Goal: Task Accomplishment & Management: Manage account settings

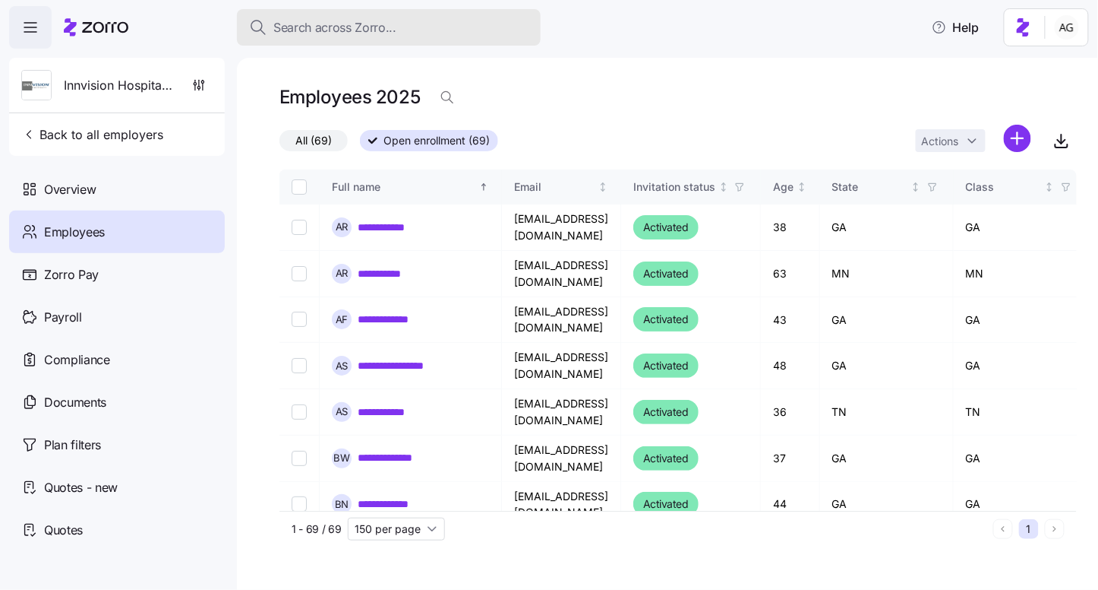
click at [356, 19] on span "Search across Zorro..." at bounding box center [334, 27] width 123 height 19
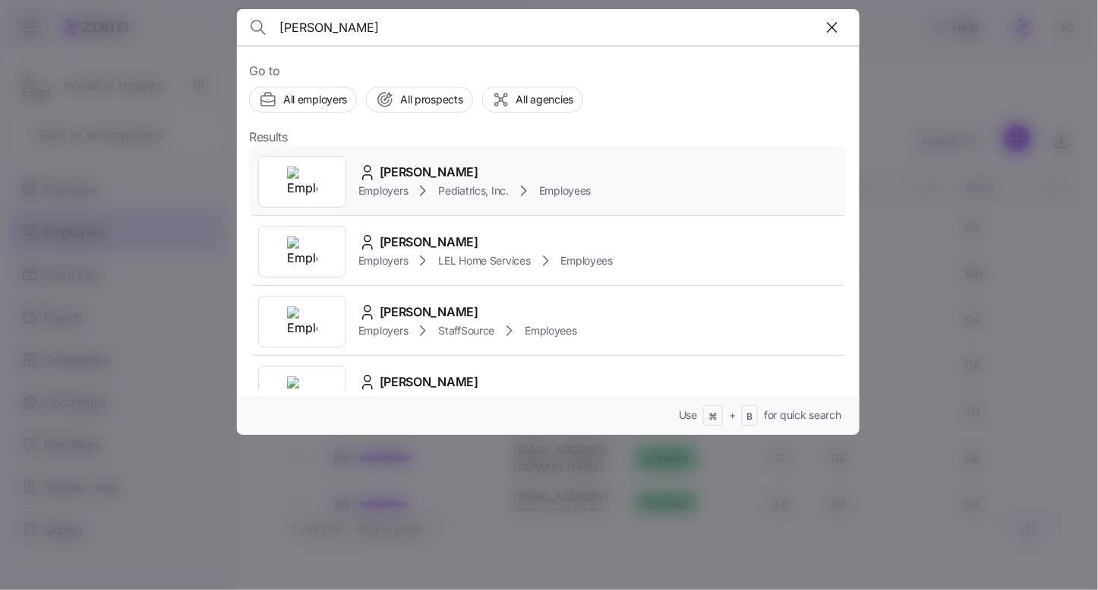
type input "laura bradley"
click at [432, 171] on span "Laura Bradley" at bounding box center [429, 172] width 99 height 19
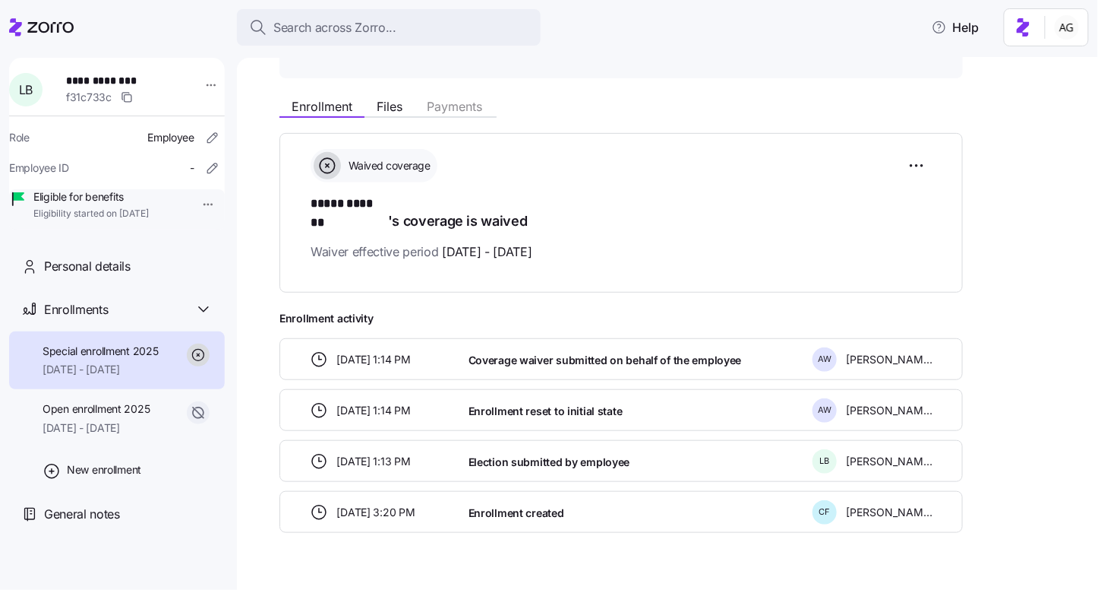
scroll to position [162, 0]
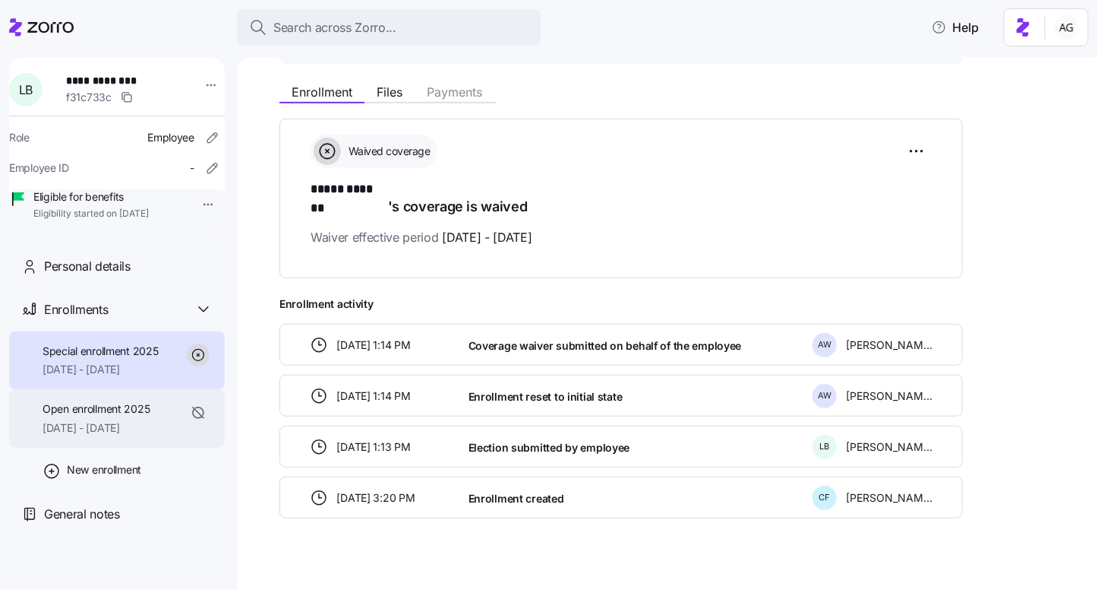
click at [112, 416] on span "Open enrollment 2025" at bounding box center [96, 408] width 107 height 15
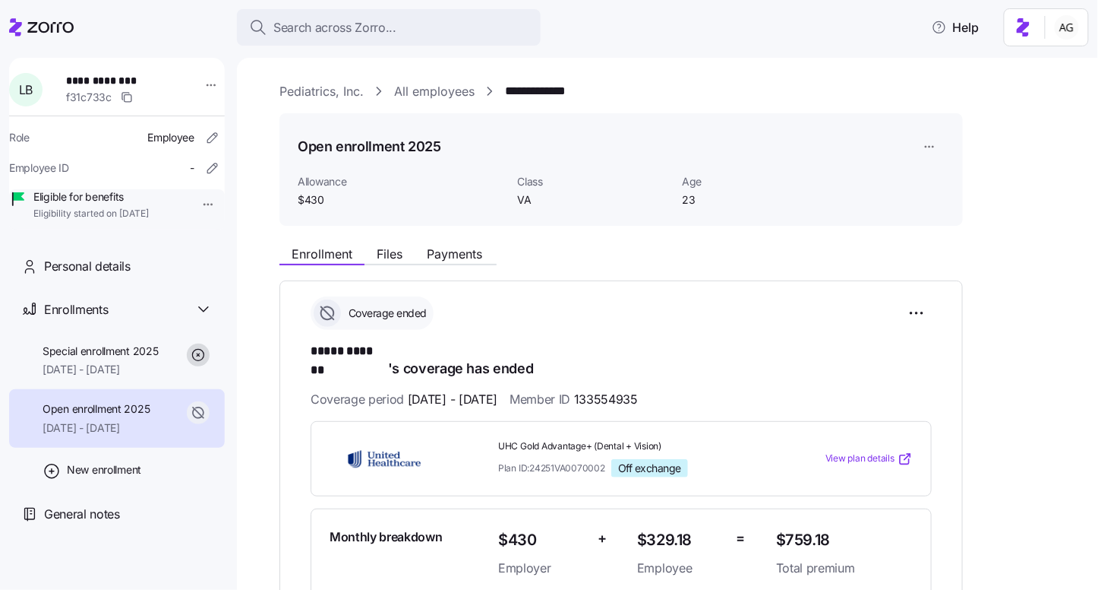
click at [444, 87] on link "All employees" at bounding box center [434, 91] width 81 height 19
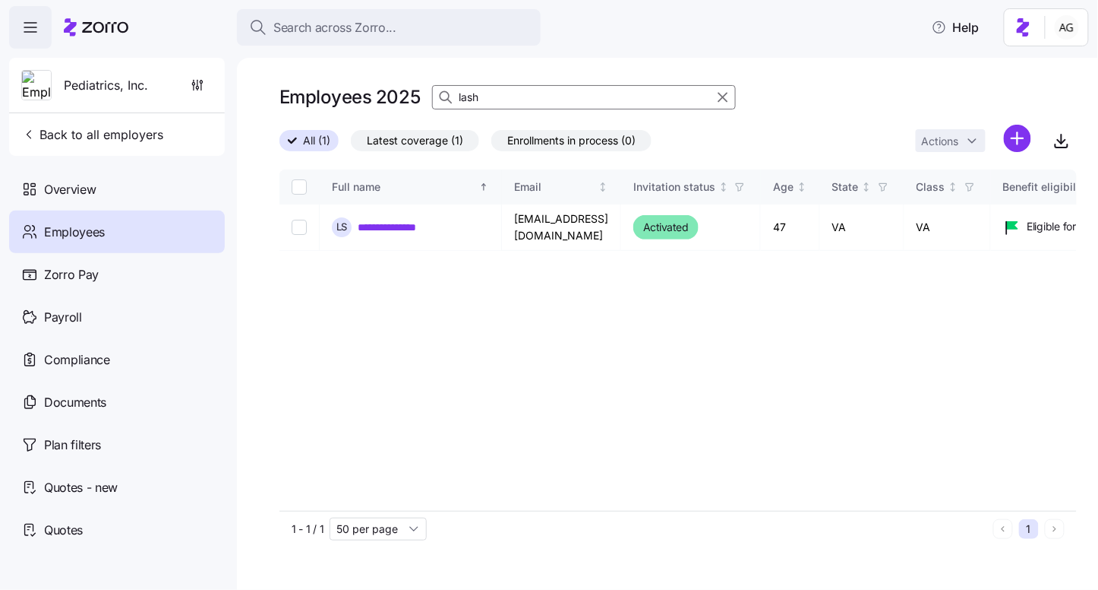
click at [482, 95] on input "lash" at bounding box center [584, 97] width 304 height 24
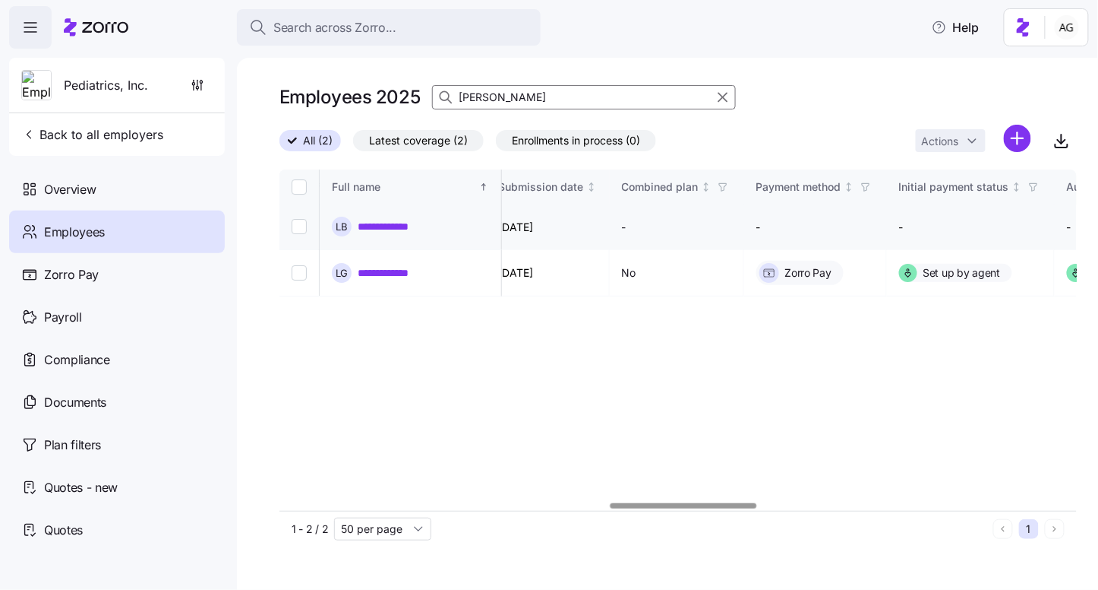
scroll to position [0, 1699]
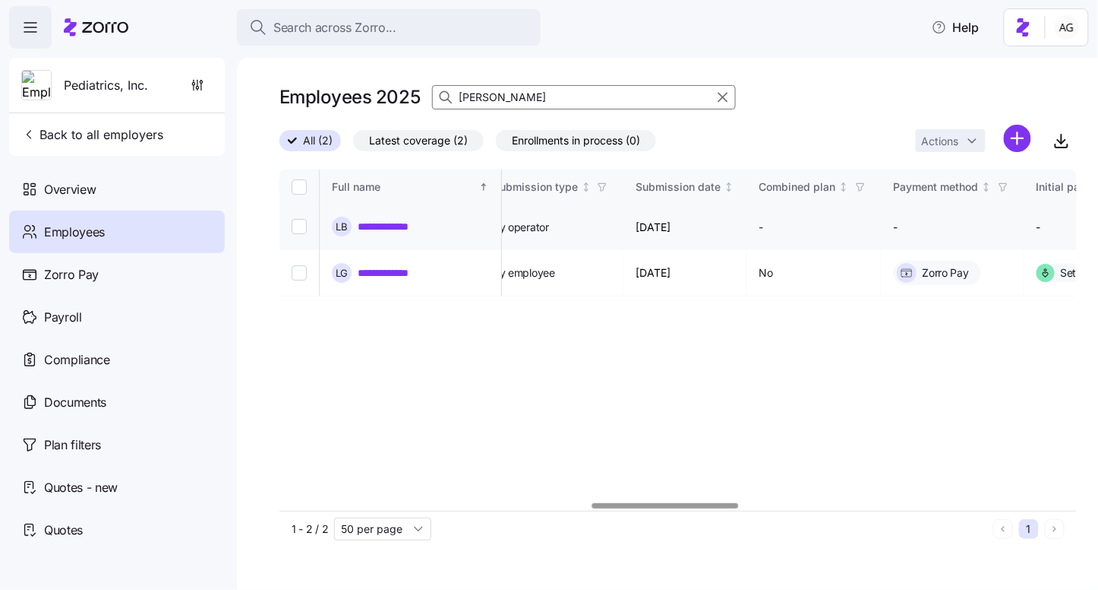
type input "laura"
click at [385, 221] on link "**********" at bounding box center [392, 226] width 69 height 15
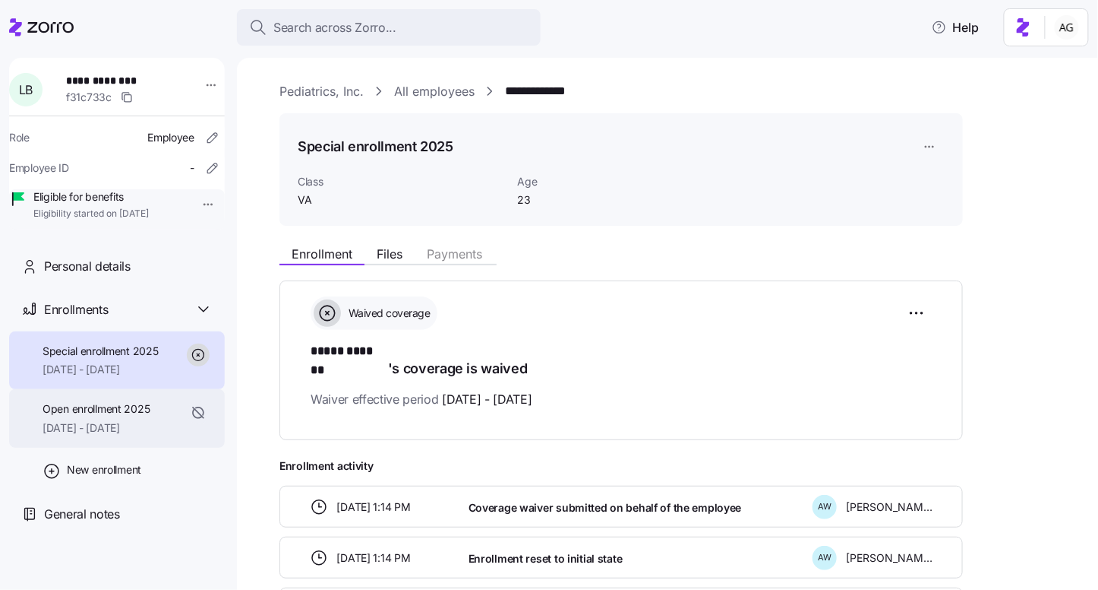
click at [138, 416] on span "Open enrollment 2025" at bounding box center [96, 408] width 107 height 15
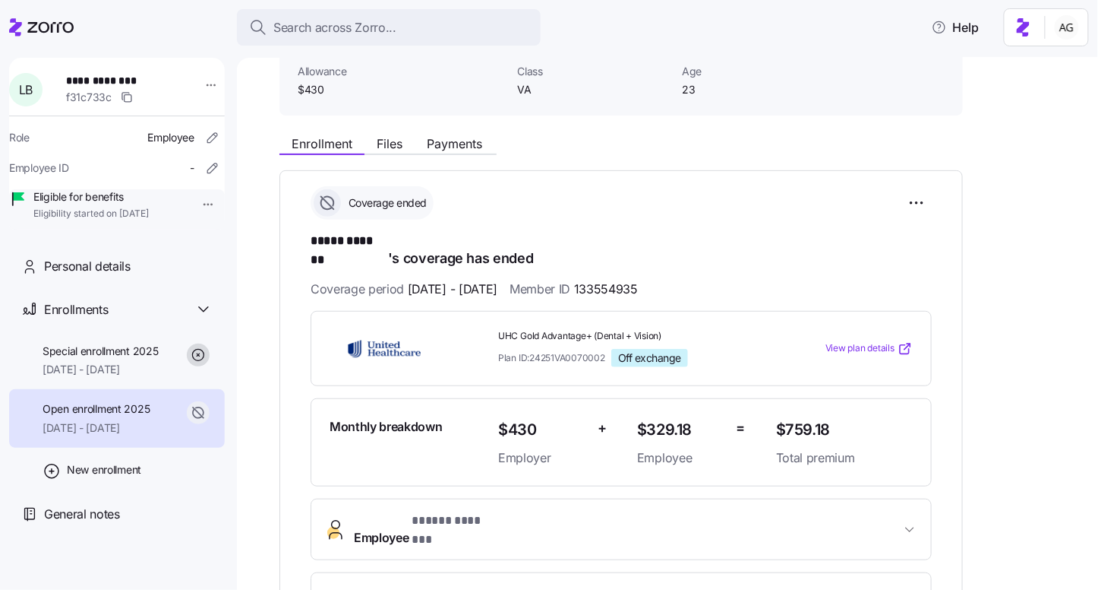
scroll to position [112, 0]
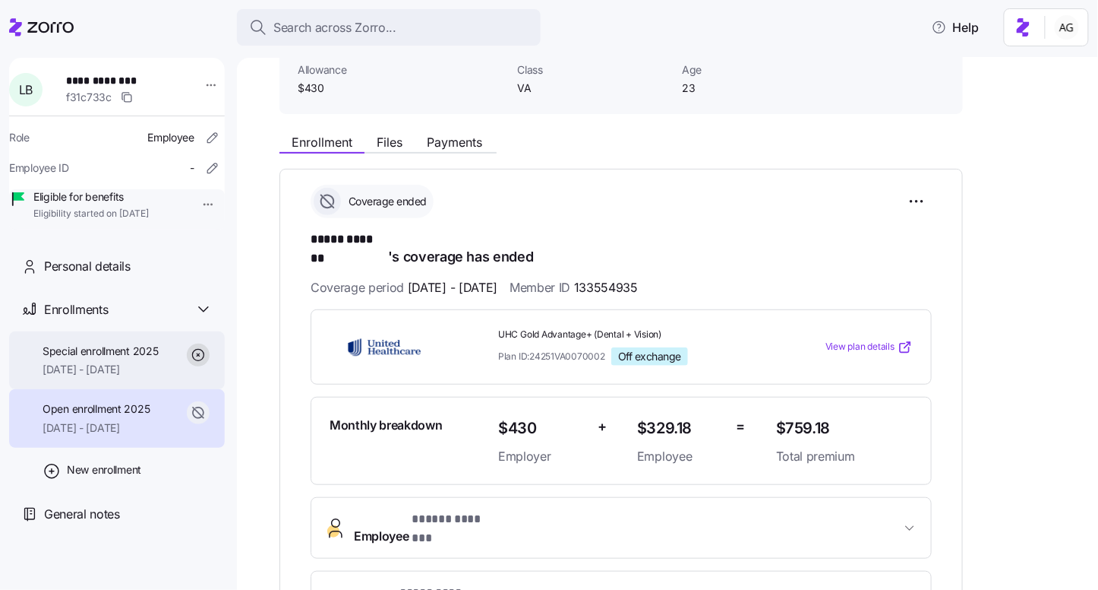
click at [130, 359] on span "Special enrollment 2025" at bounding box center [101, 350] width 116 height 15
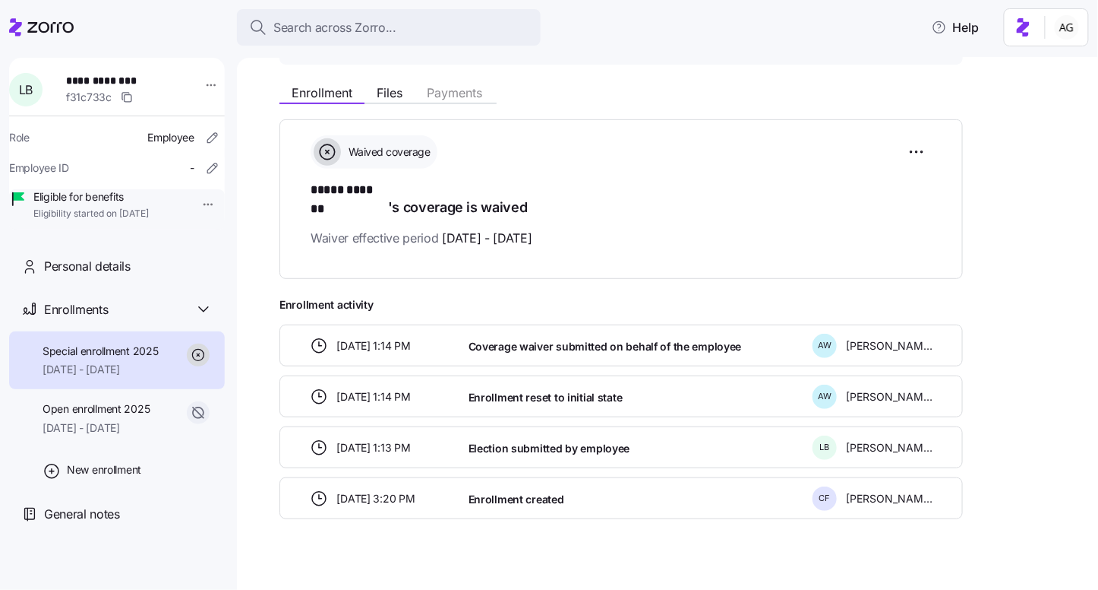
scroll to position [162, 0]
click at [166, 425] on div "Open enrollment 2025 07/01/2025 - 07/31/2025" at bounding box center [117, 418] width 216 height 58
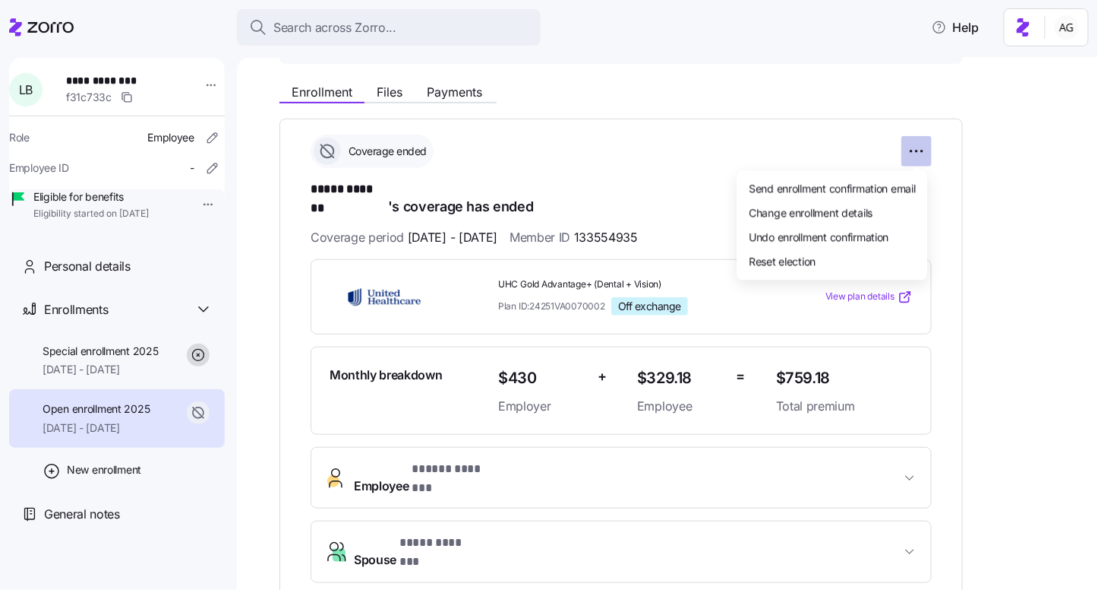
click at [921, 148] on html "**********" at bounding box center [549, 290] width 1098 height 580
click at [833, 207] on span "Change enrollment details" at bounding box center [812, 211] width 124 height 15
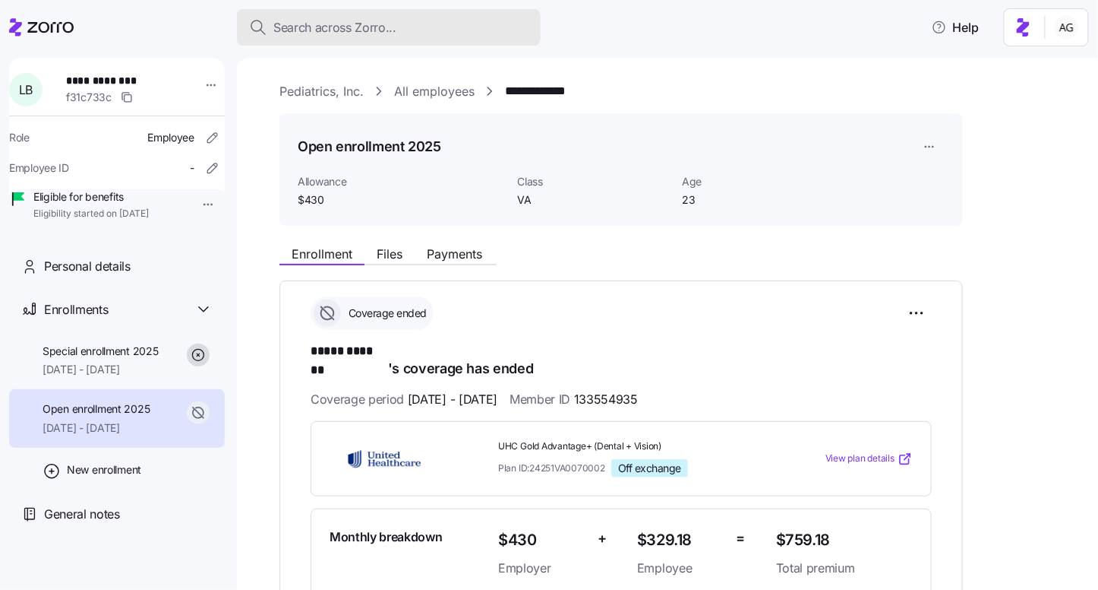
click at [405, 28] on div "Search across Zorro..." at bounding box center [389, 27] width 280 height 19
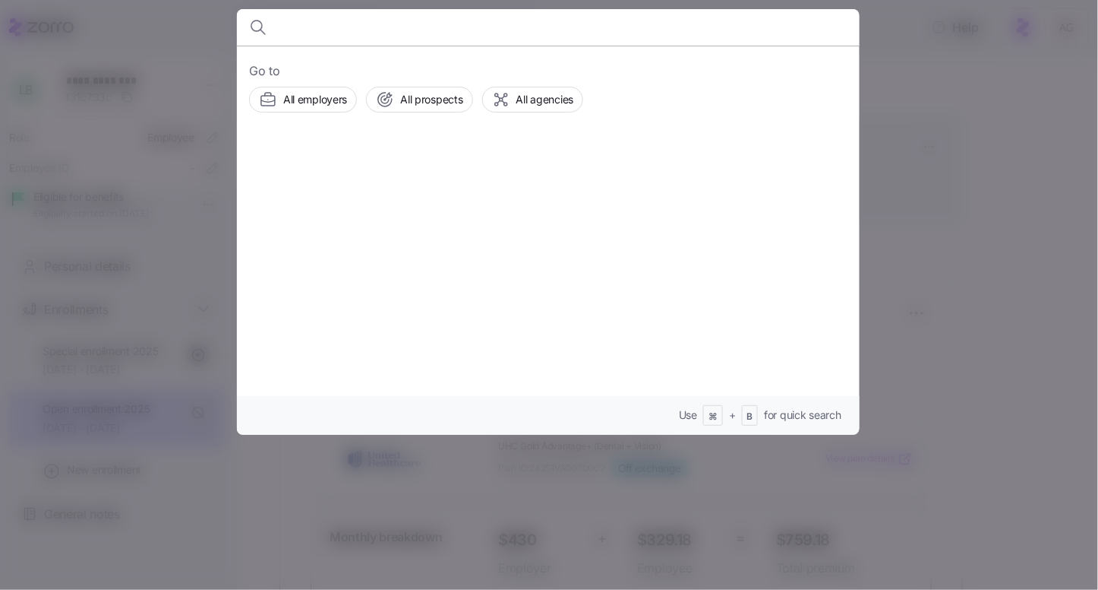
click at [947, 383] on div at bounding box center [549, 295] width 1098 height 590
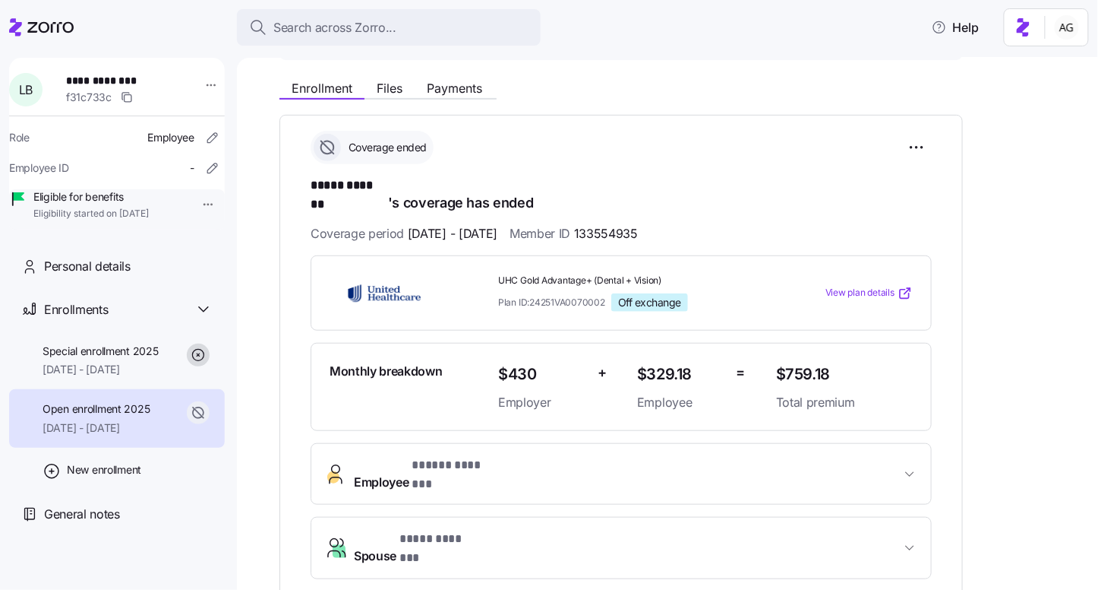
scroll to position [170, 0]
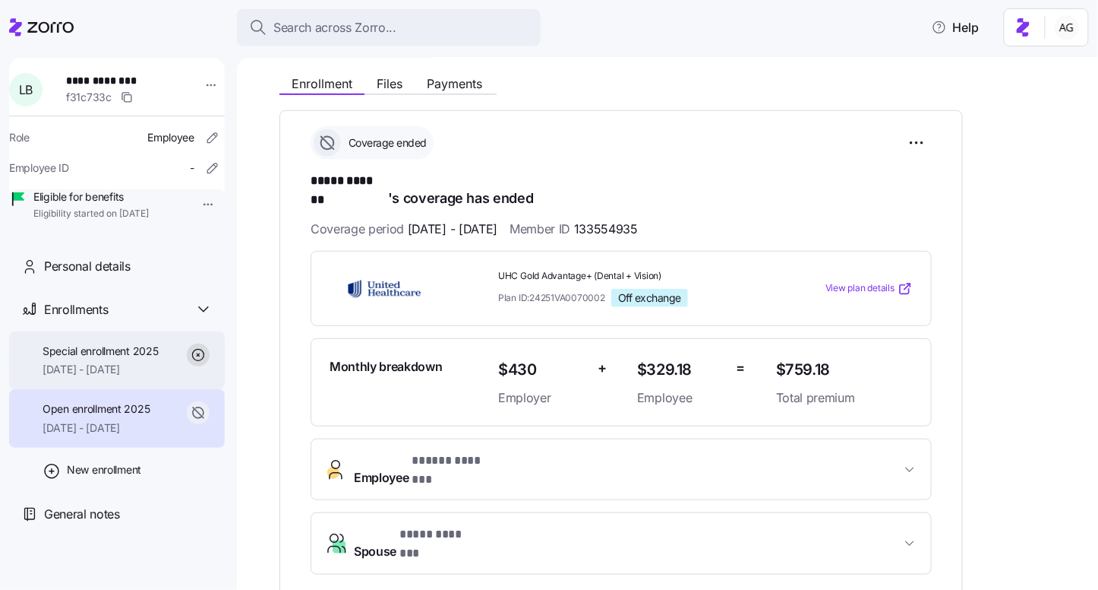
click at [142, 359] on span "Special enrollment 2025" at bounding box center [101, 350] width 116 height 15
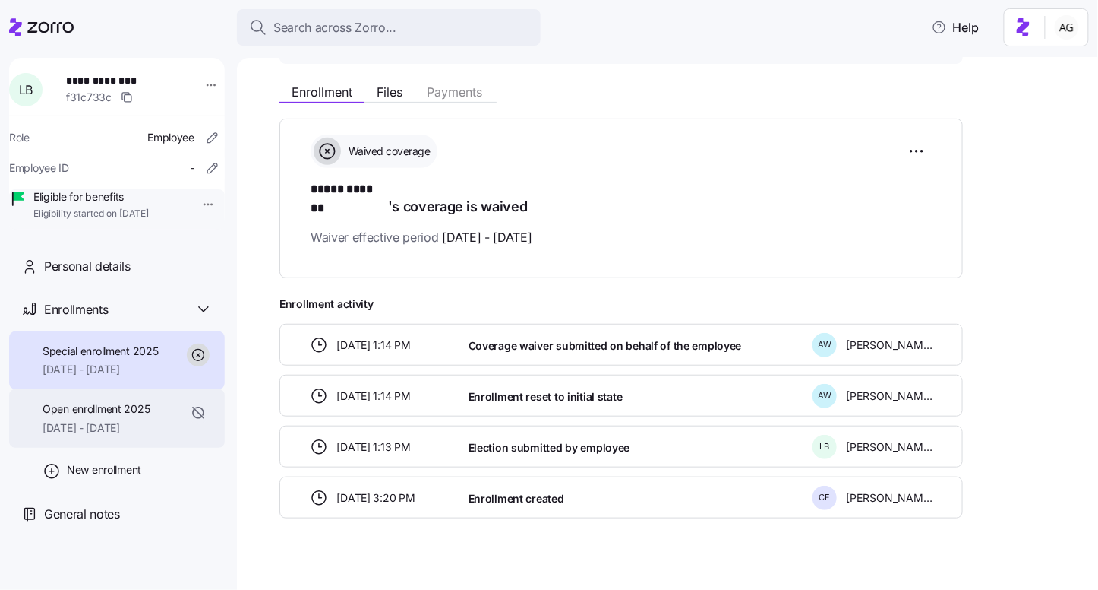
click at [67, 435] on div "Open enrollment 2025 07/01/2025 - 07/31/2025" at bounding box center [96, 418] width 107 height 34
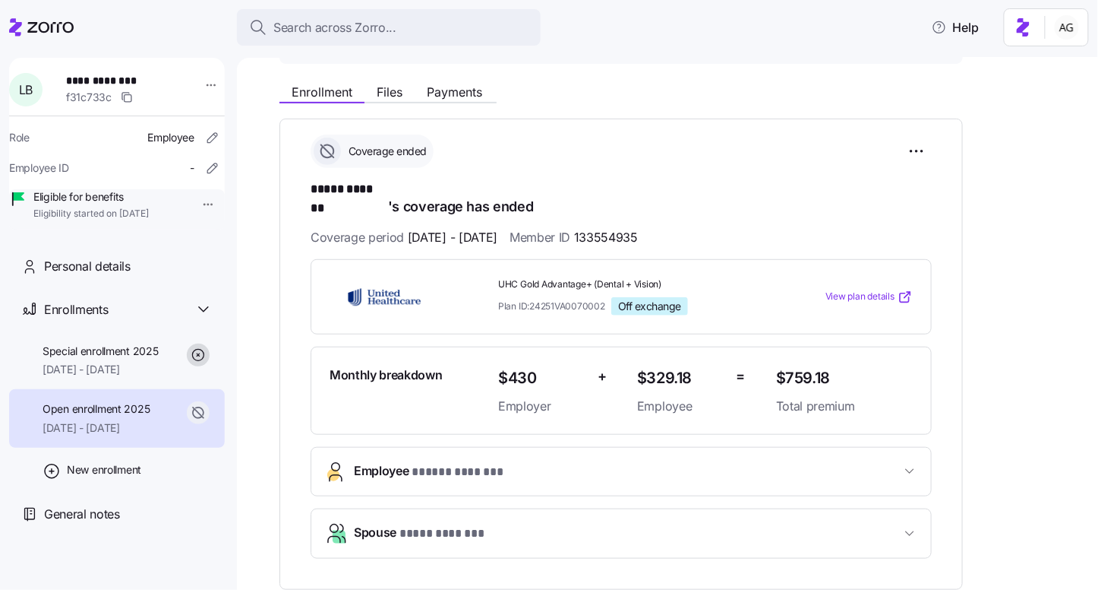
scroll to position [170, 0]
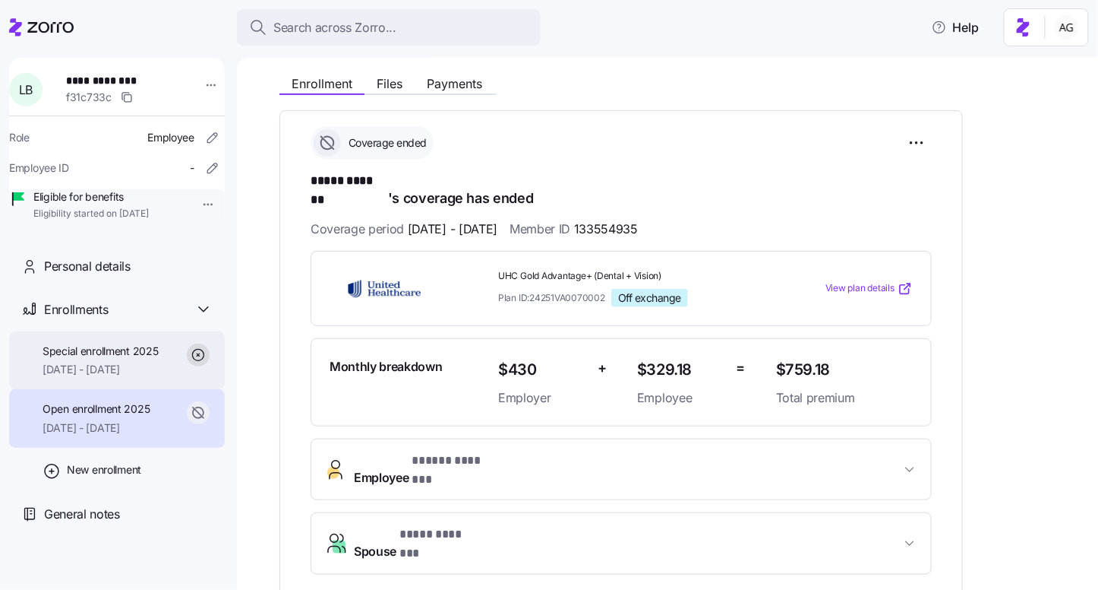
click at [98, 377] on span "08/01/2025 - 12/31/2025" at bounding box center [101, 369] width 116 height 15
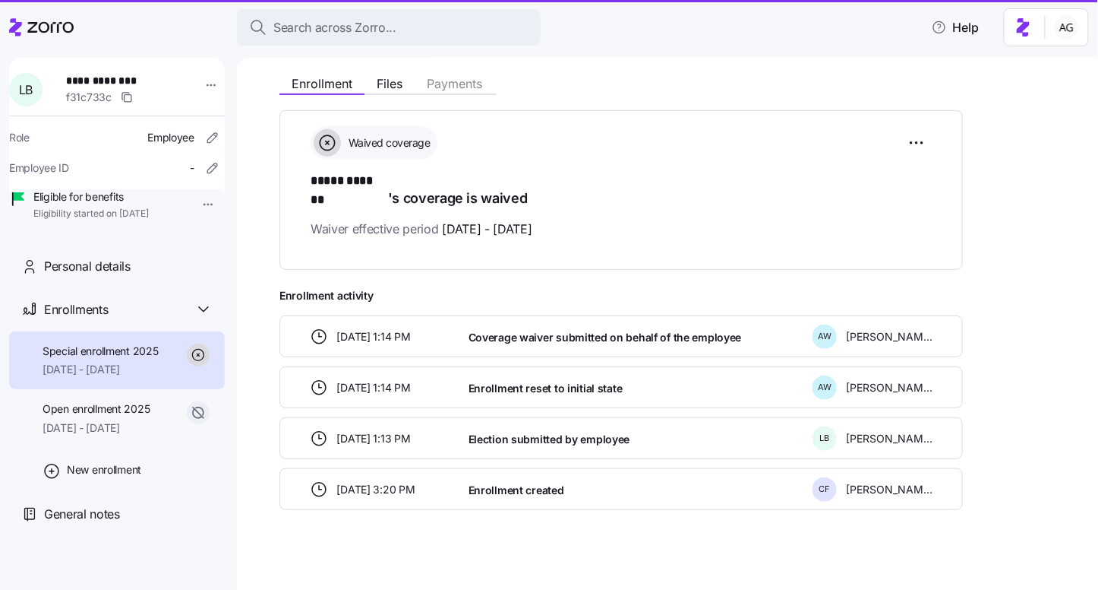
scroll to position [162, 0]
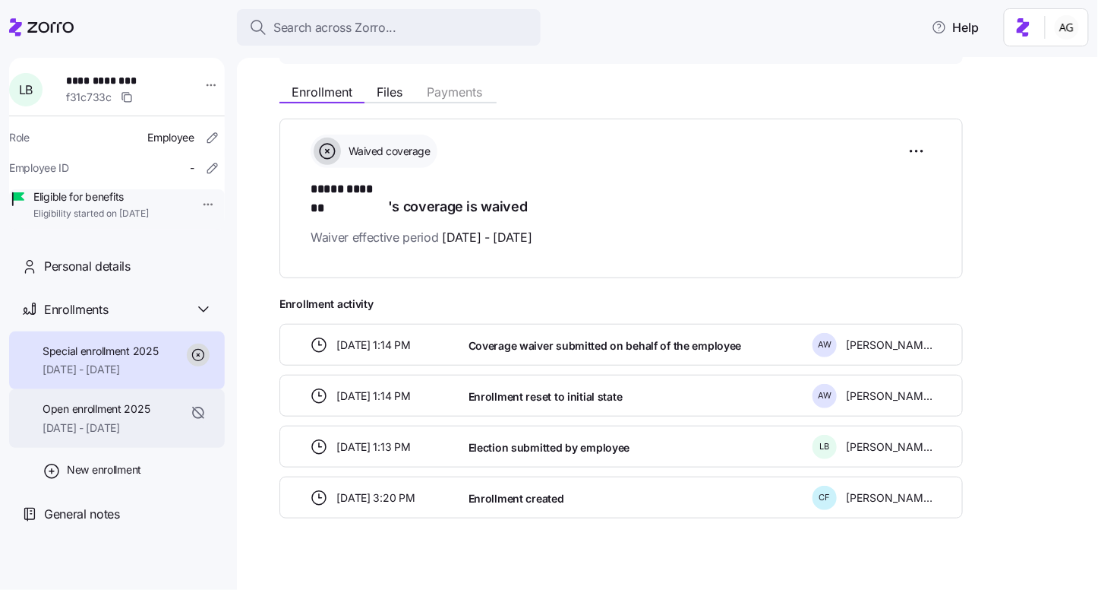
click at [84, 416] on span "Open enrollment 2025" at bounding box center [96, 408] width 107 height 15
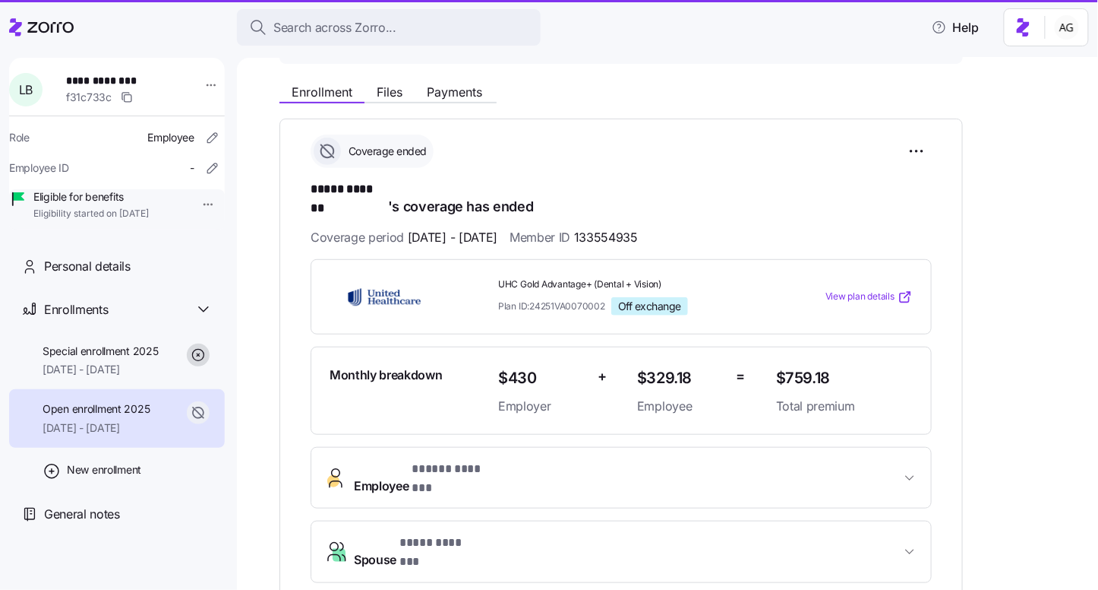
scroll to position [170, 0]
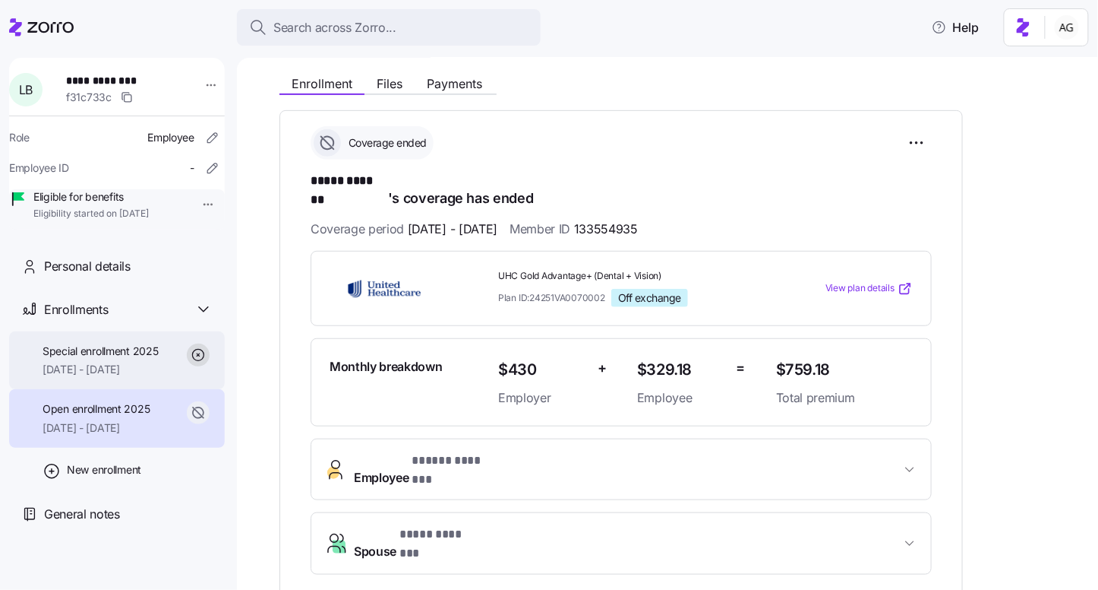
click at [69, 359] on span "Special enrollment 2025" at bounding box center [101, 350] width 116 height 15
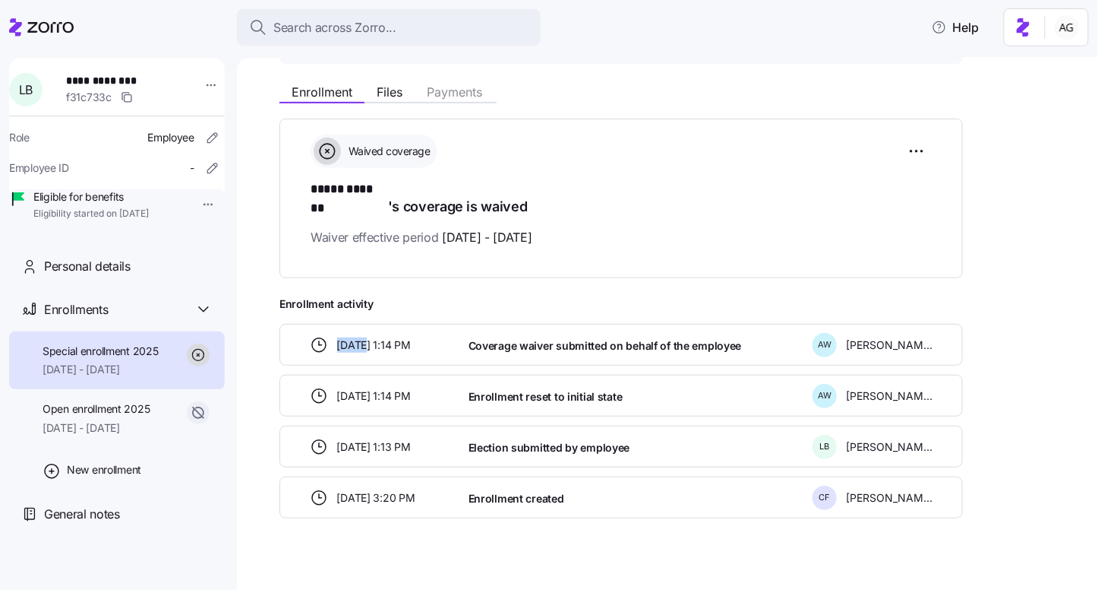
drag, startPoint x: 365, startPoint y: 326, endPoint x: 327, endPoint y: 326, distance: 37.2
click at [327, 336] on div "07/22/2025 1:14 PM" at bounding box center [383, 345] width 147 height 18
click at [106, 416] on span "Open enrollment 2025" at bounding box center [96, 408] width 107 height 15
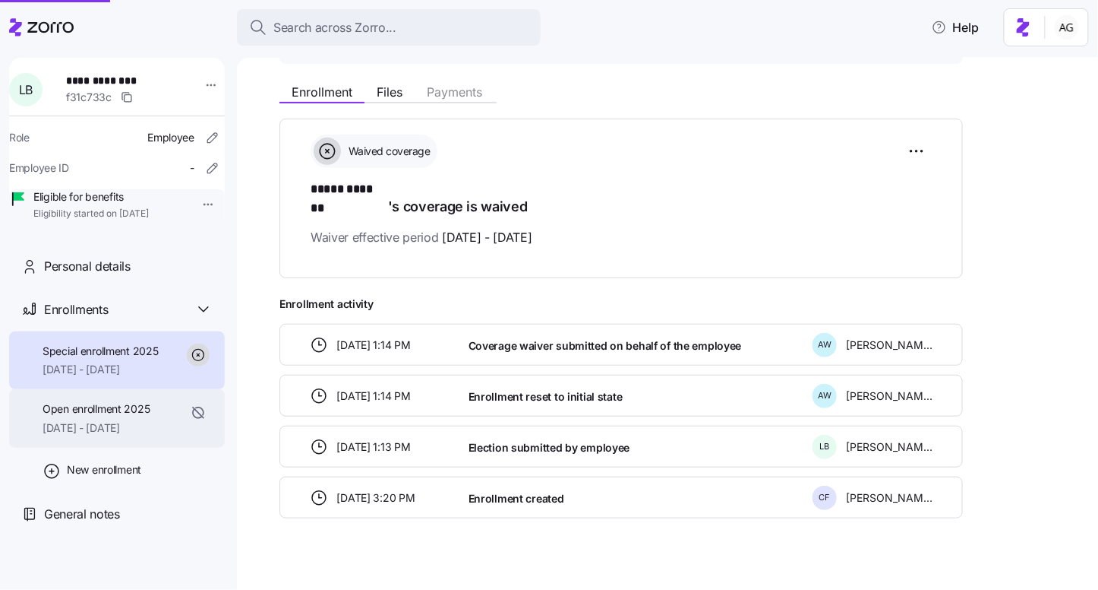
scroll to position [170, 0]
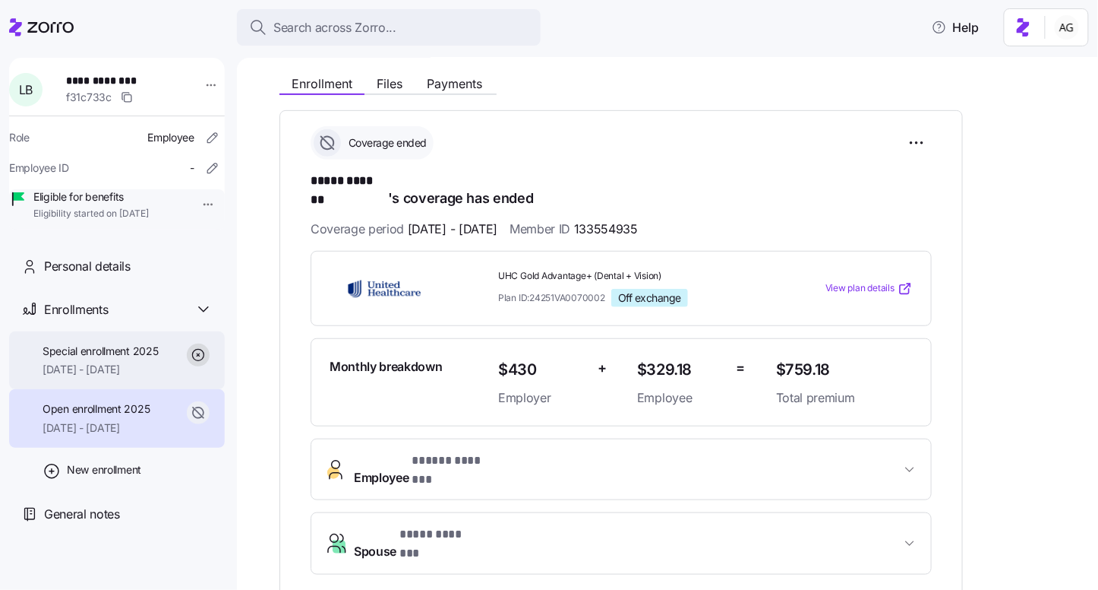
click at [166, 385] on div "Special enrollment 2025 08/01/2025 - 12/31/2025" at bounding box center [117, 360] width 216 height 58
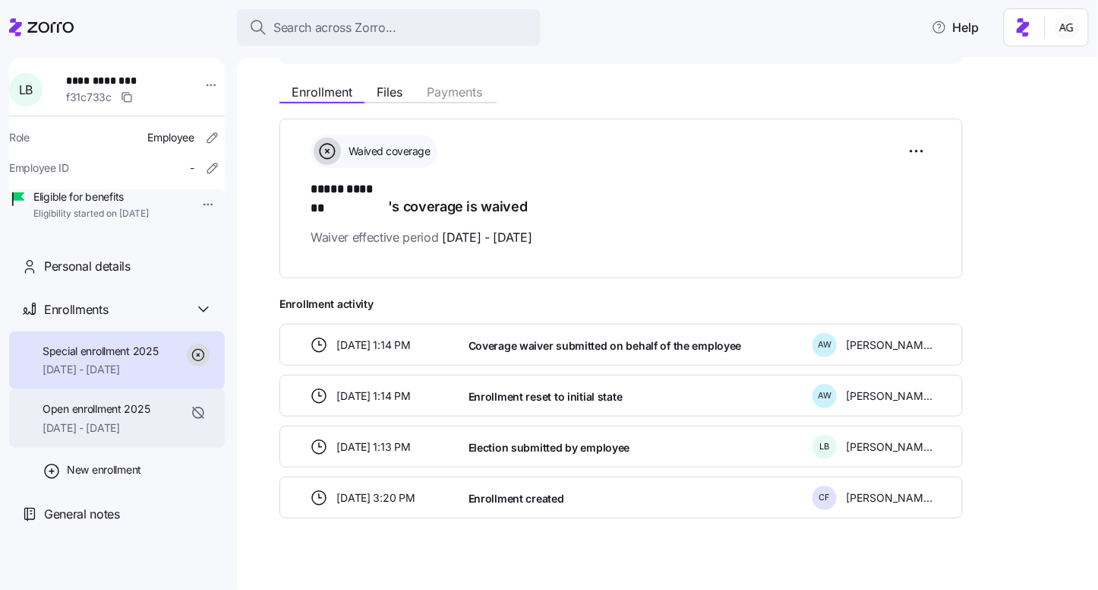
click at [108, 416] on span "Open enrollment 2025" at bounding box center [96, 408] width 107 height 15
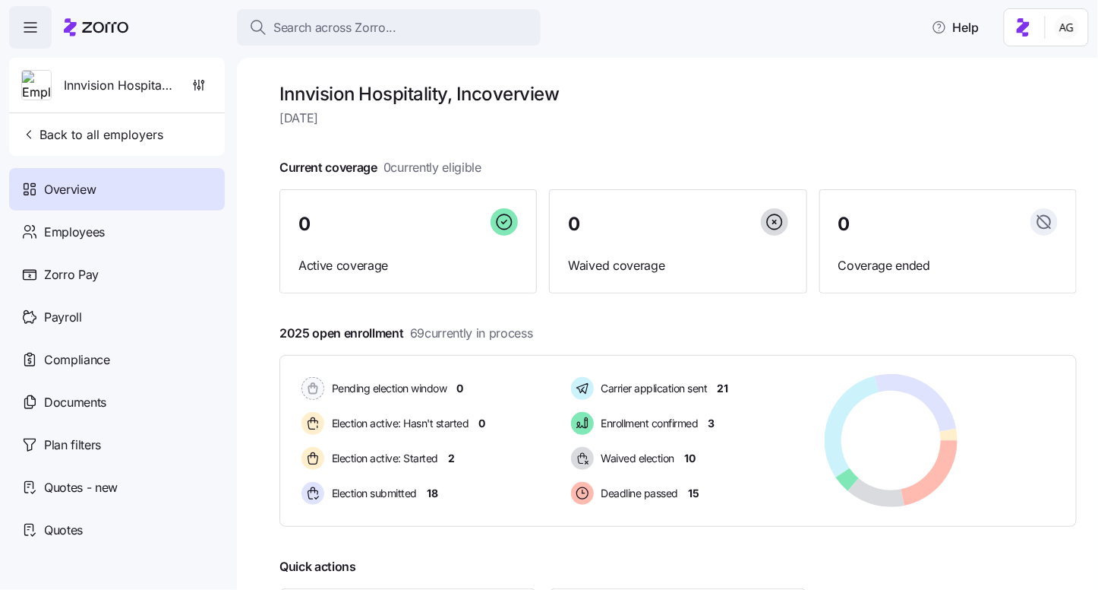
scroll to position [156, 0]
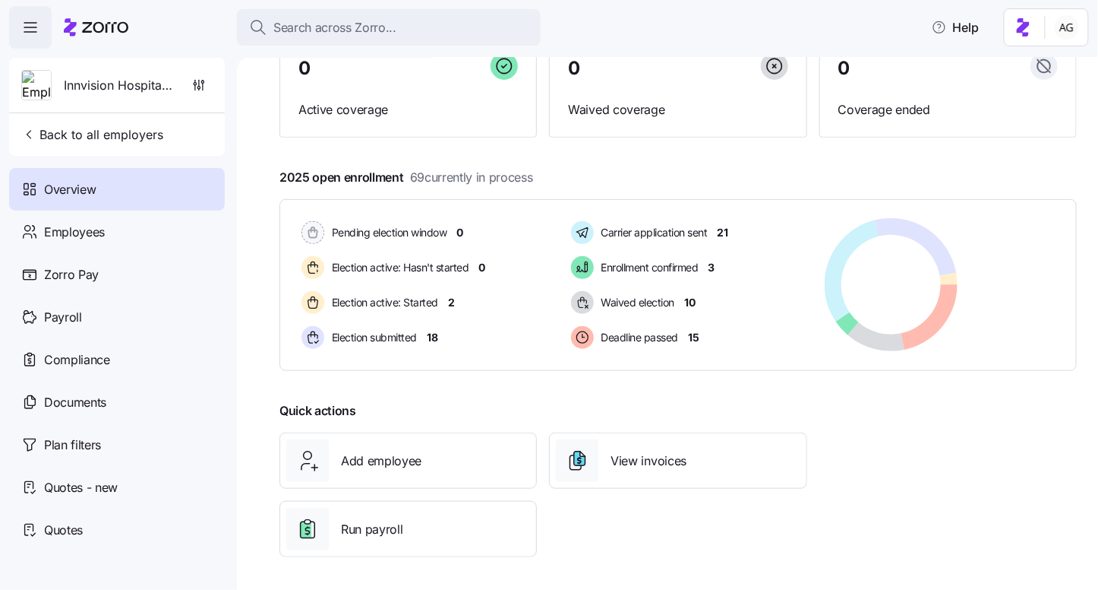
click at [93, 27] on icon at bounding box center [105, 27] width 46 height 11
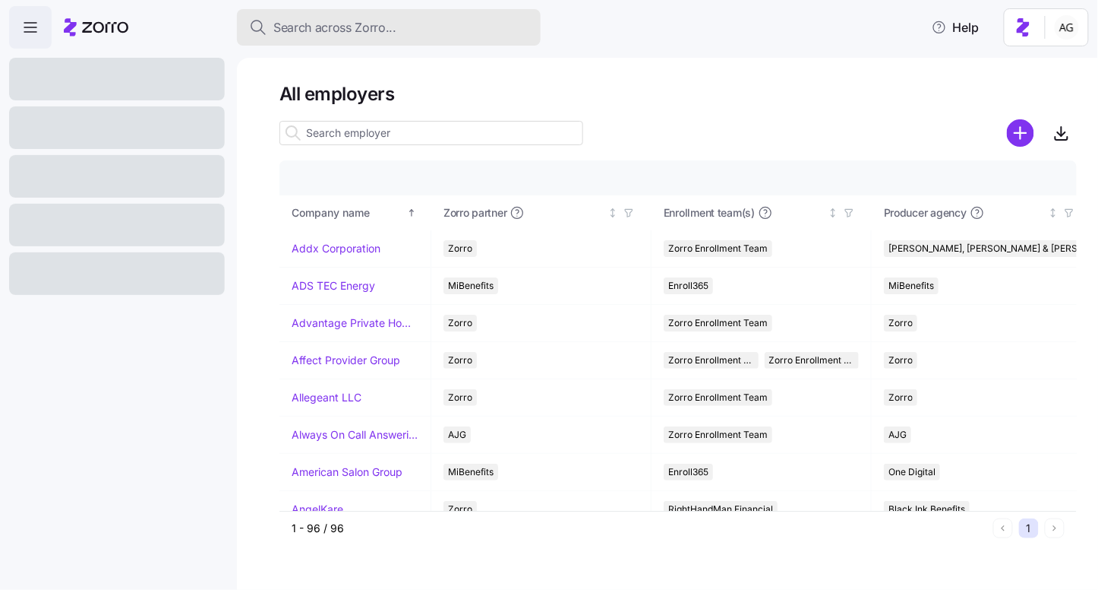
click at [308, 22] on span "Search across Zorro..." at bounding box center [334, 27] width 123 height 19
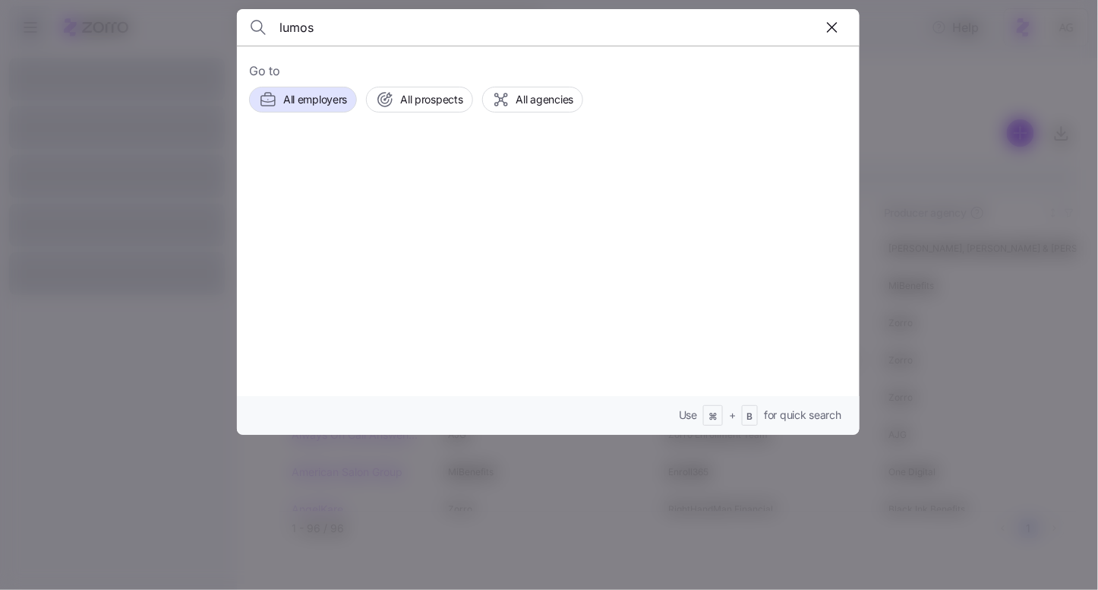
type input "lumos"
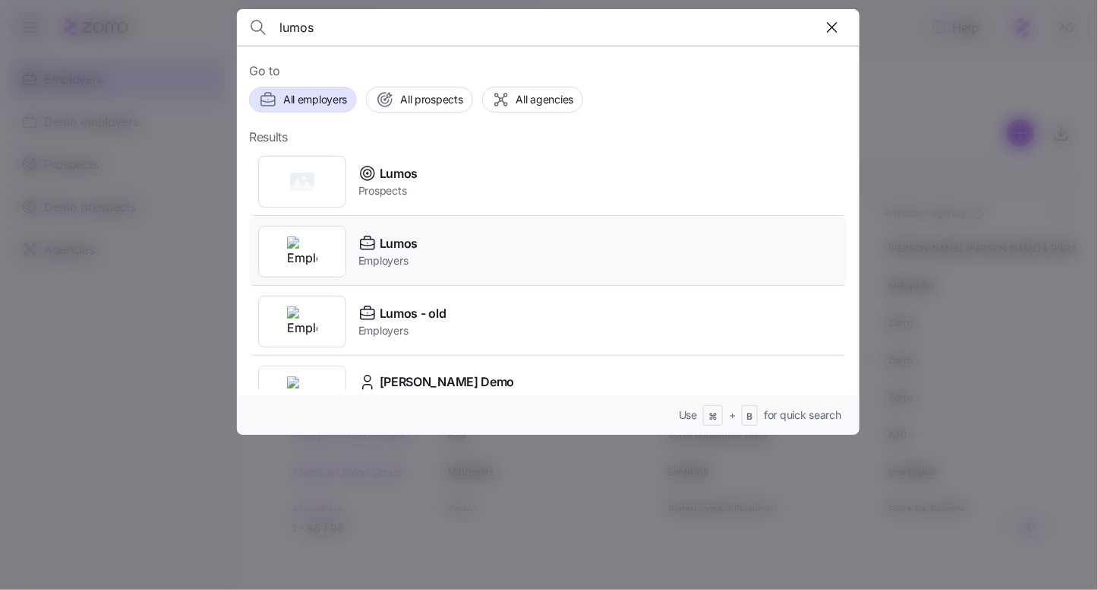
click at [394, 258] on span "Employers" at bounding box center [388, 260] width 59 height 15
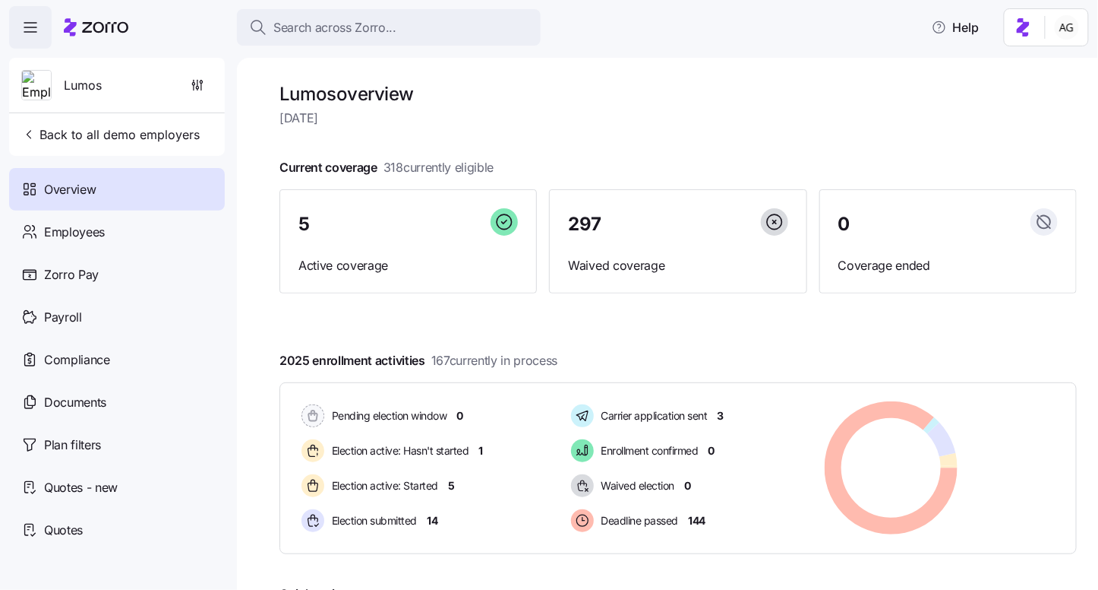
click at [133, 207] on div "Overview" at bounding box center [117, 189] width 216 height 43
click at [118, 229] on div "Employees" at bounding box center [117, 231] width 216 height 43
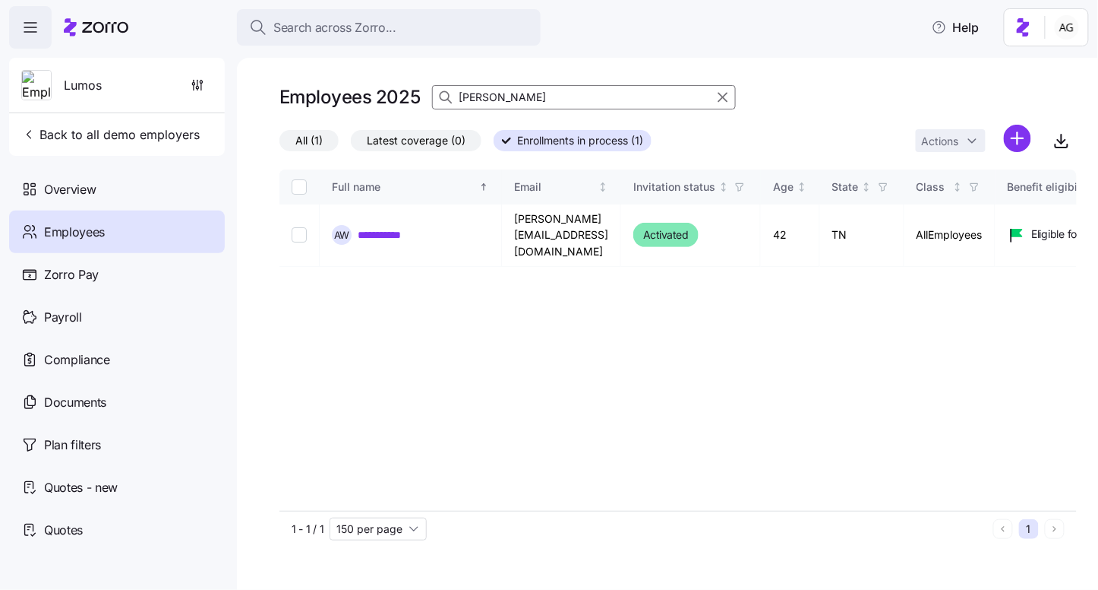
click at [504, 100] on input "anjani" at bounding box center [584, 97] width 304 height 24
click at [371, 232] on link "**********" at bounding box center [389, 234] width 63 height 15
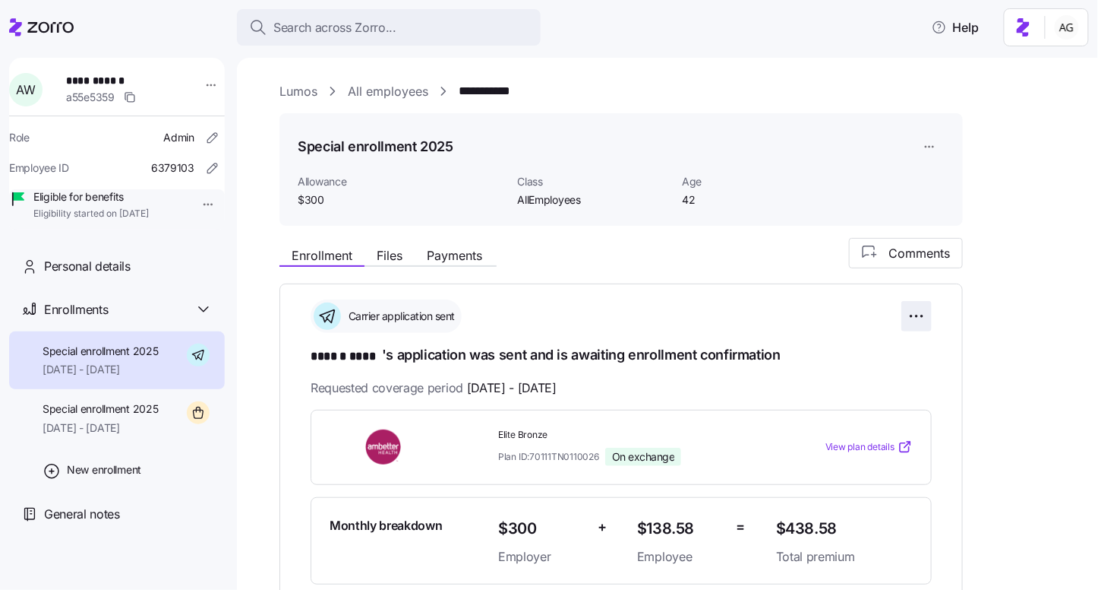
click at [911, 316] on html "**********" at bounding box center [549, 290] width 1098 height 580
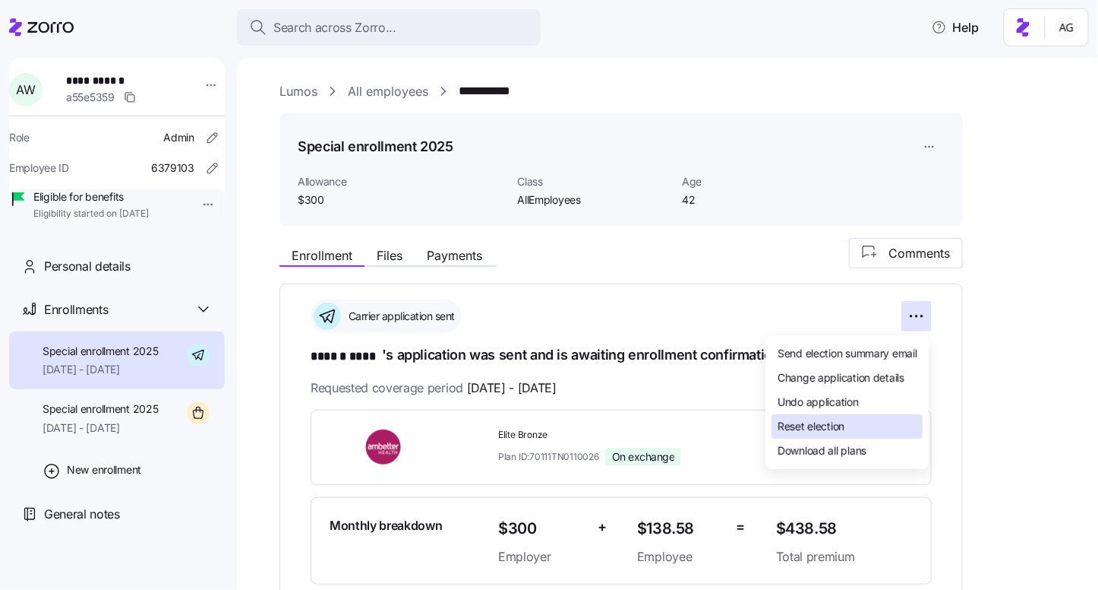
click at [842, 431] on span "Reset election" at bounding box center [811, 426] width 67 height 15
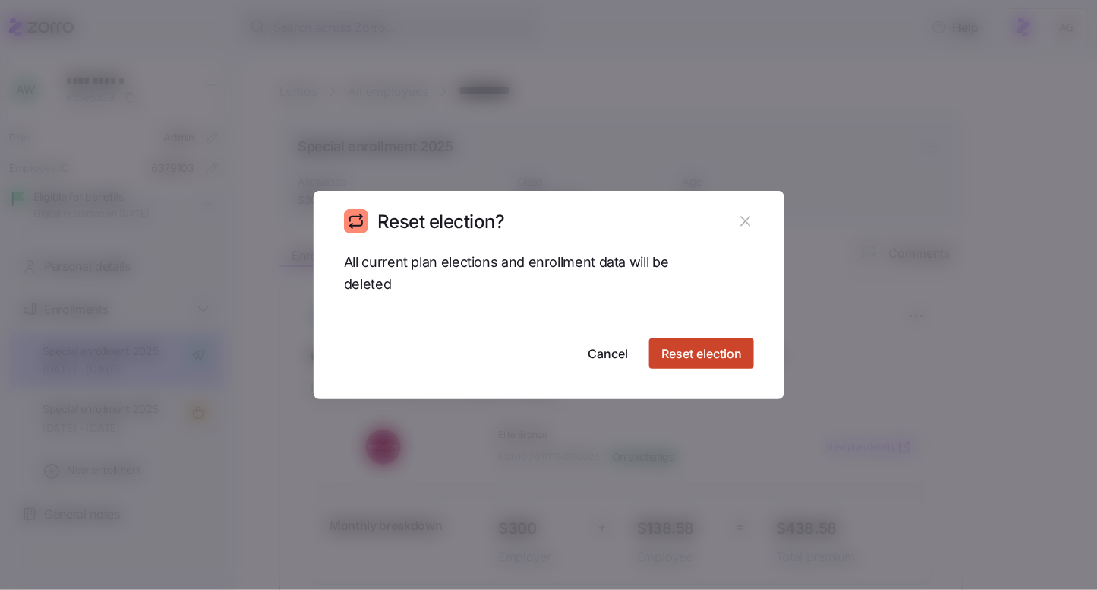
click at [710, 354] on span "Reset election" at bounding box center [702, 353] width 81 height 18
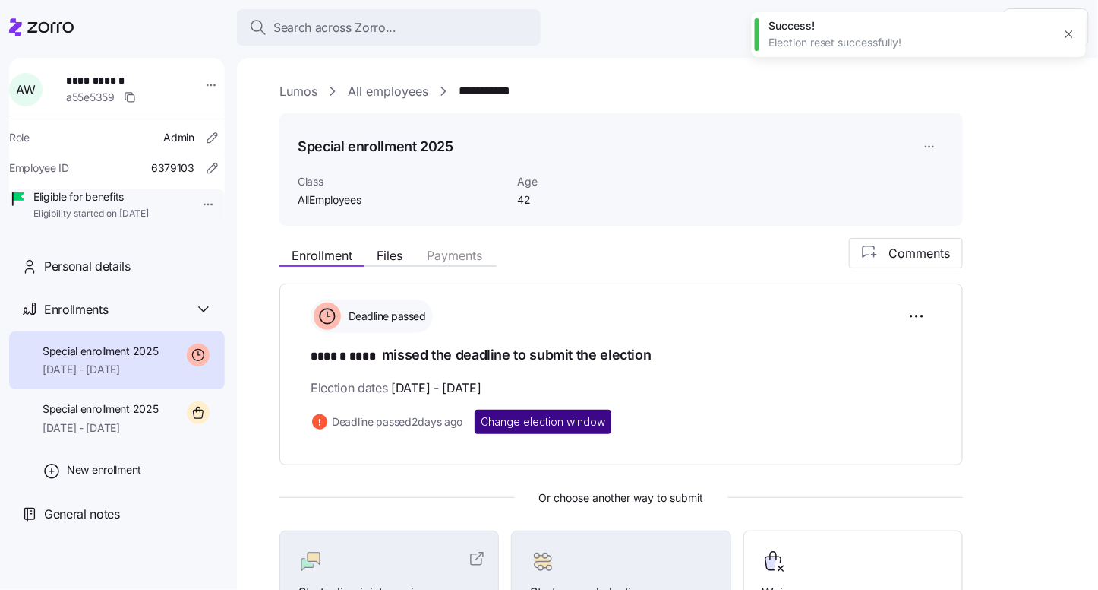
click at [514, 424] on span "Change election window" at bounding box center [543, 421] width 125 height 15
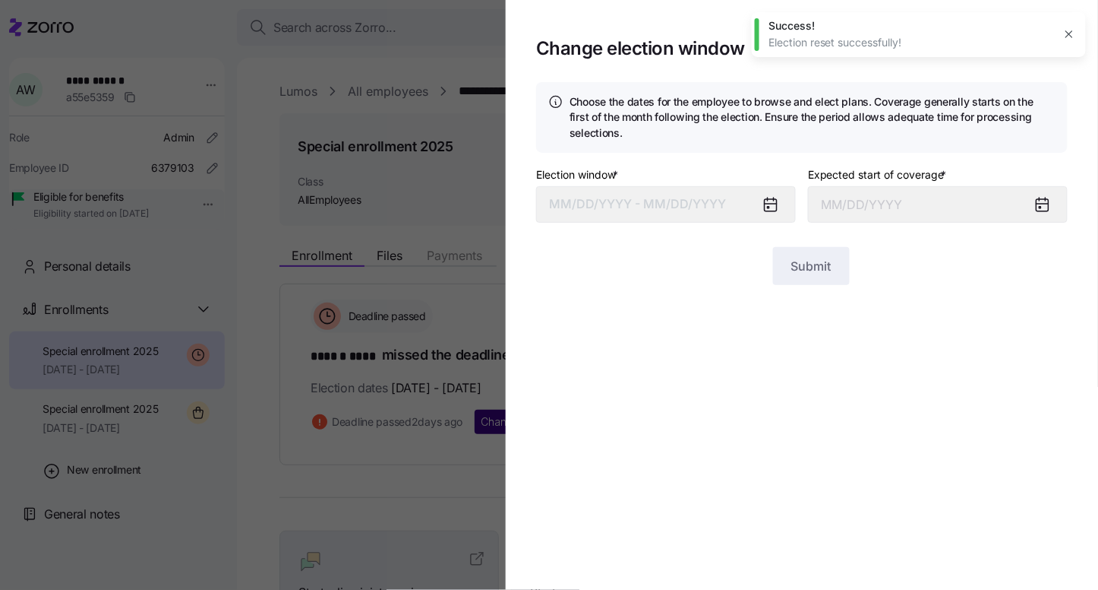
type input "October 1, 2025"
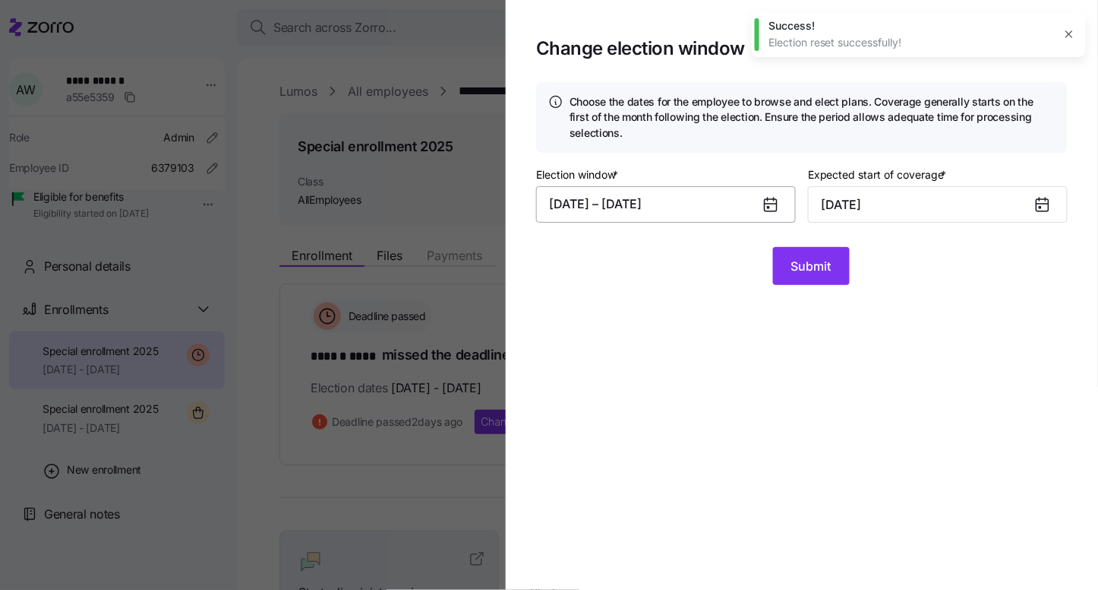
click at [717, 201] on button "08/19/2025 – 09/13/2025" at bounding box center [666, 204] width 260 height 36
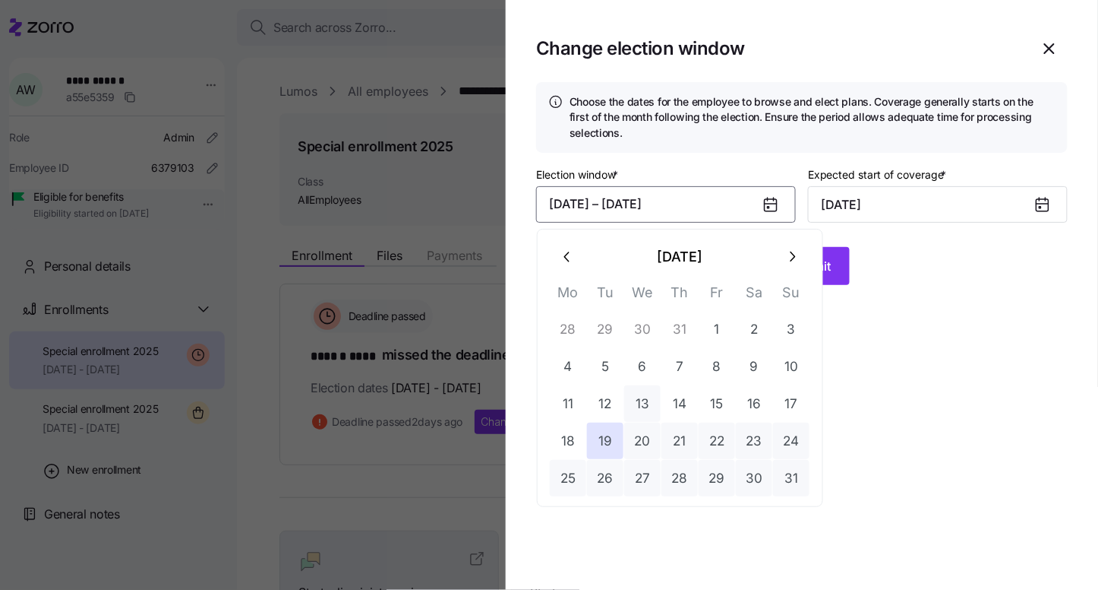
click at [648, 398] on button "13" at bounding box center [642, 403] width 36 height 36
click at [790, 254] on icon "button" at bounding box center [792, 256] width 17 height 17
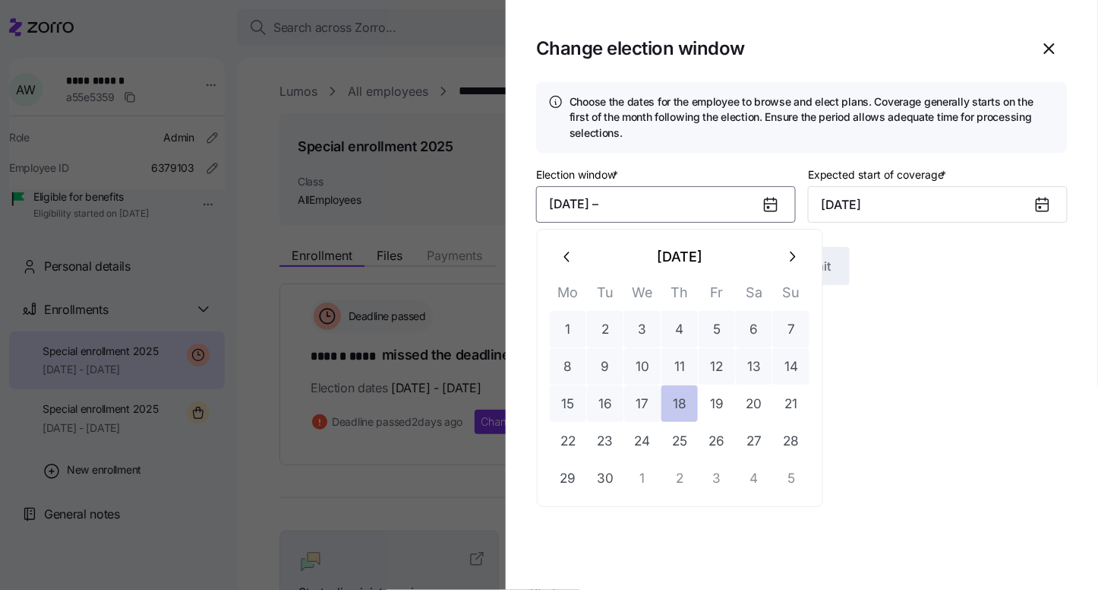
click at [691, 403] on button "18" at bounding box center [680, 403] width 36 height 36
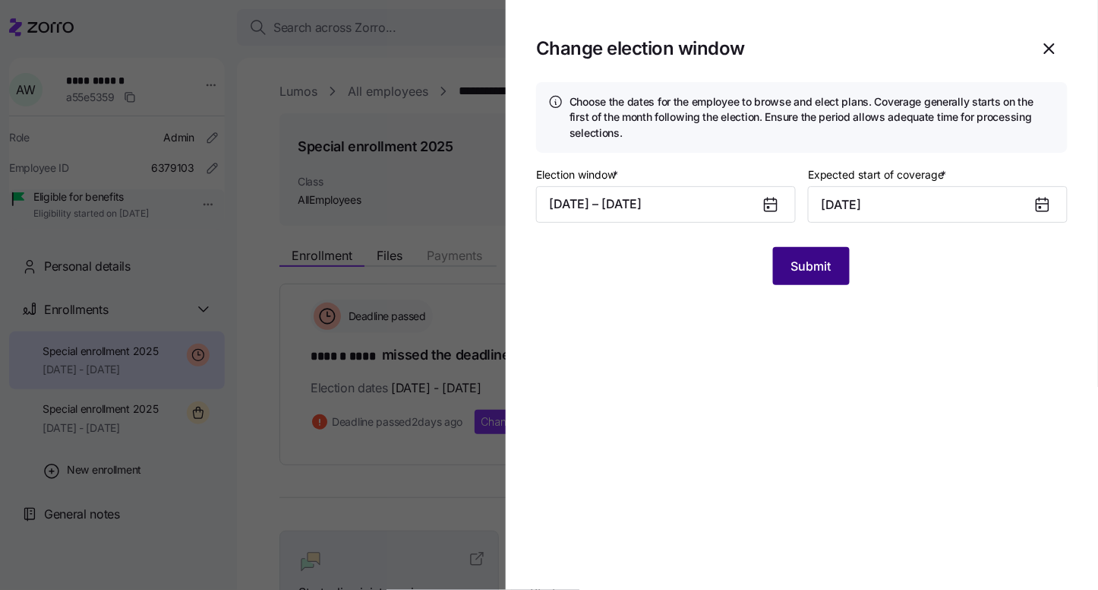
click at [829, 264] on span "Submit" at bounding box center [812, 266] width 40 height 18
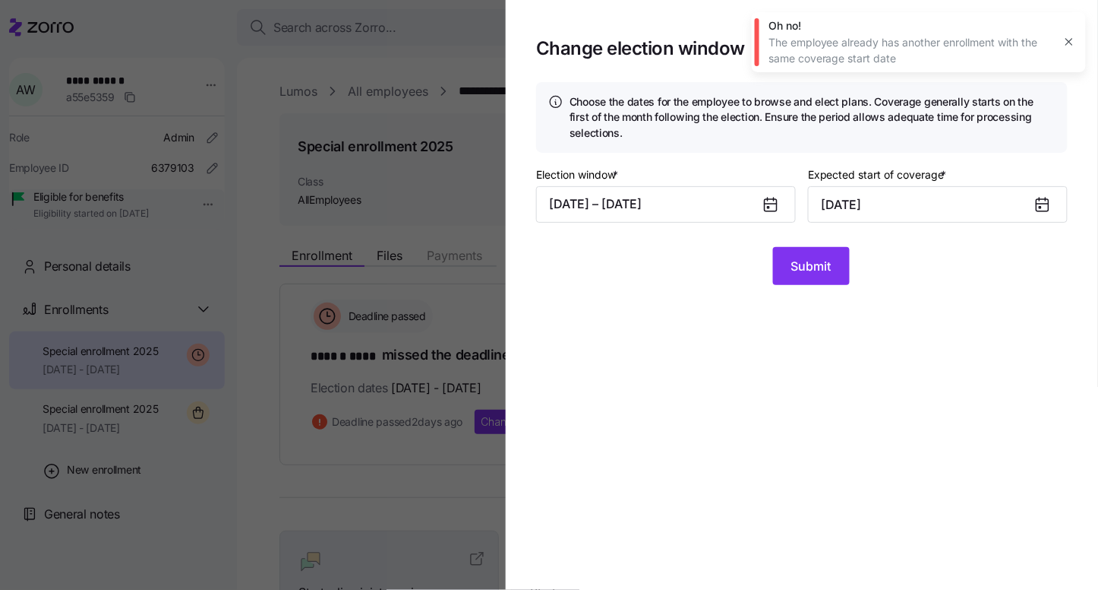
click at [1067, 39] on icon "button" at bounding box center [1070, 42] width 12 height 12
click at [1049, 50] on icon "button" at bounding box center [1049, 48] width 9 height 9
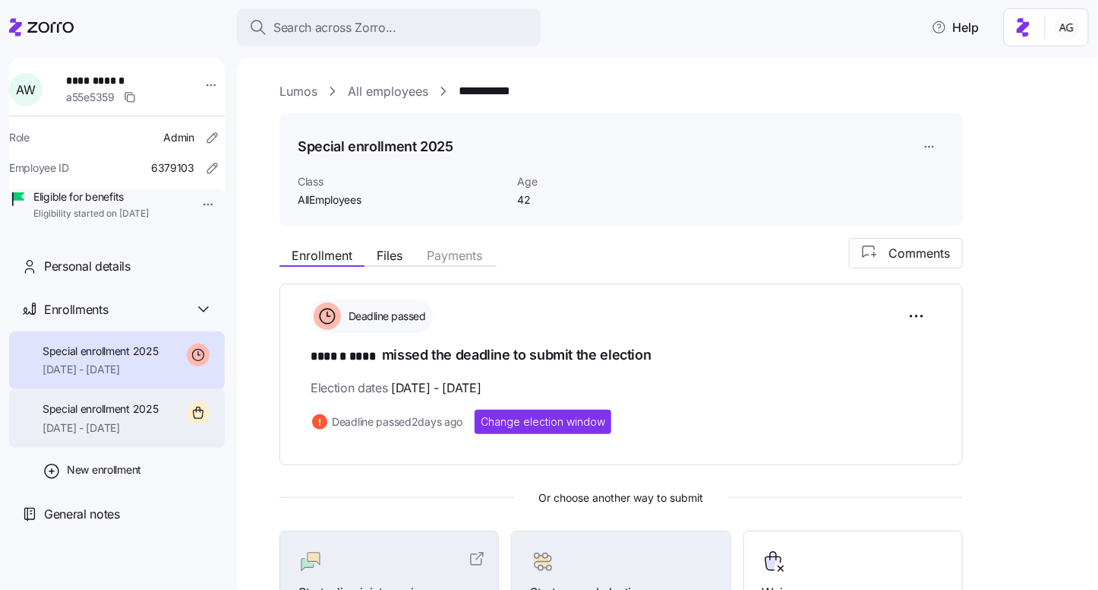
click at [174, 428] on div "Special enrollment 2025 10/01/2025 - 12/31/2025" at bounding box center [117, 418] width 216 height 58
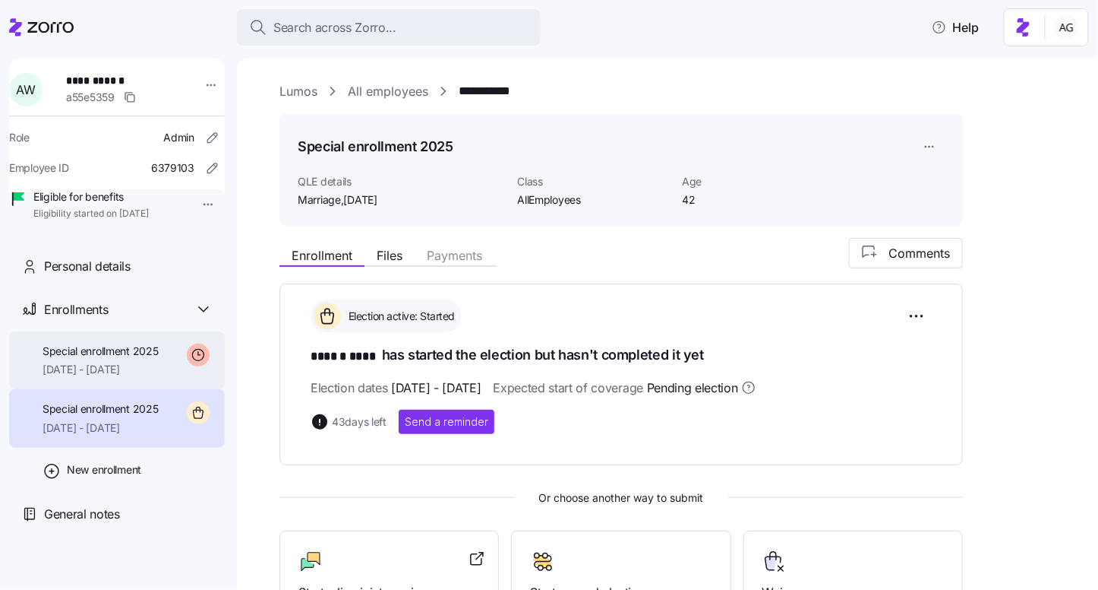
click at [184, 362] on div "Special enrollment 2025 10/01/2025 - 12/31/2025" at bounding box center [117, 360] width 216 height 58
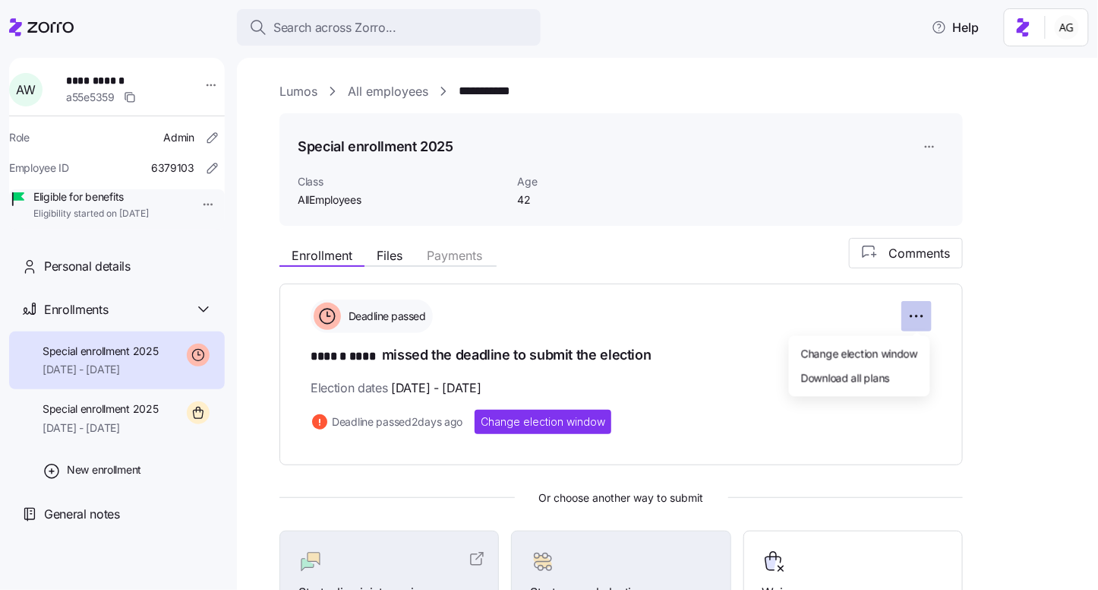
click at [923, 313] on html "**********" at bounding box center [549, 290] width 1098 height 580
click at [874, 357] on span "Change election window" at bounding box center [859, 353] width 117 height 15
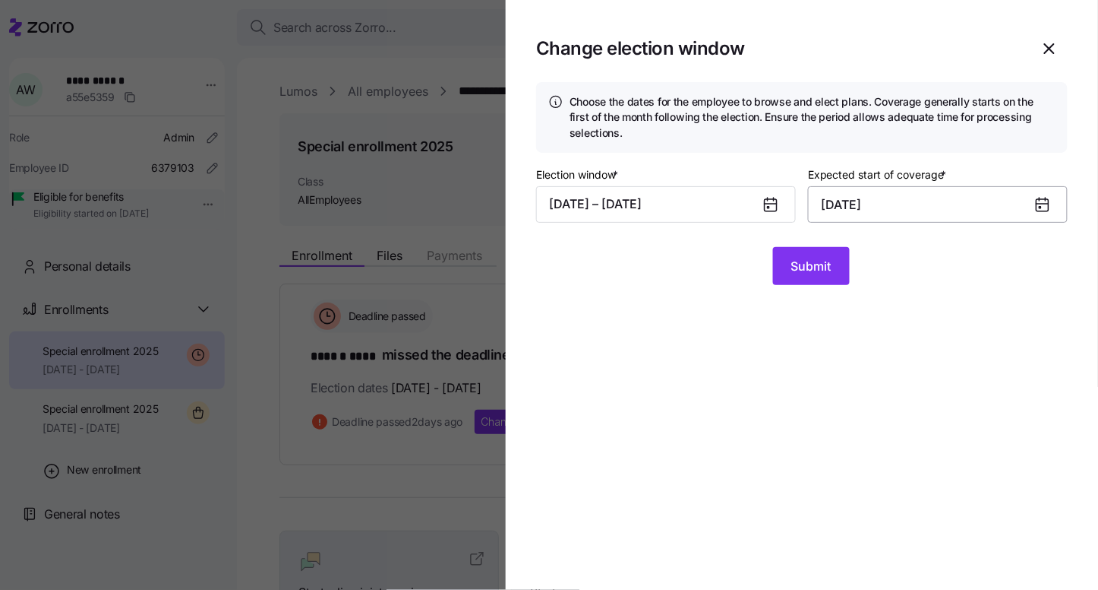
click at [848, 203] on input "October 1, 2025" at bounding box center [938, 204] width 260 height 36
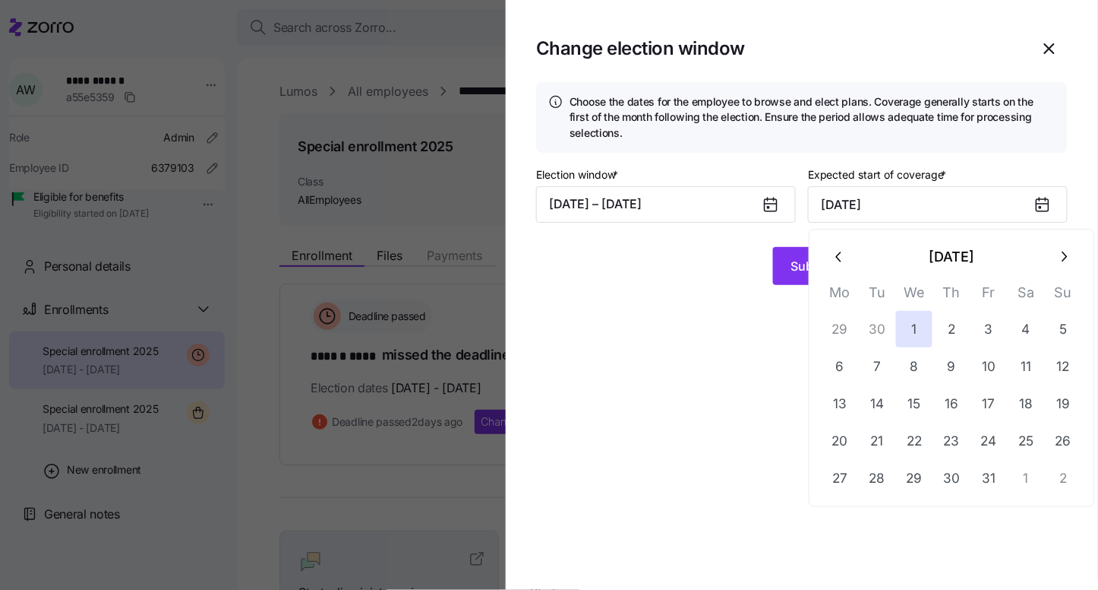
click at [1061, 251] on icon "button" at bounding box center [1064, 256] width 17 height 17
click at [947, 209] on input "October 1, 2025" at bounding box center [938, 204] width 260 height 36
click at [842, 324] on button "1" at bounding box center [840, 329] width 36 height 36
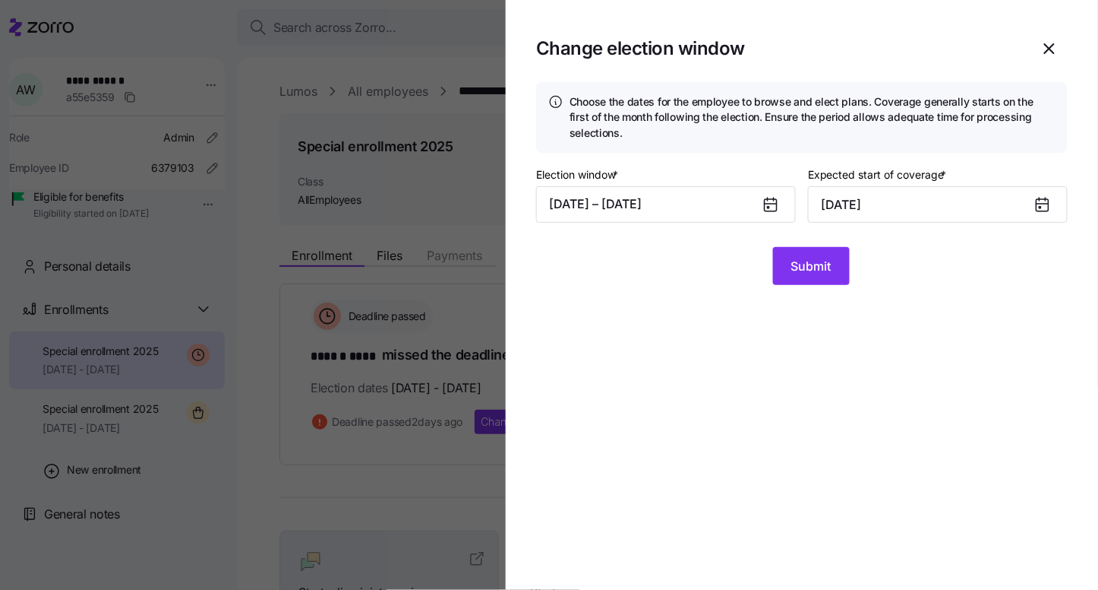
type input "December 1, 2025"
click at [808, 273] on span "Submit" at bounding box center [812, 266] width 40 height 18
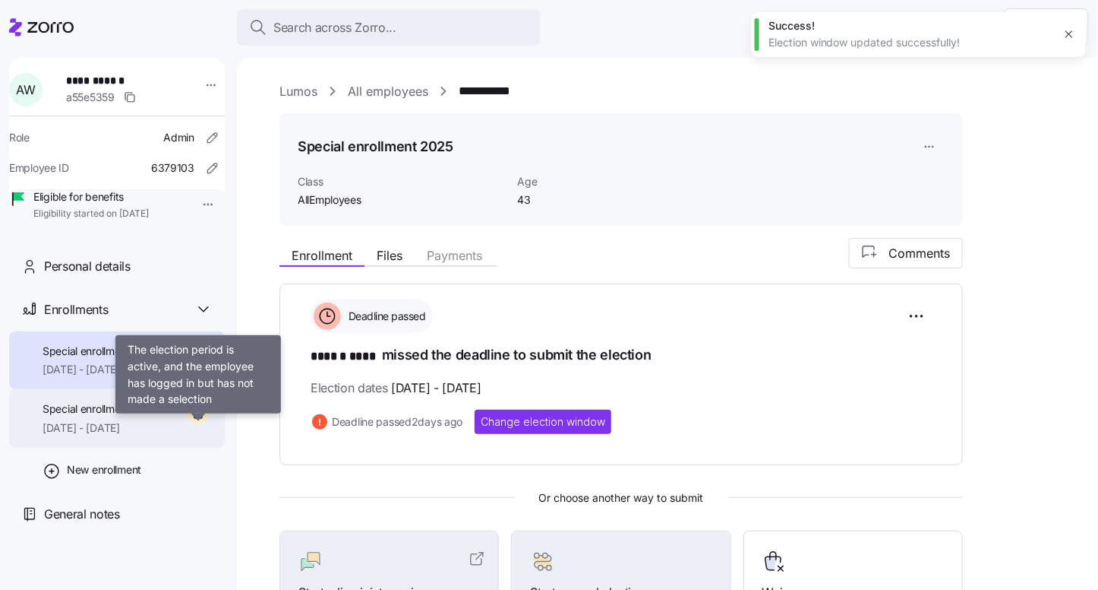
click at [202, 424] on icon at bounding box center [198, 412] width 23 height 23
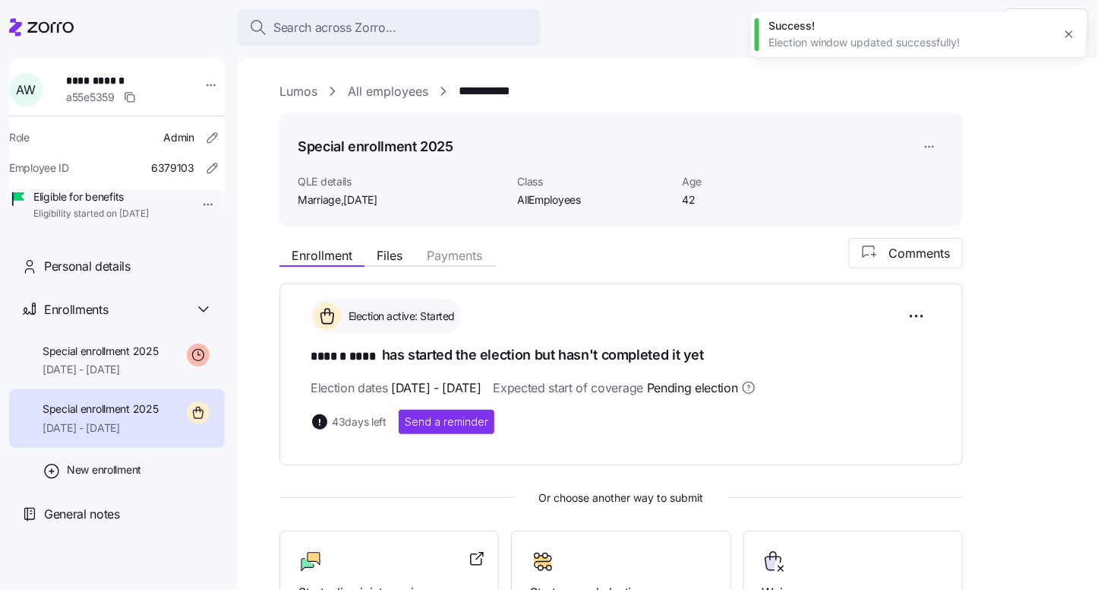
click at [166, 434] on div "Special enrollment 2025 10/01/2025 - 12/31/2025" at bounding box center [117, 418] width 216 height 58
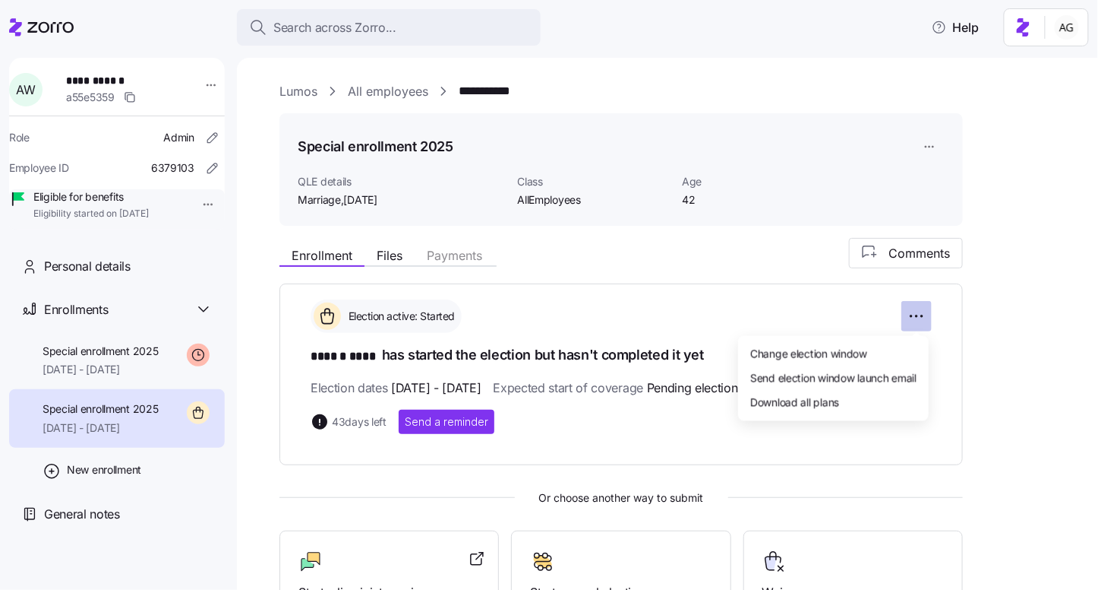
click at [906, 324] on html "**********" at bounding box center [549, 290] width 1098 height 580
click at [919, 315] on html "**********" at bounding box center [549, 290] width 1098 height 580
click at [919, 313] on html "**********" at bounding box center [549, 290] width 1098 height 580
click at [810, 356] on span "Change election window" at bounding box center [809, 353] width 117 height 15
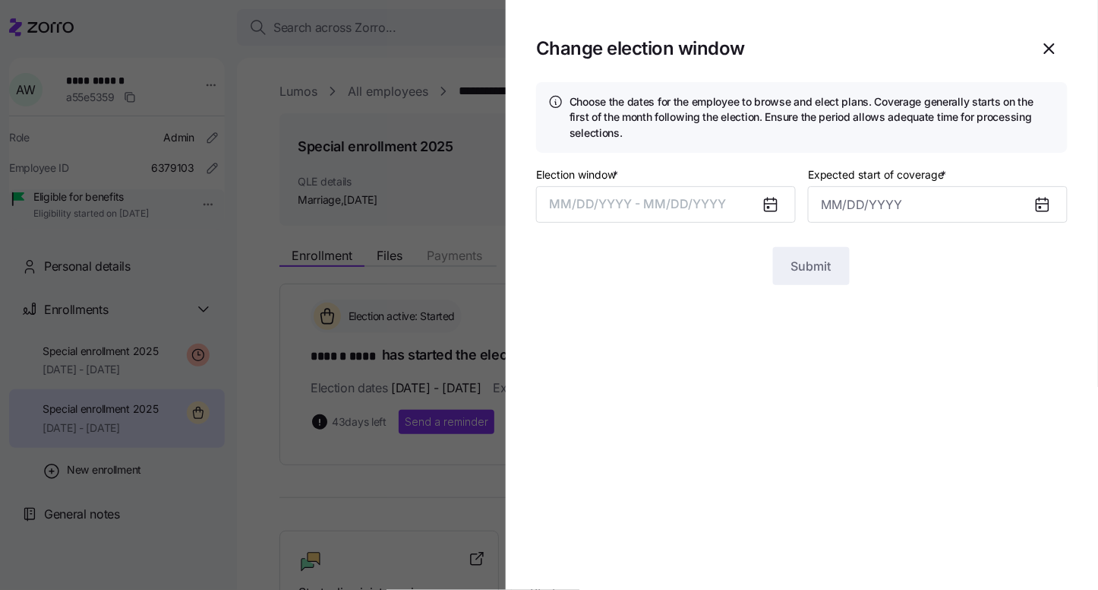
type input "October 1, 2025"
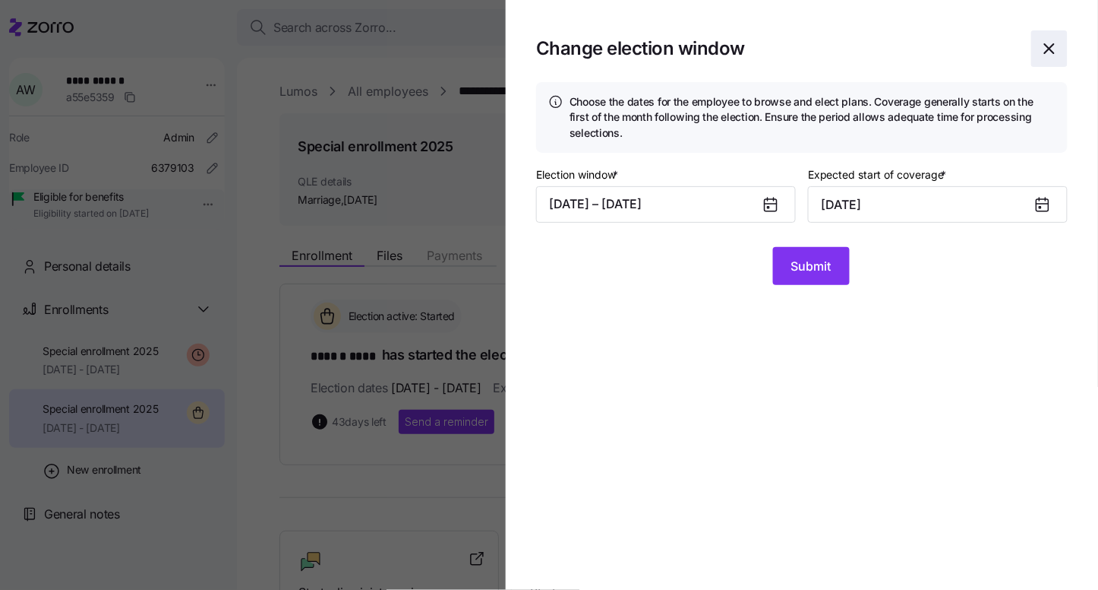
click at [1054, 43] on icon "button" at bounding box center [1050, 49] width 18 height 18
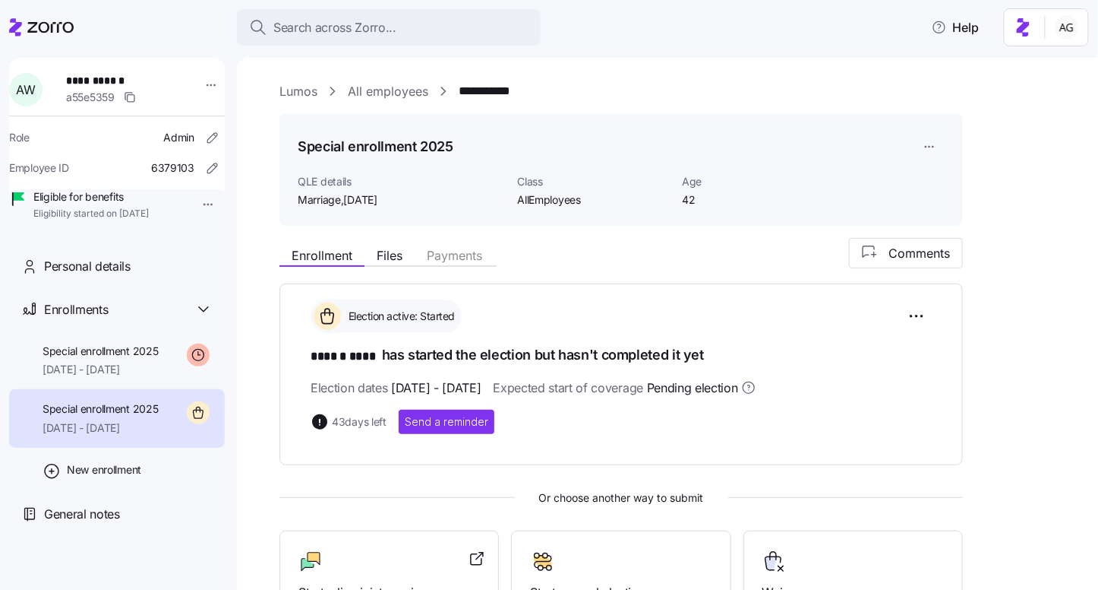
click at [168, 437] on div "Special enrollment 2025 10/01/2025 - 12/31/2025" at bounding box center [117, 418] width 216 height 58
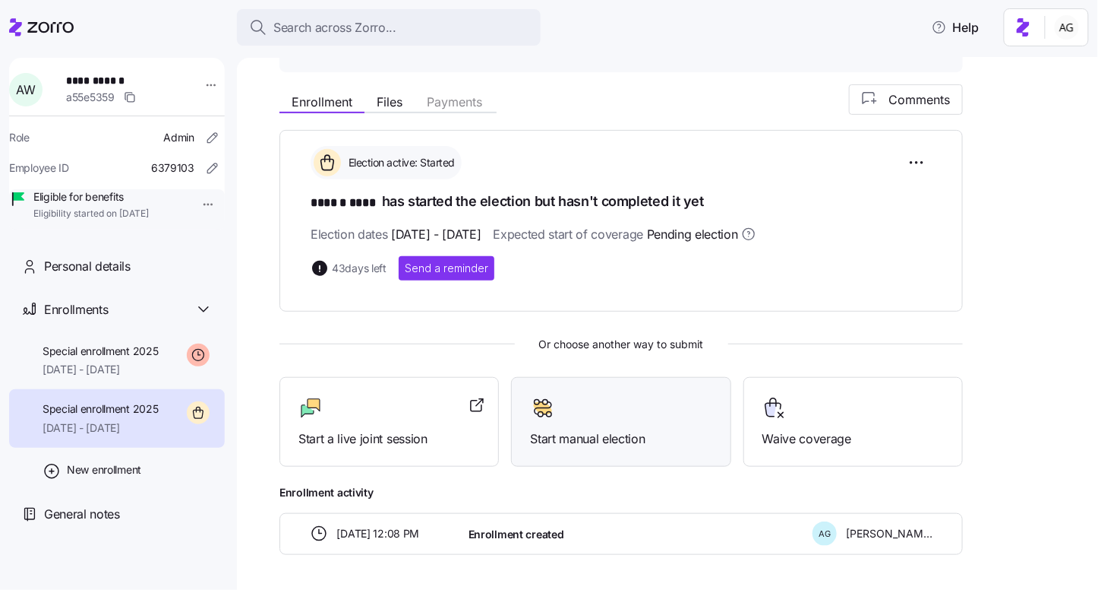
scroll to position [152, 0]
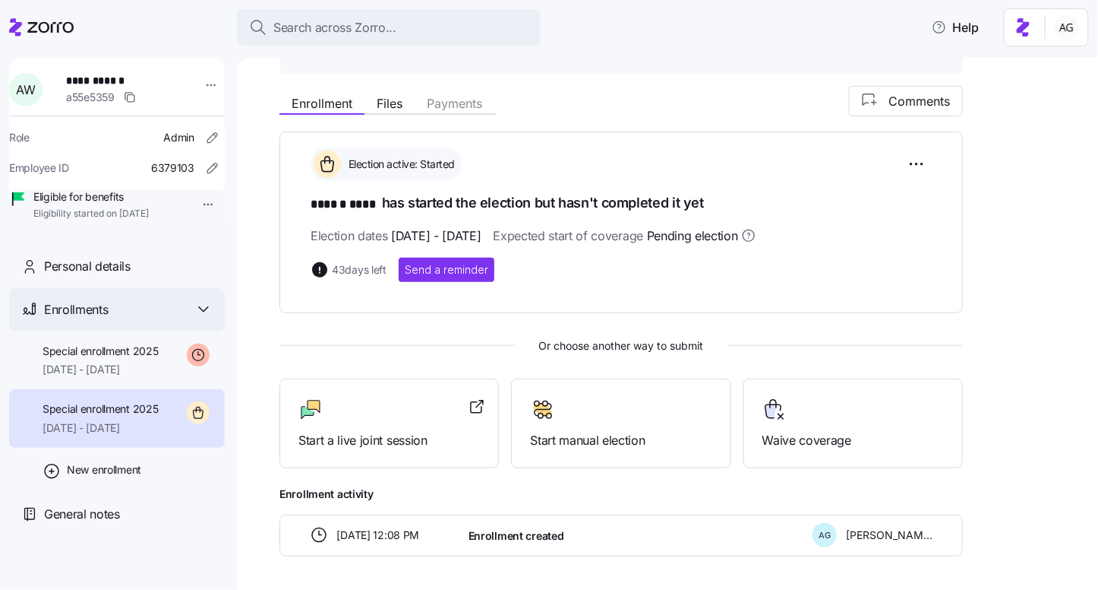
click at [204, 318] on icon at bounding box center [203, 309] width 18 height 18
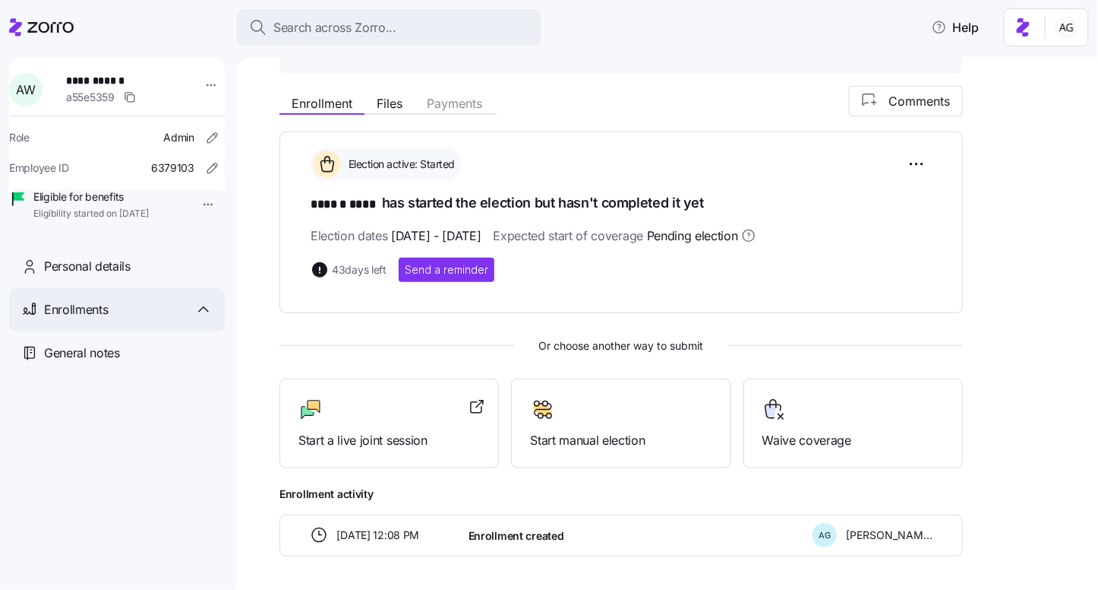
click at [204, 318] on icon at bounding box center [203, 309] width 18 height 18
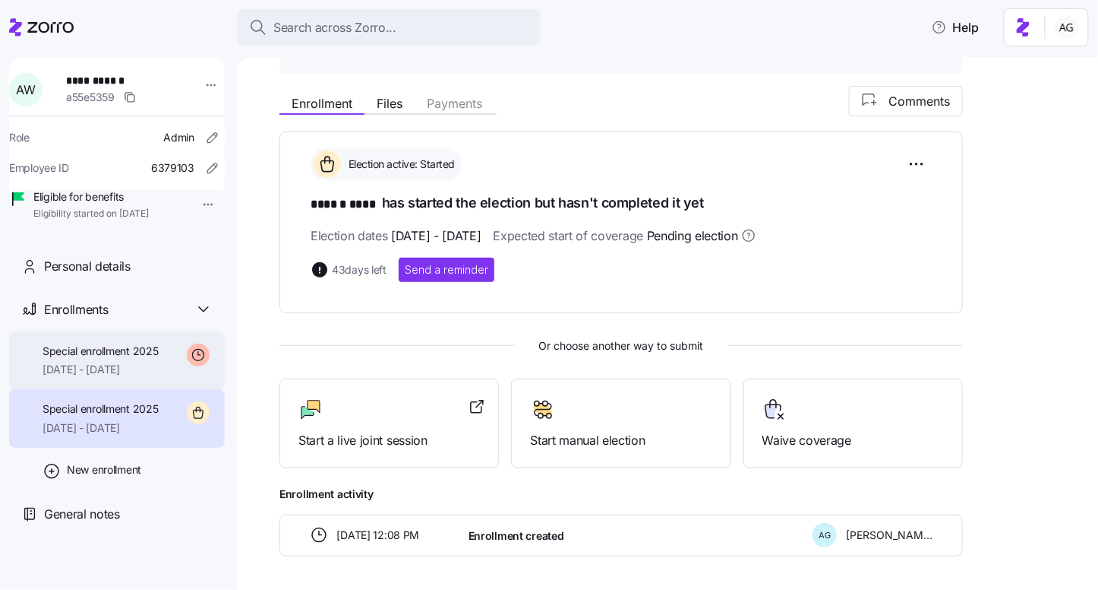
click at [157, 359] on span "Special enrollment 2025" at bounding box center [101, 350] width 116 height 15
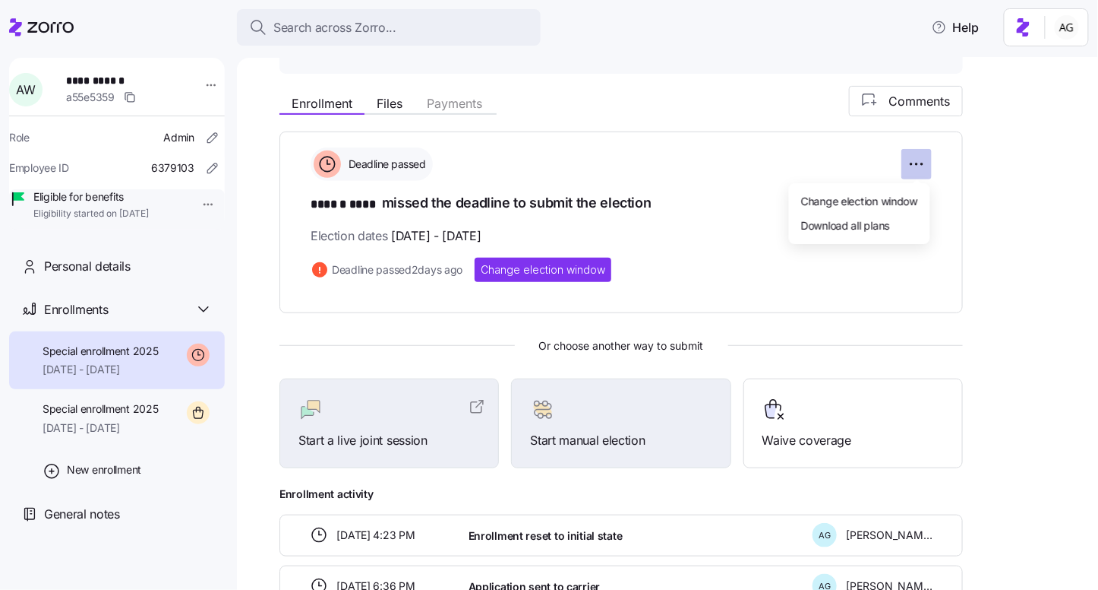
click at [923, 160] on html "**********" at bounding box center [549, 290] width 1098 height 580
click at [960, 150] on html "**********" at bounding box center [549, 290] width 1098 height 580
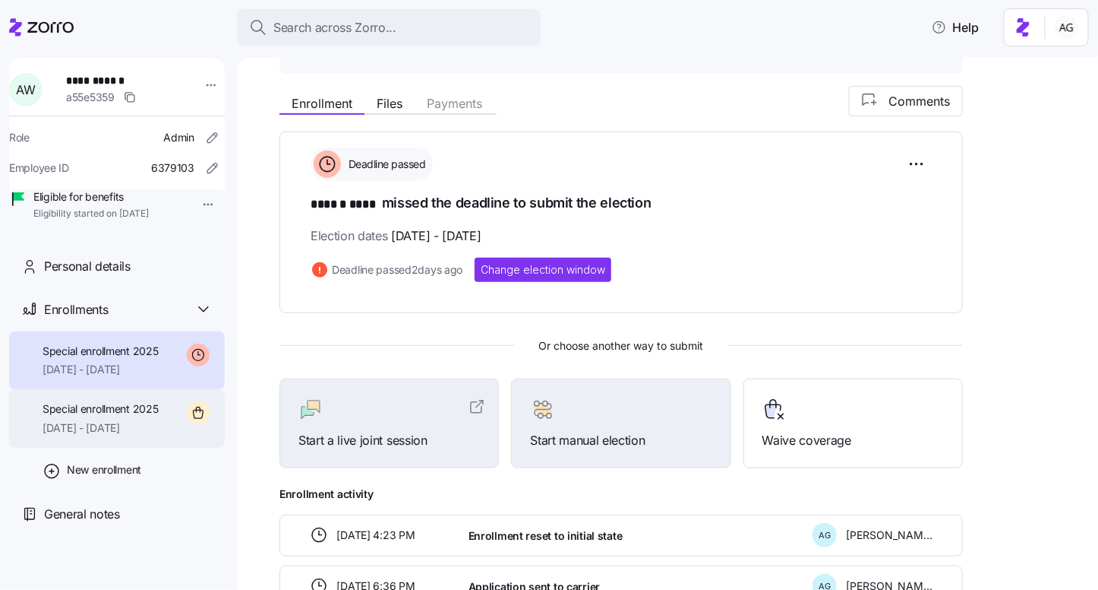
click at [122, 416] on span "Special enrollment 2025" at bounding box center [101, 408] width 116 height 15
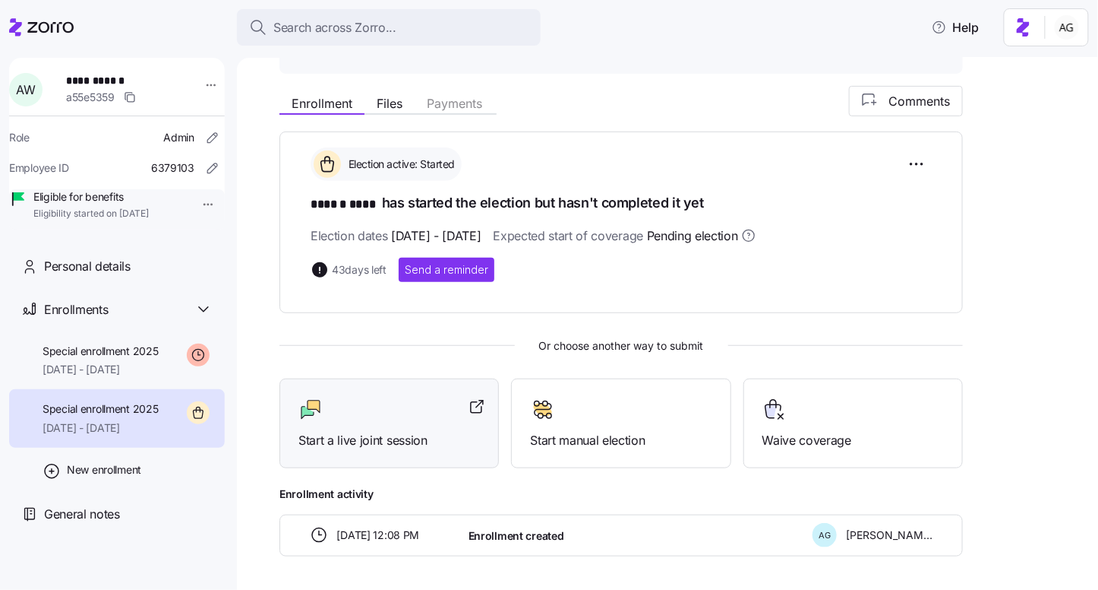
click at [333, 447] on div "Start a live joint session" at bounding box center [390, 423] width 220 height 90
click at [327, 412] on div at bounding box center [390, 409] width 182 height 24
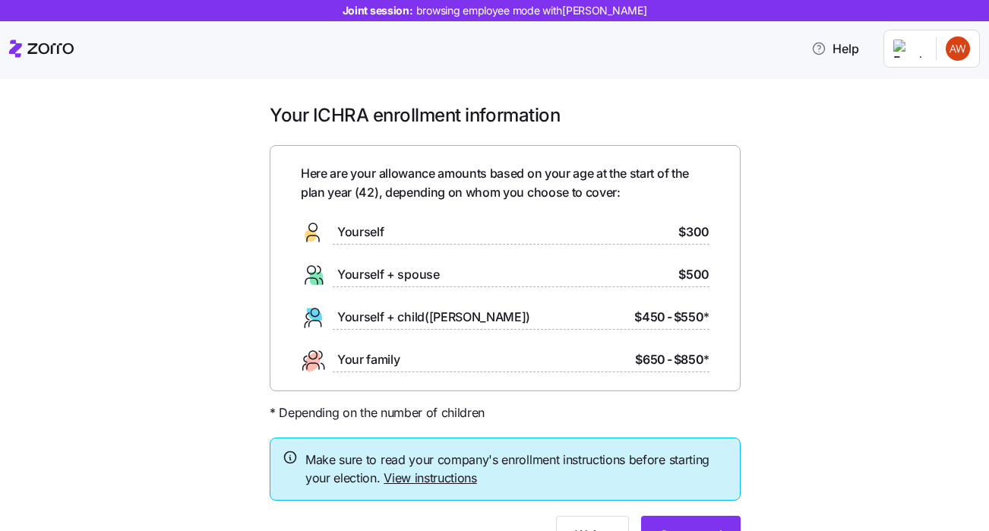
scroll to position [77, 0]
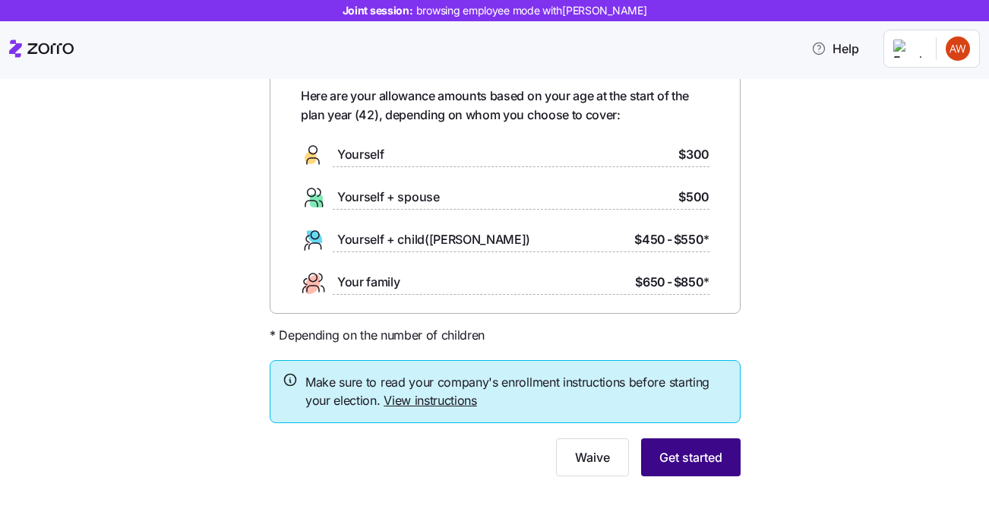
click at [685, 453] on span "Get started" at bounding box center [690, 457] width 63 height 18
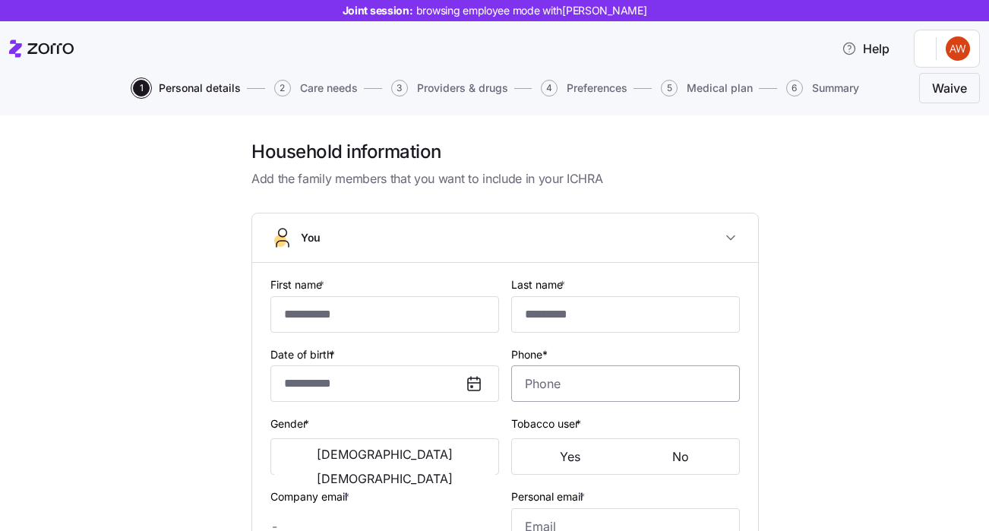
type input "******"
type input "****"
type input "[PERSON_NAME][EMAIL_ADDRESS][DOMAIN_NAME]"
type input "[EMAIL_ADDRESS][DOMAIN_NAME]"
type input "**********"
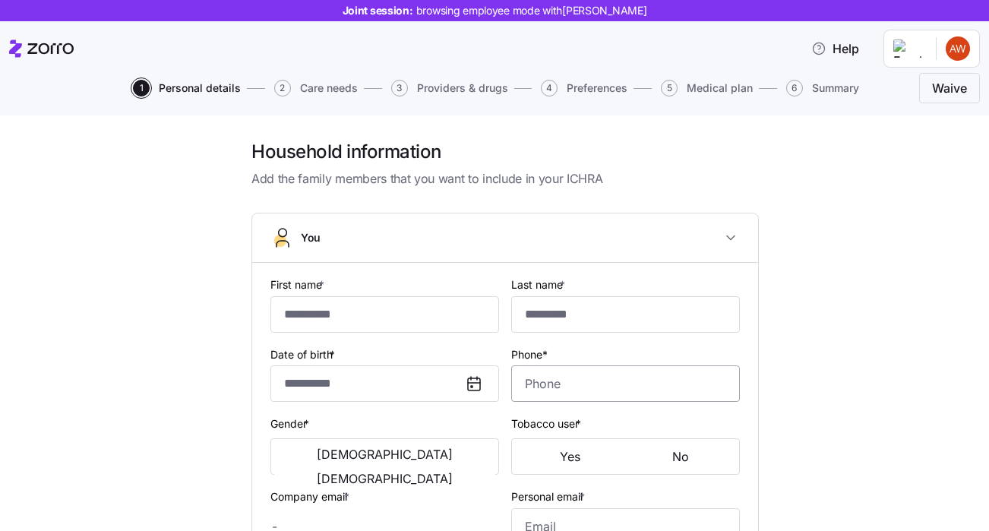
checkbox input "true"
type input "**********"
type input "[PHONE_NUMBER]"
type input "[DEMOGRAPHIC_DATA] citizen"
type input "Single"
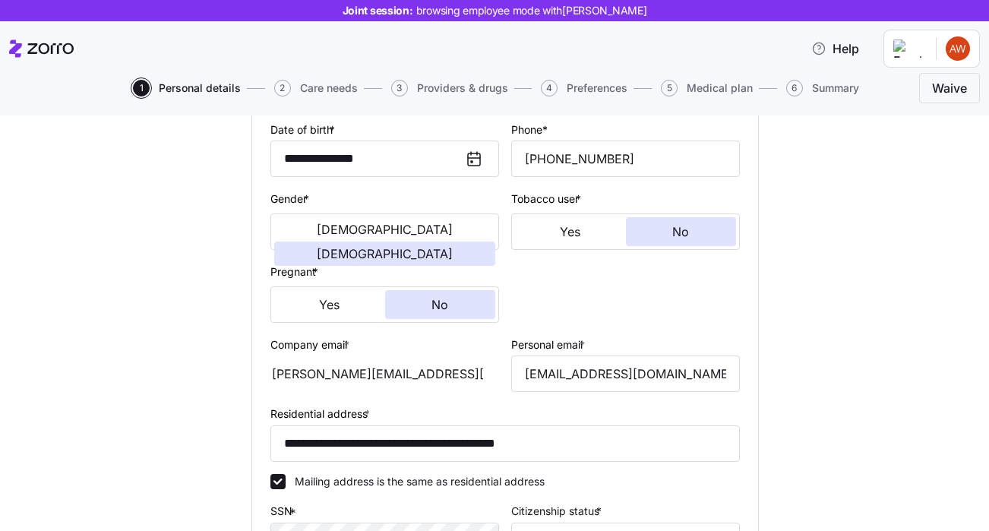
scroll to position [229, 0]
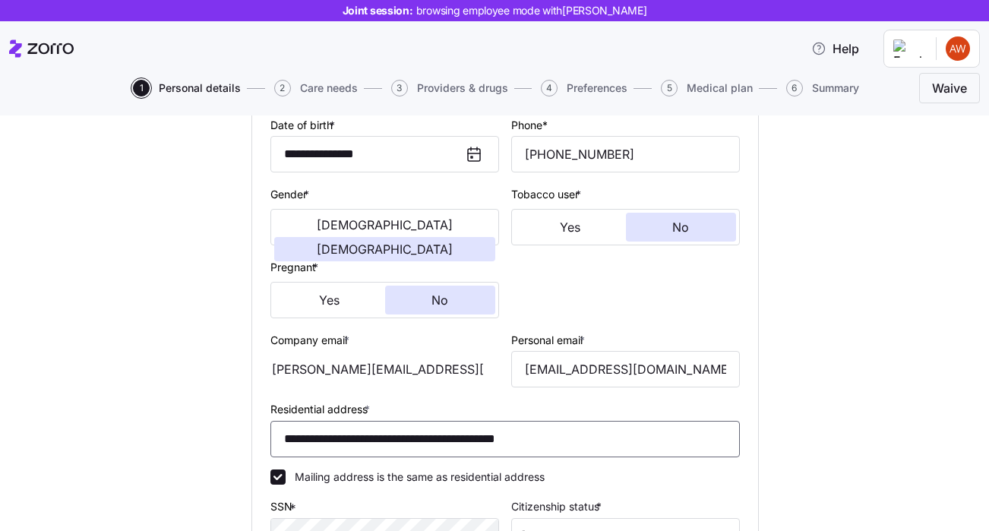
click at [494, 435] on input "**********" at bounding box center [504, 439] width 469 height 36
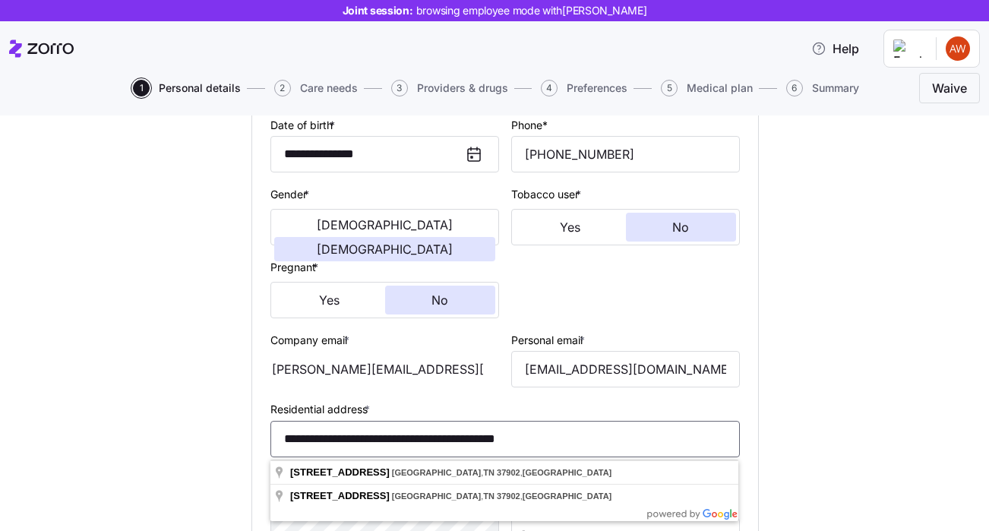
click at [494, 435] on input "**********" at bounding box center [504, 439] width 469 height 36
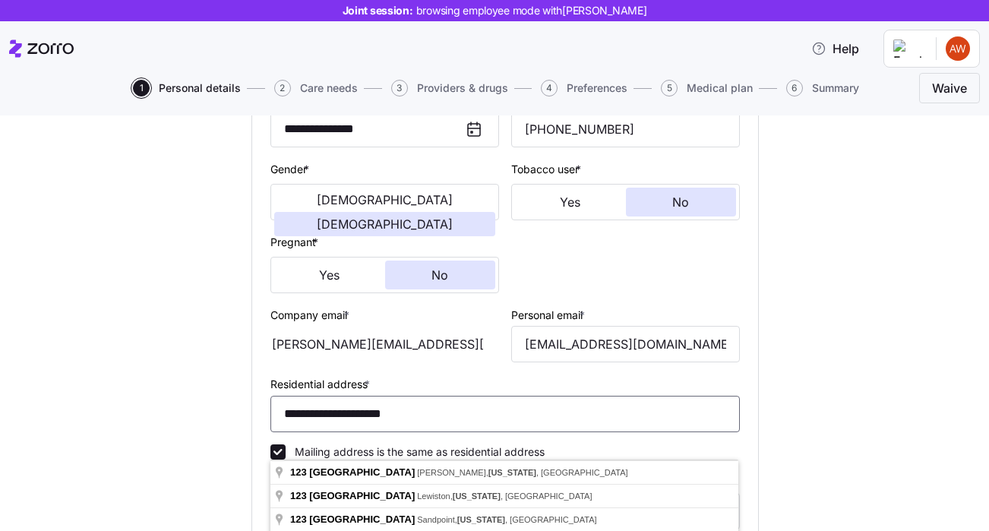
scroll to position [255, 0]
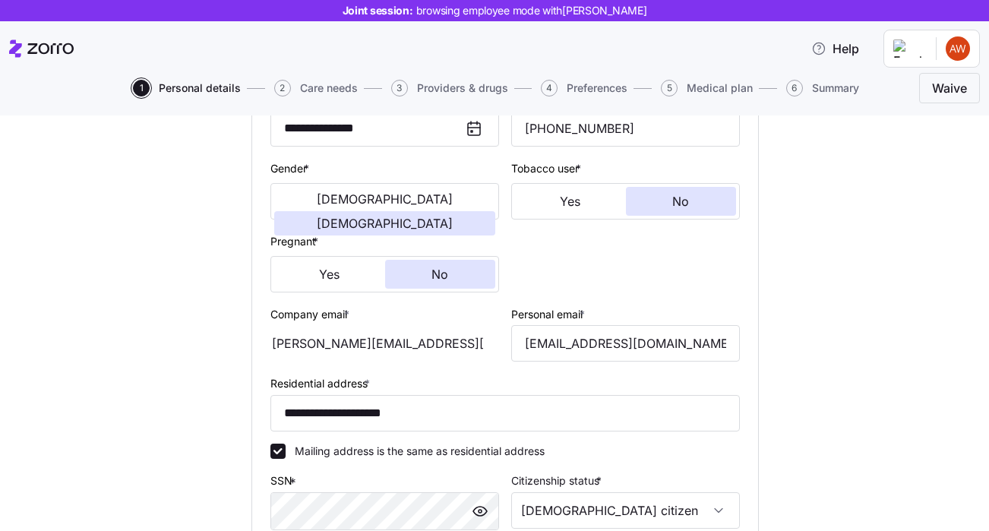
type input "**********"
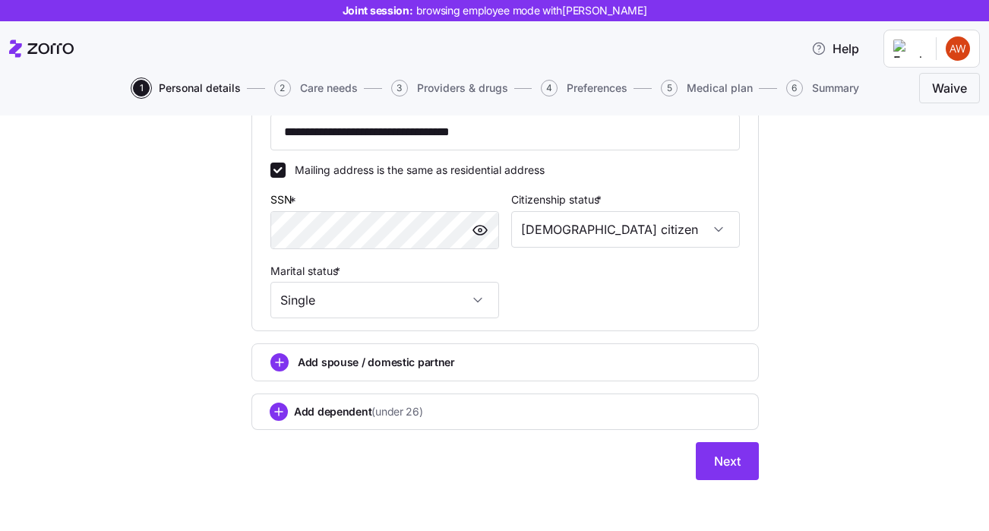
scroll to position [543, 0]
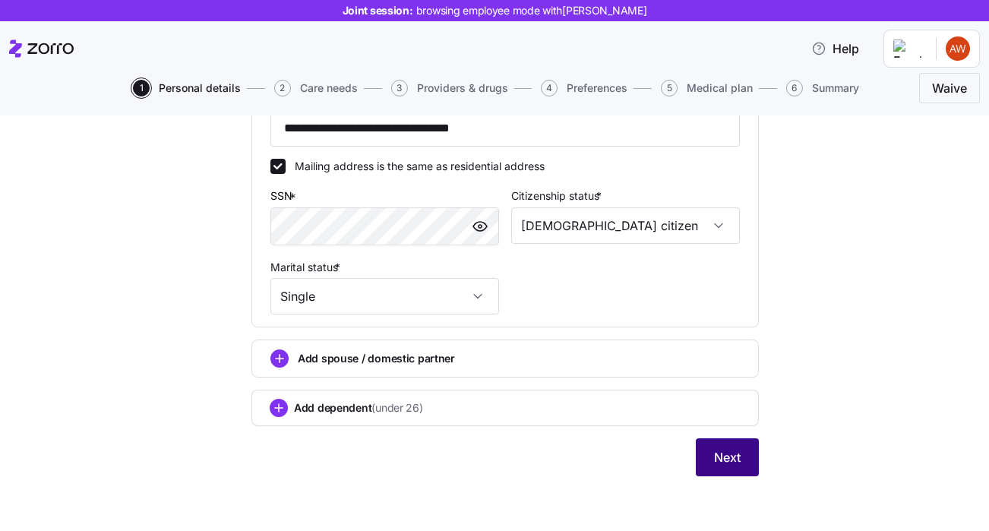
click at [725, 450] on span "Next" at bounding box center [727, 457] width 27 height 18
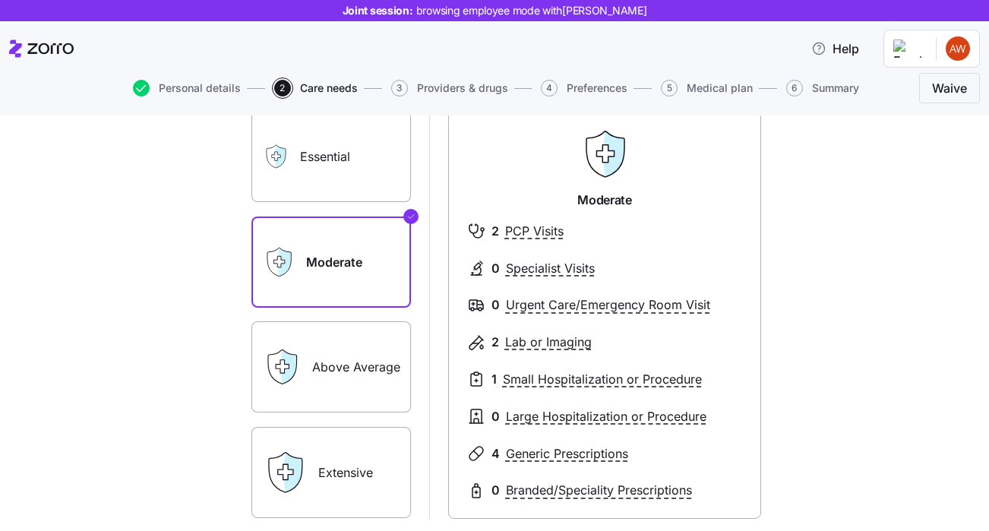
scroll to position [286, 0]
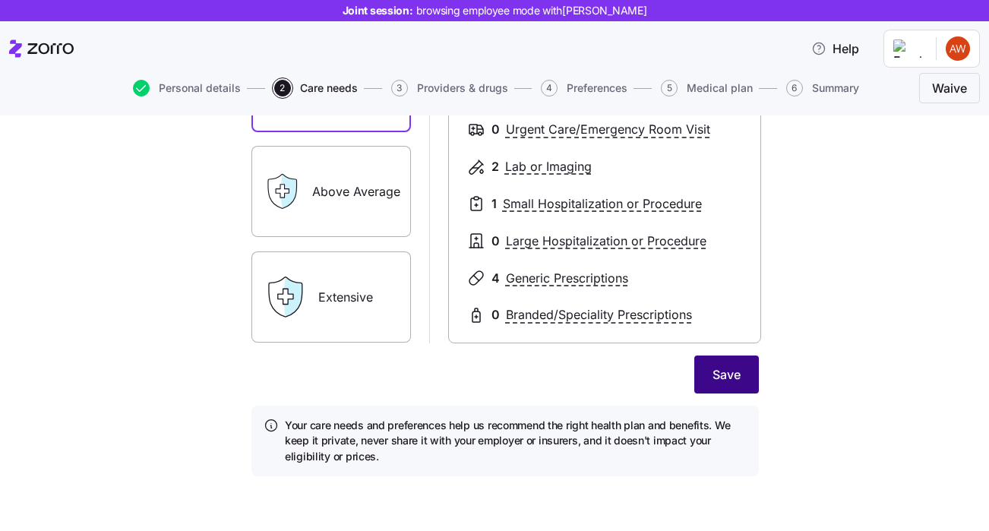
click at [706, 387] on button "Save" at bounding box center [726, 375] width 65 height 38
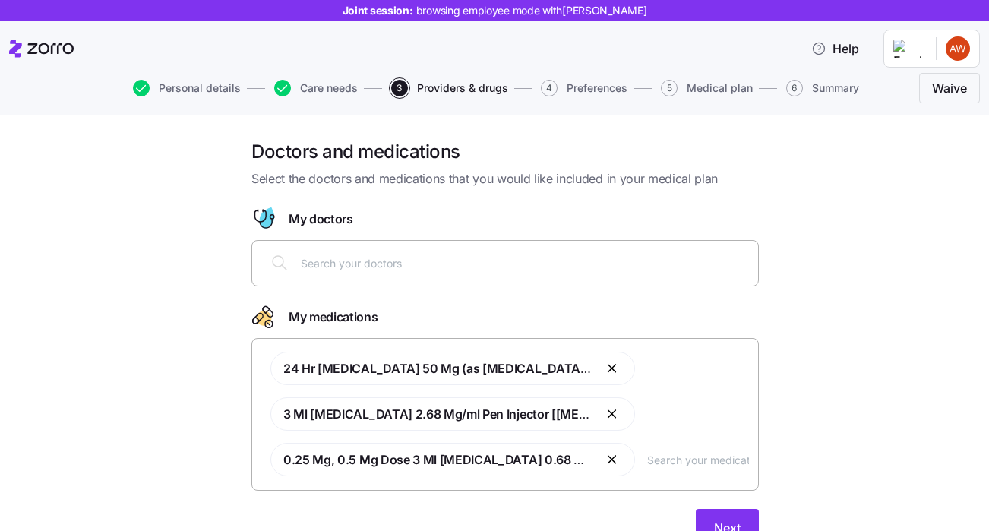
scroll to position [71, 0]
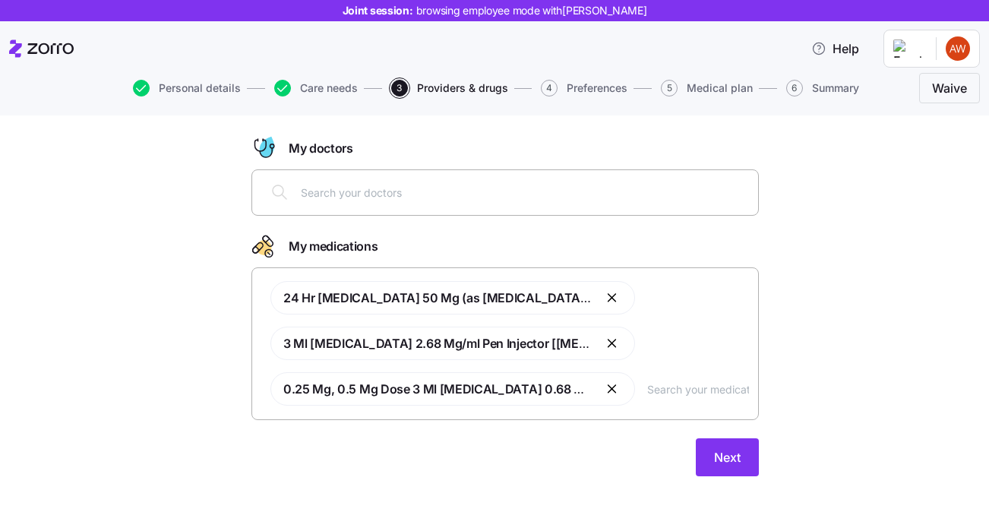
click at [604, 202] on div at bounding box center [505, 192] width 488 height 36
type input "[PERSON_NAME]"
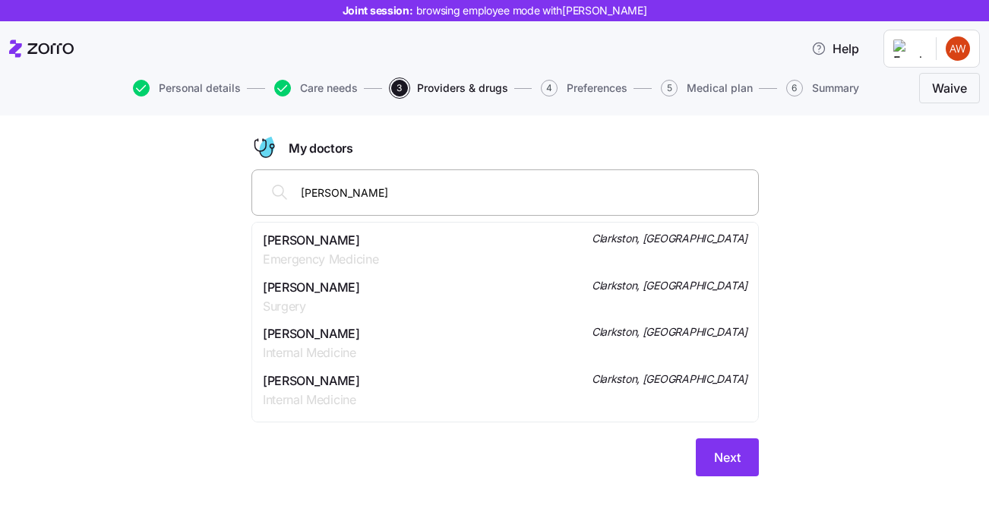
scroll to position [330, 0]
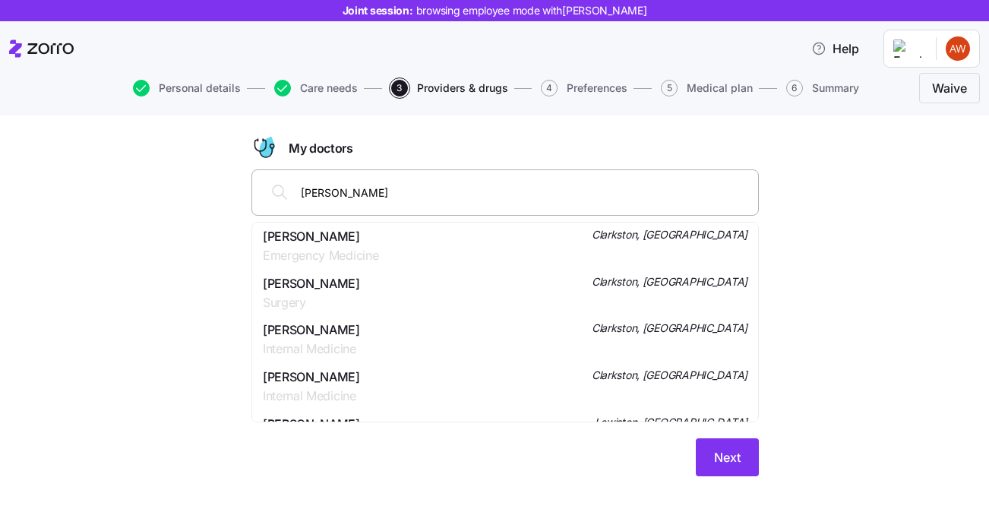
click at [388, 340] on div "[PERSON_NAME] Internal Medicine Clarkston, [GEOGRAPHIC_DATA]" at bounding box center [505, 340] width 485 height 38
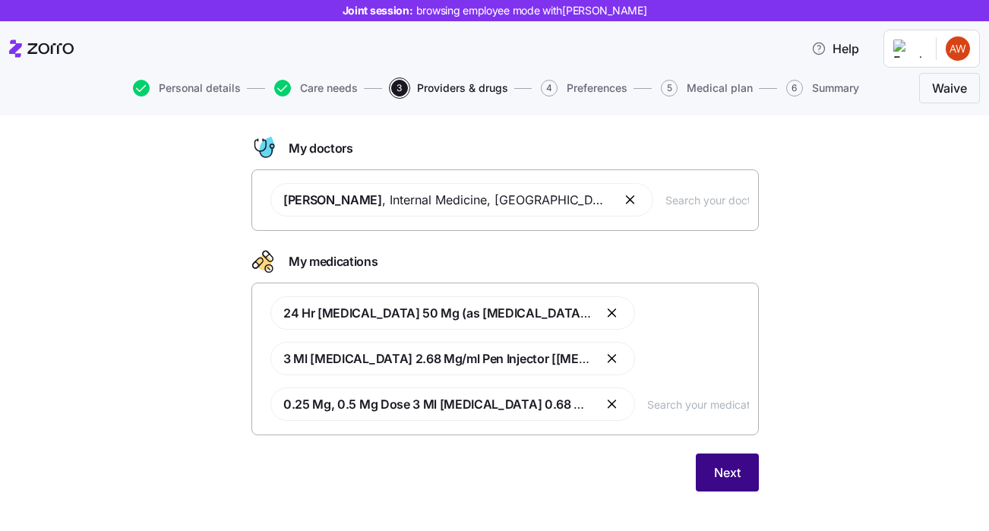
click at [730, 466] on span "Next" at bounding box center [727, 472] width 27 height 18
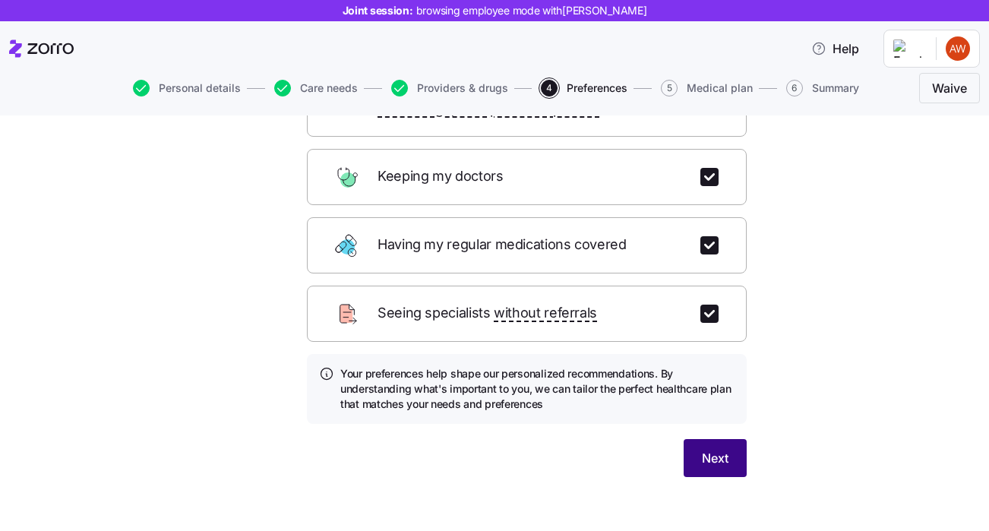
click at [725, 449] on span "Next" at bounding box center [715, 458] width 27 height 18
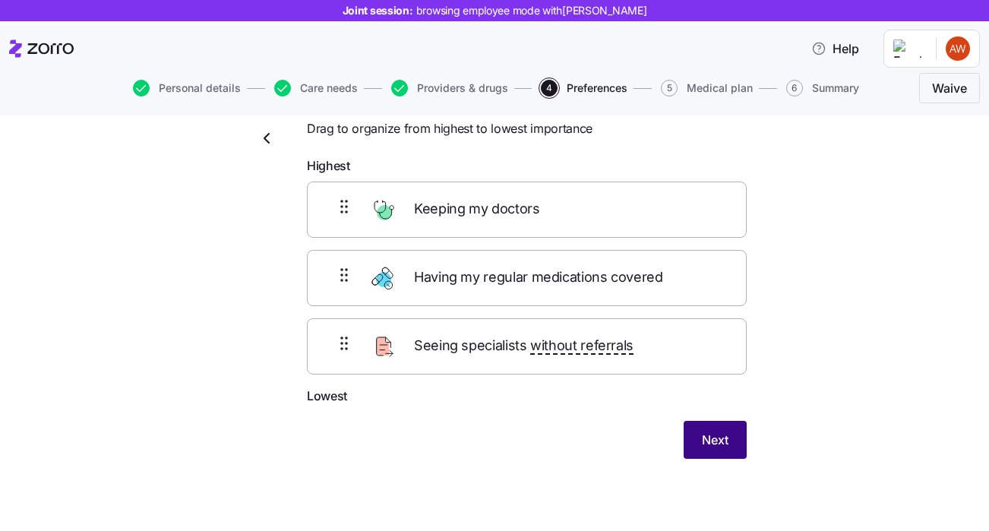
click at [700, 430] on button "Next" at bounding box center [715, 440] width 63 height 38
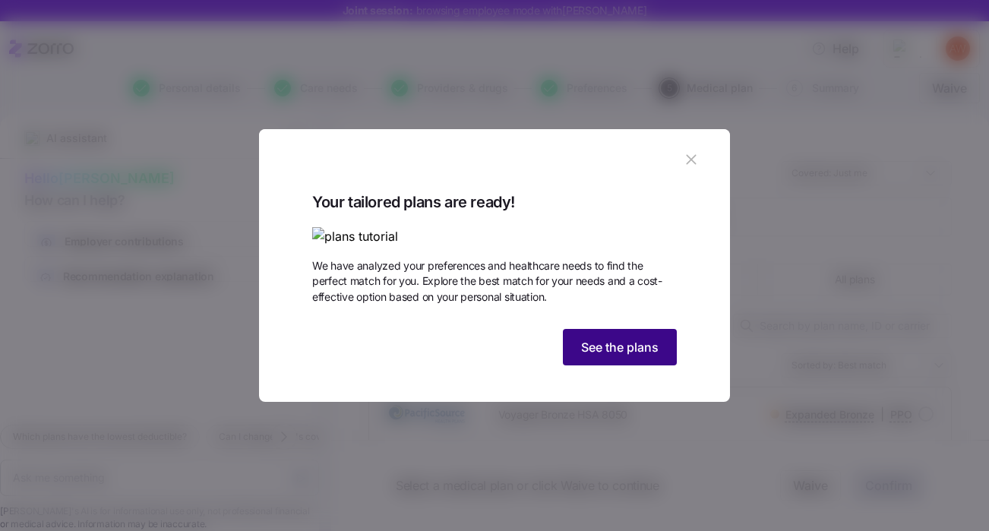
click at [591, 356] on span "See the plans" at bounding box center [619, 347] width 77 height 18
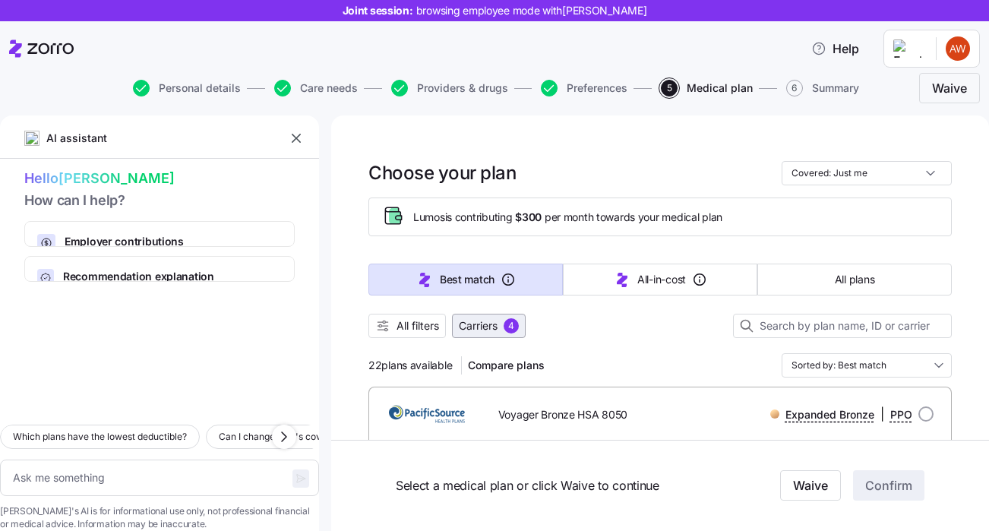
click at [483, 330] on span "Carriers" at bounding box center [478, 325] width 39 height 15
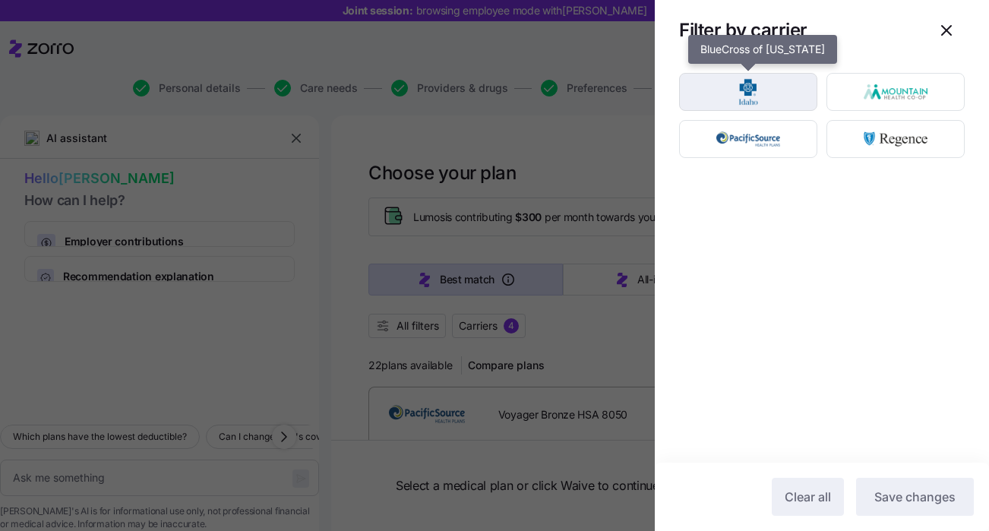
click at [733, 88] on img "button" at bounding box center [749, 92] width 112 height 30
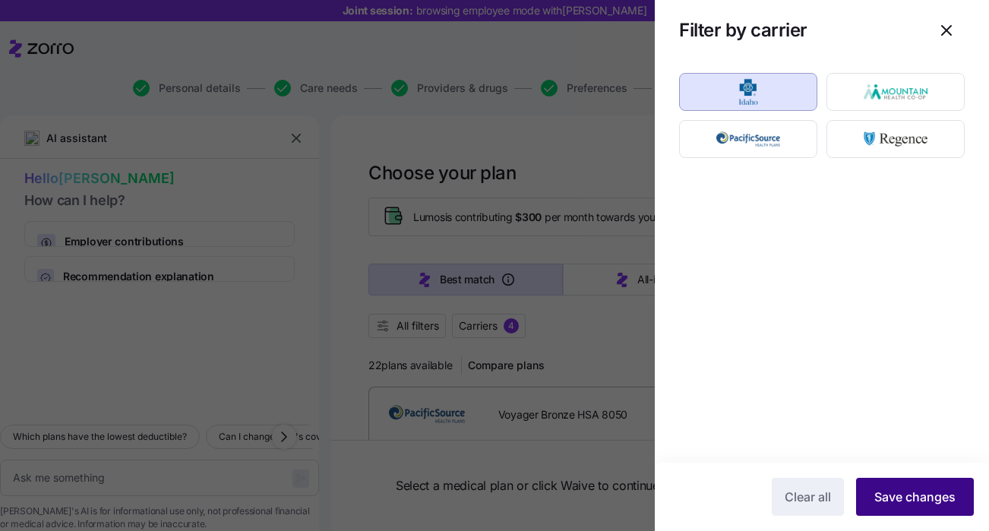
click at [940, 496] on span "Save changes" at bounding box center [914, 497] width 81 height 18
type textarea "x"
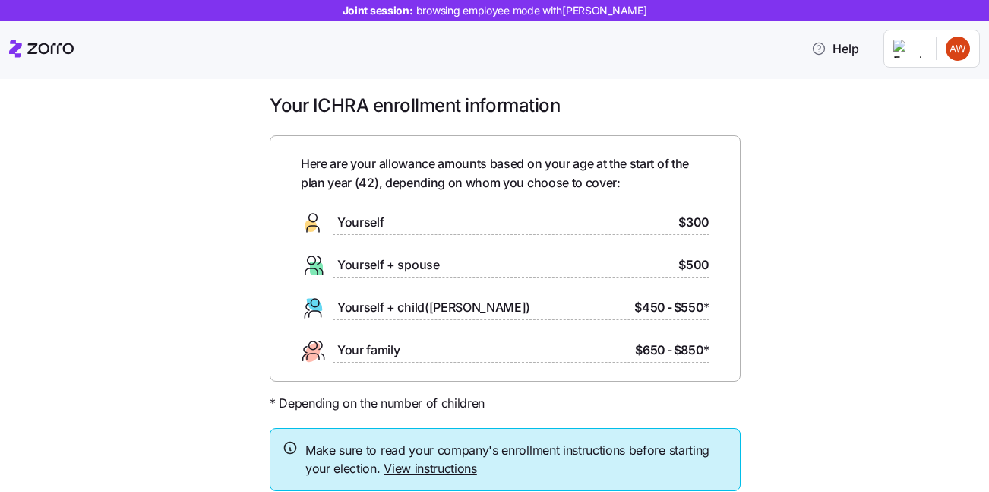
scroll to position [13, 0]
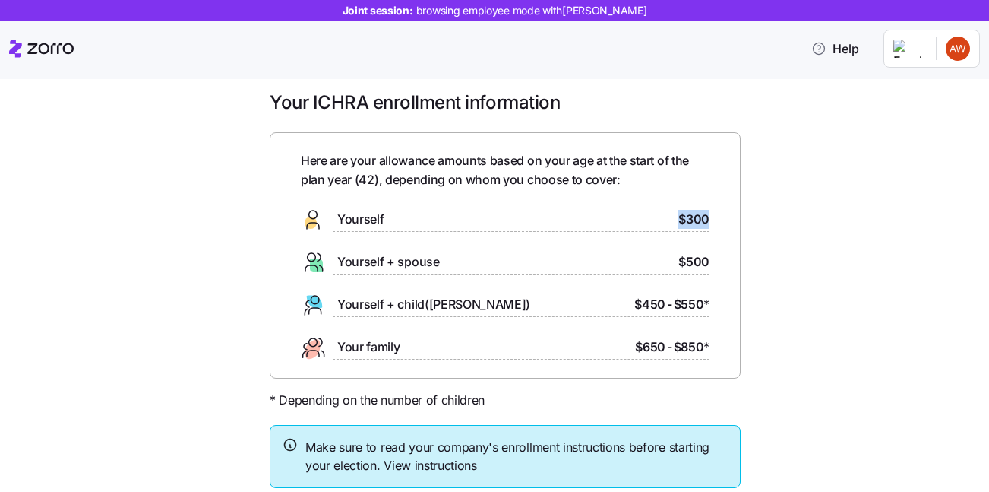
drag, startPoint x: 681, startPoint y: 220, endPoint x: 713, endPoint y: 220, distance: 31.9
click at [713, 220] on div "Here are your allowance amounts based on your age at the start of the plan year…" at bounding box center [505, 255] width 471 height 246
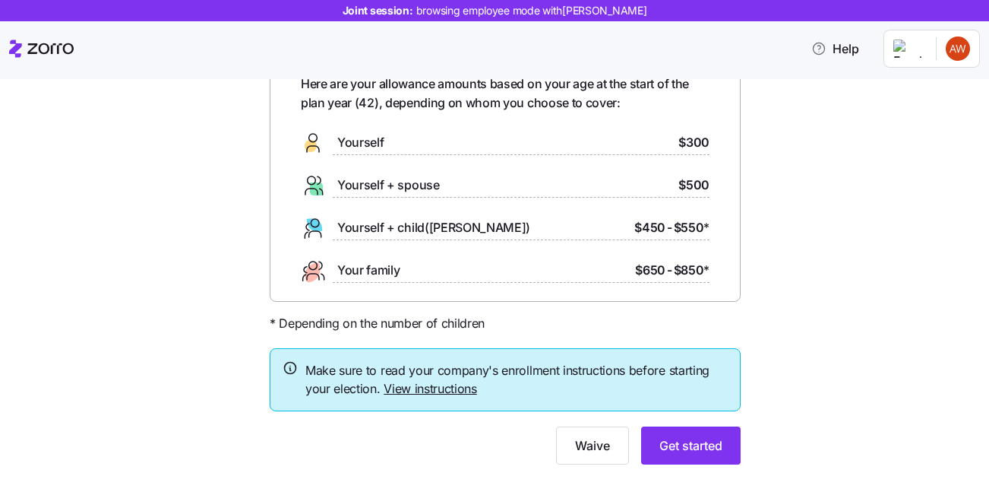
scroll to position [94, 0]
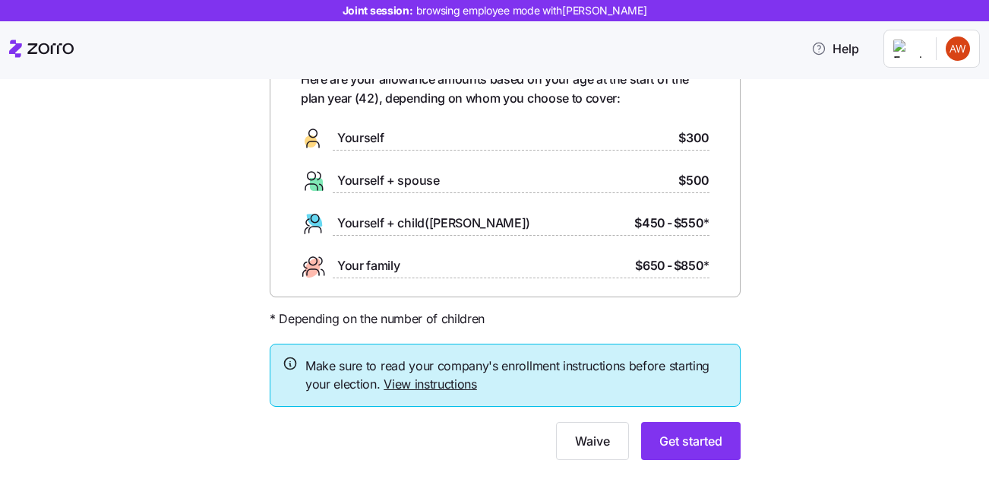
click at [434, 380] on link "View instructions" at bounding box center [430, 383] width 93 height 15
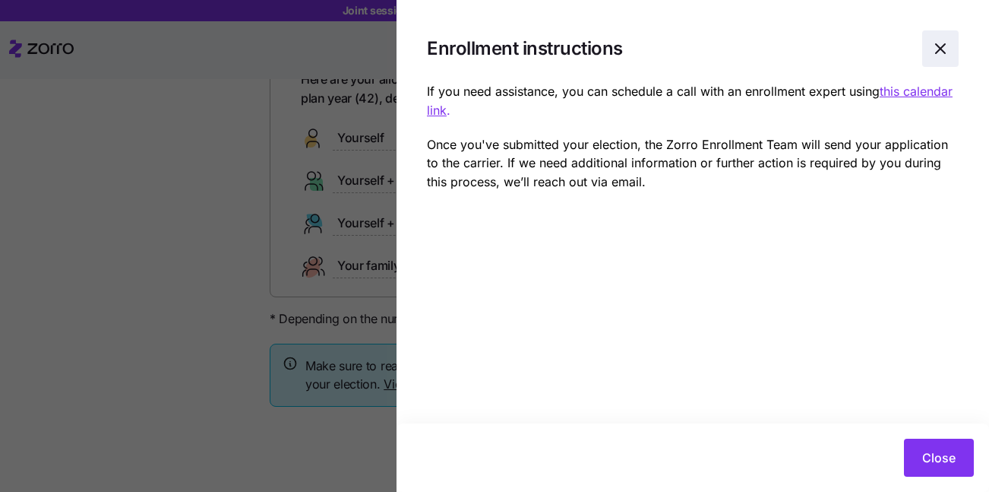
click at [944, 51] on icon "button" at bounding box center [940, 49] width 18 height 18
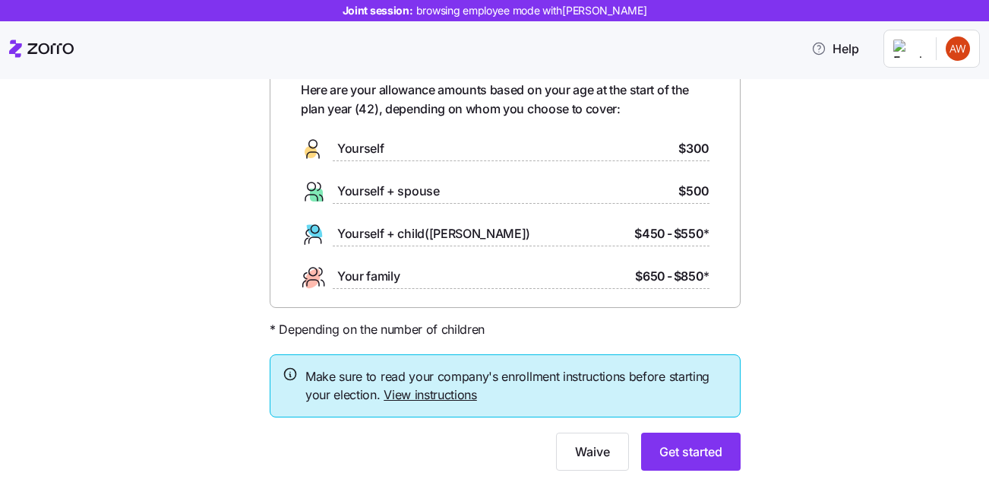
scroll to position [73, 0]
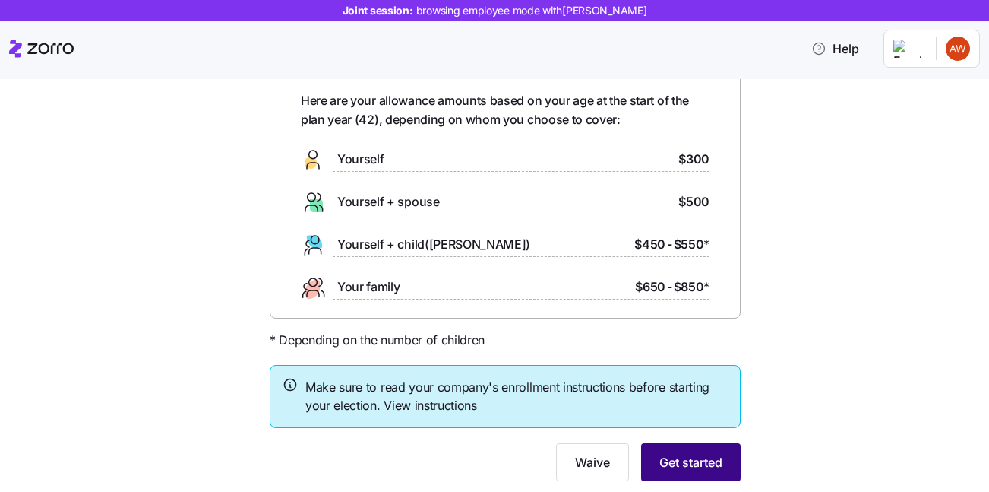
click at [691, 458] on span "Get started" at bounding box center [690, 462] width 63 height 18
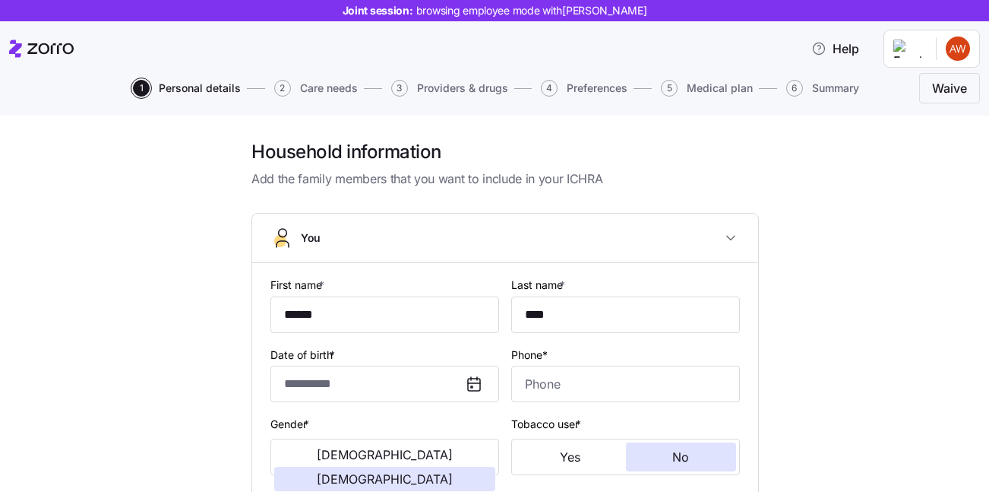
type input "**********"
type input "[PHONE_NUMBER]"
type input "[DEMOGRAPHIC_DATA] citizen"
type input "Single"
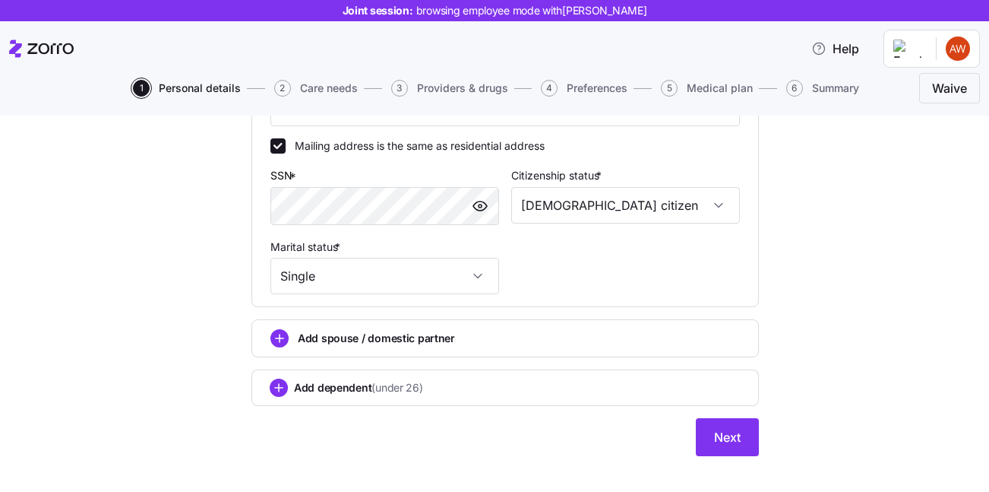
scroll to position [563, 0]
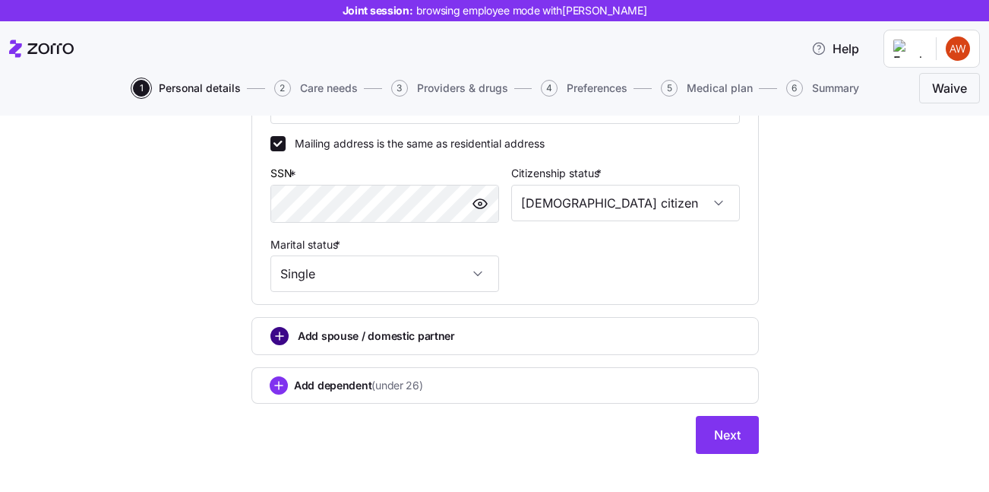
click at [280, 336] on circle "add icon" at bounding box center [279, 335] width 17 height 17
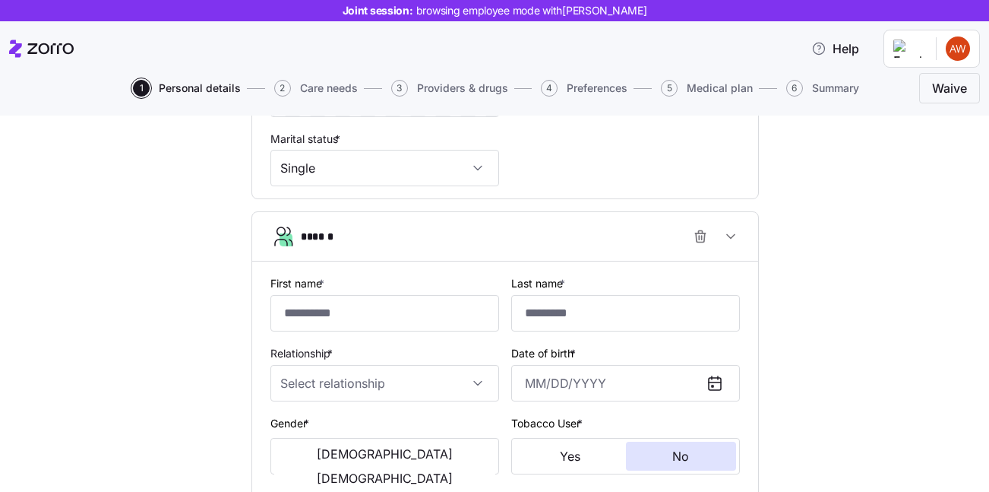
scroll to position [678, 0]
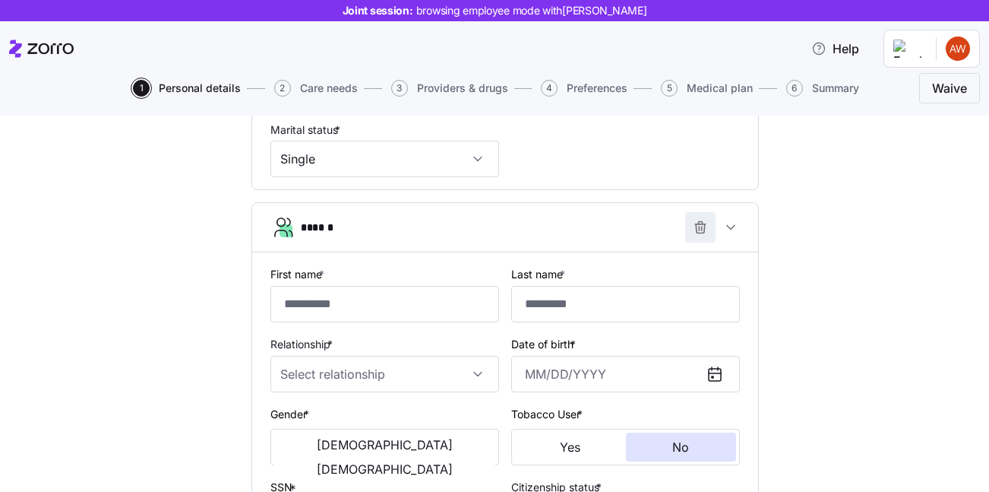
click at [699, 239] on span "button" at bounding box center [700, 227] width 29 height 29
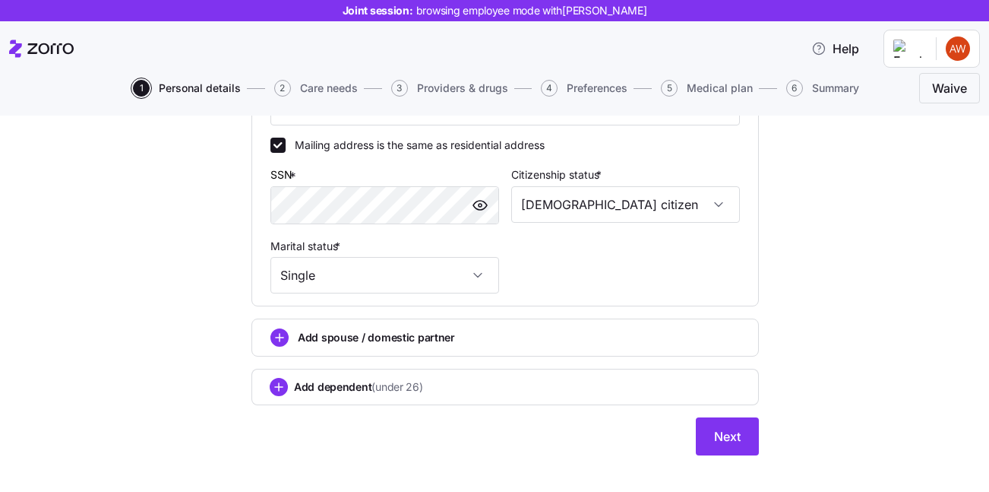
scroll to position [576, 0]
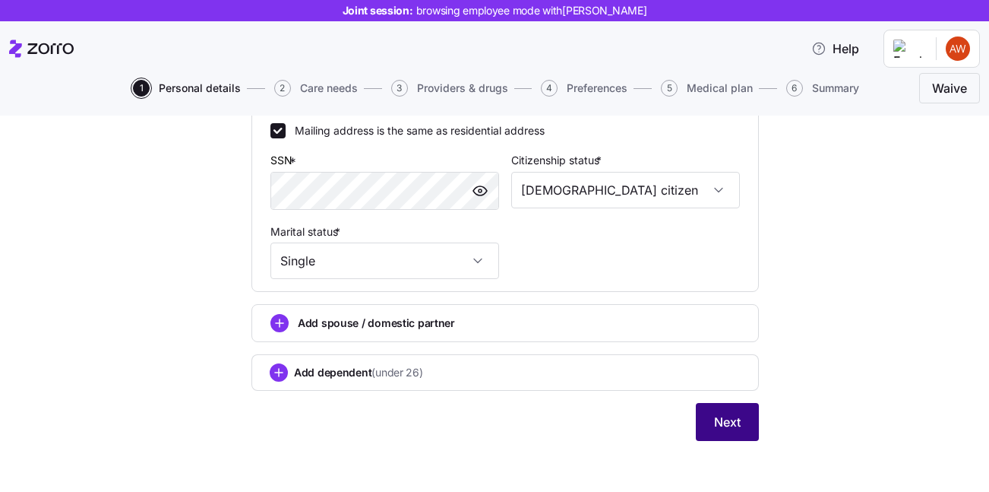
click at [725, 419] on span "Next" at bounding box center [727, 421] width 27 height 18
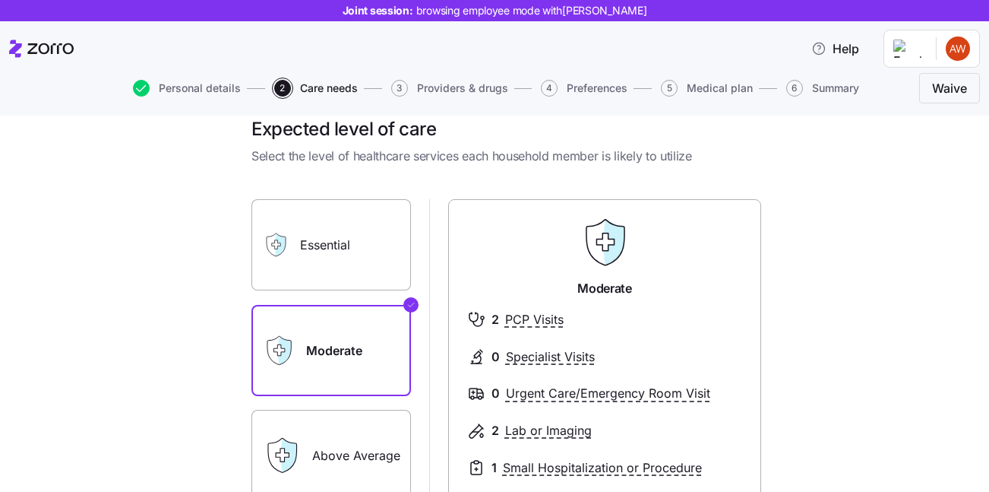
scroll to position [21, 0]
click at [344, 217] on label "Essential" at bounding box center [331, 246] width 160 height 91
click at [0, 0] on input "Essential" at bounding box center [0, 0] width 0 height 0
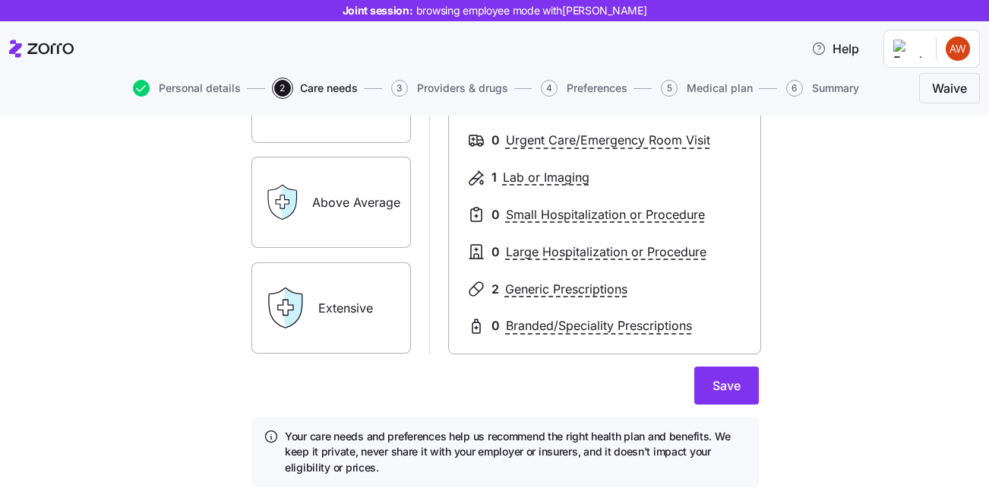
scroll to position [280, 0]
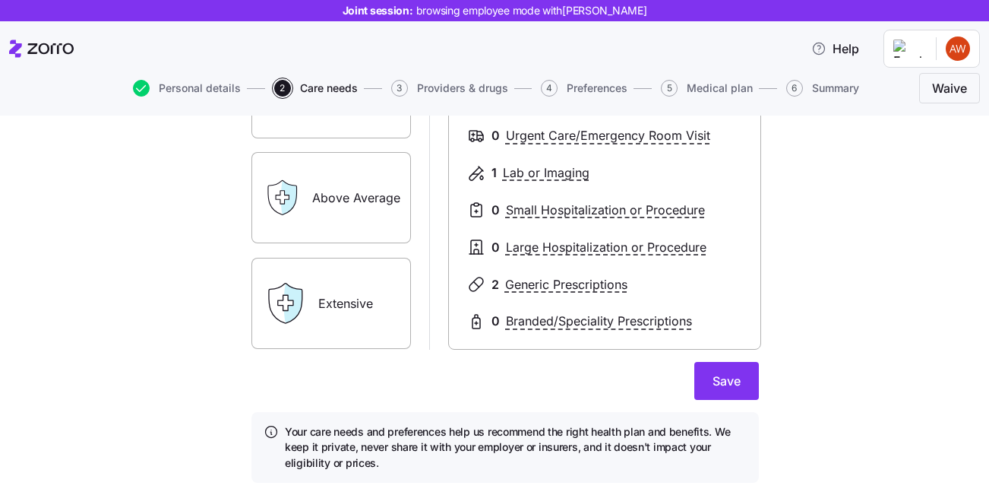
click at [327, 298] on label "Extensive" at bounding box center [331, 303] width 160 height 91
click at [0, 0] on input "Extensive" at bounding box center [0, 0] width 0 height 0
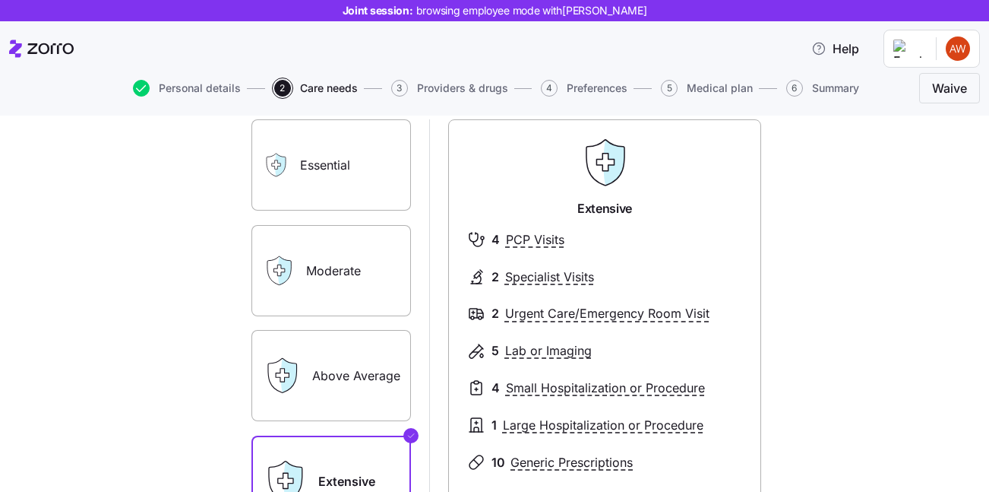
scroll to position [100, 0]
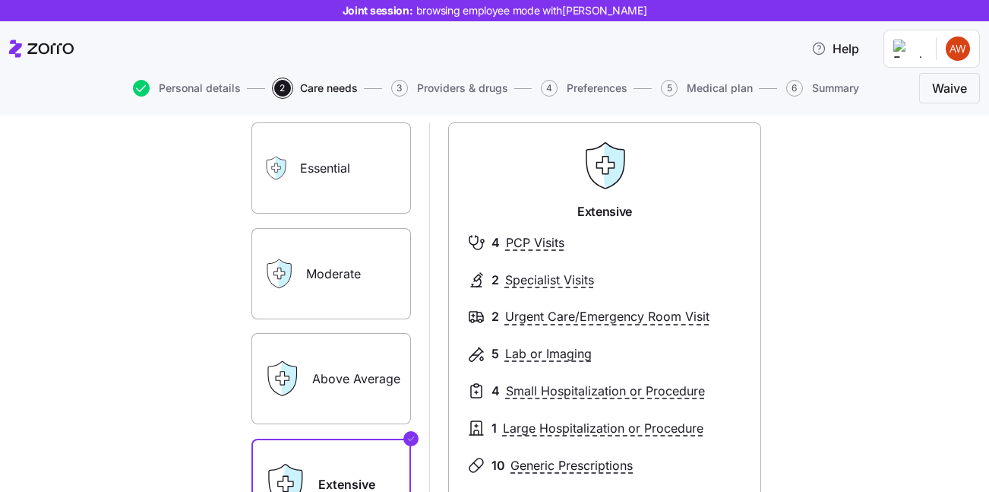
click at [361, 175] on label "Essential" at bounding box center [331, 167] width 160 height 91
click at [0, 0] on input "Essential" at bounding box center [0, 0] width 0 height 0
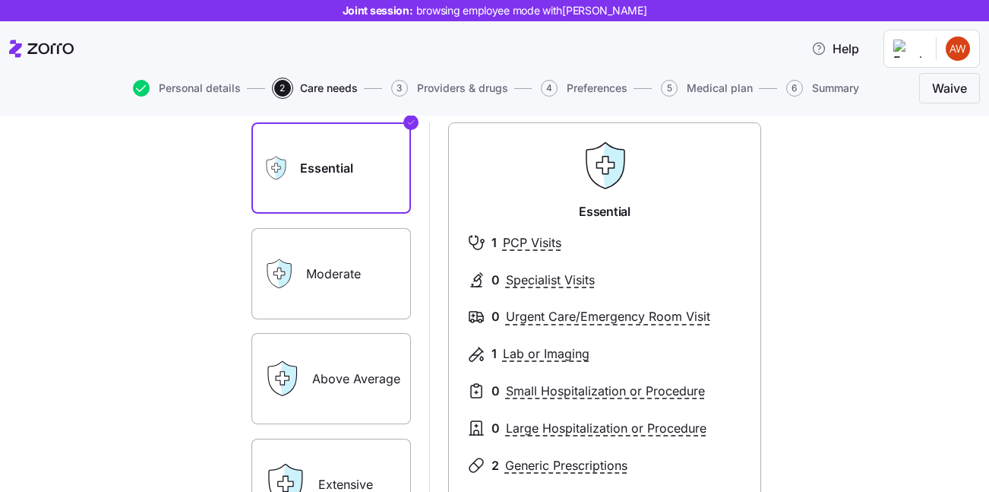
click at [361, 277] on label "Moderate" at bounding box center [331, 273] width 160 height 91
click at [0, 0] on input "Moderate" at bounding box center [0, 0] width 0 height 0
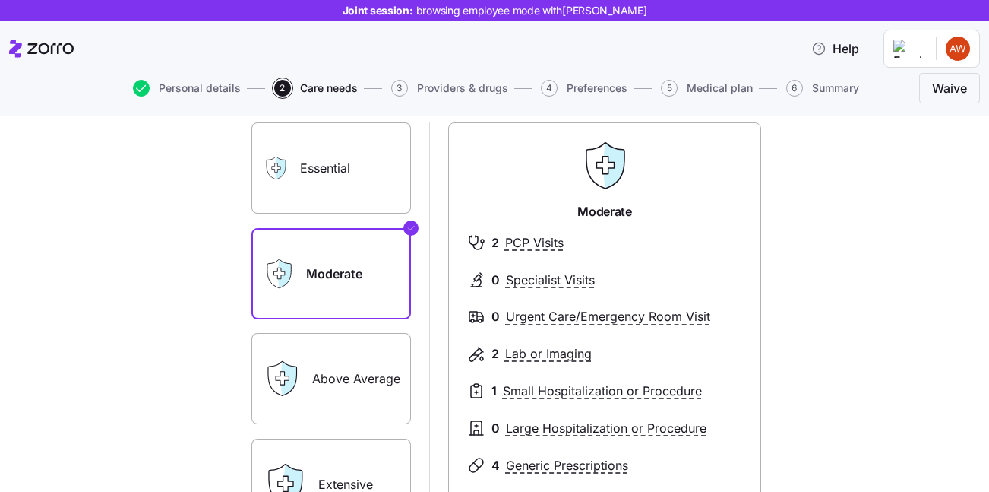
scroll to position [129, 0]
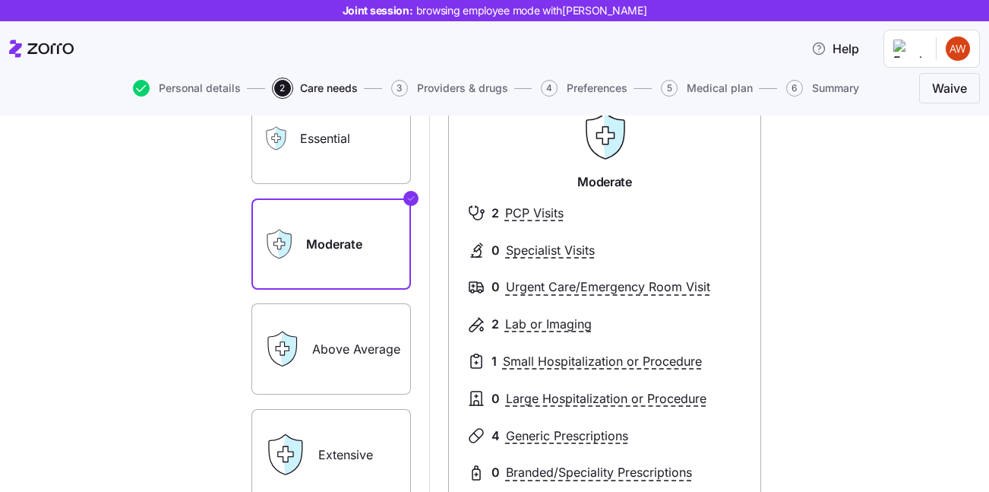
click at [389, 365] on label "Above Average" at bounding box center [331, 348] width 160 height 91
click at [0, 0] on input "Above Average" at bounding box center [0, 0] width 0 height 0
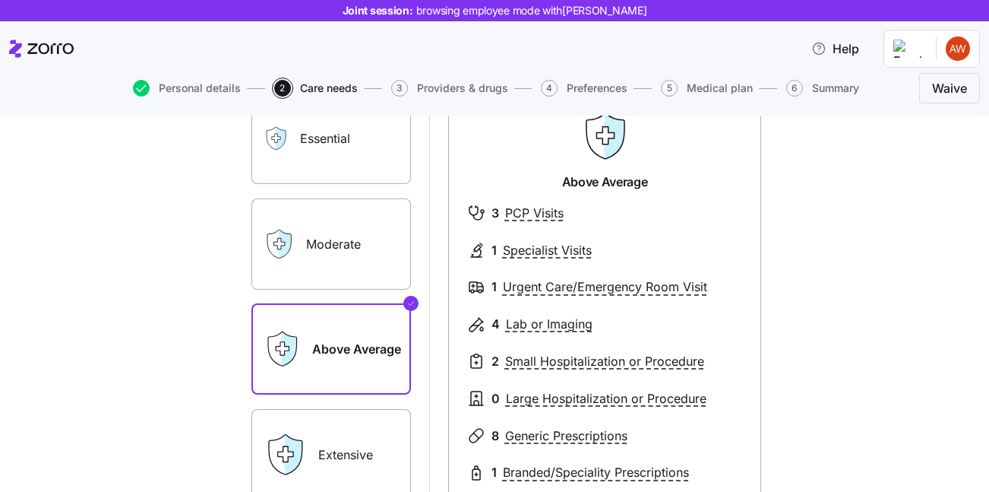
click at [346, 425] on label "Extensive" at bounding box center [331, 454] width 160 height 91
click at [0, 0] on input "Extensive" at bounding box center [0, 0] width 0 height 0
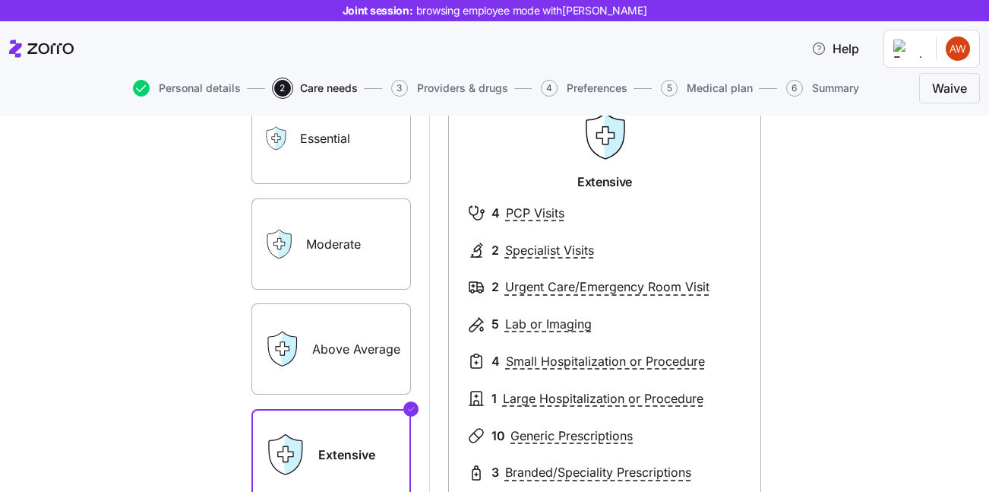
click at [343, 355] on label "Above Average" at bounding box center [331, 348] width 160 height 91
click at [0, 0] on input "Above Average" at bounding box center [0, 0] width 0 height 0
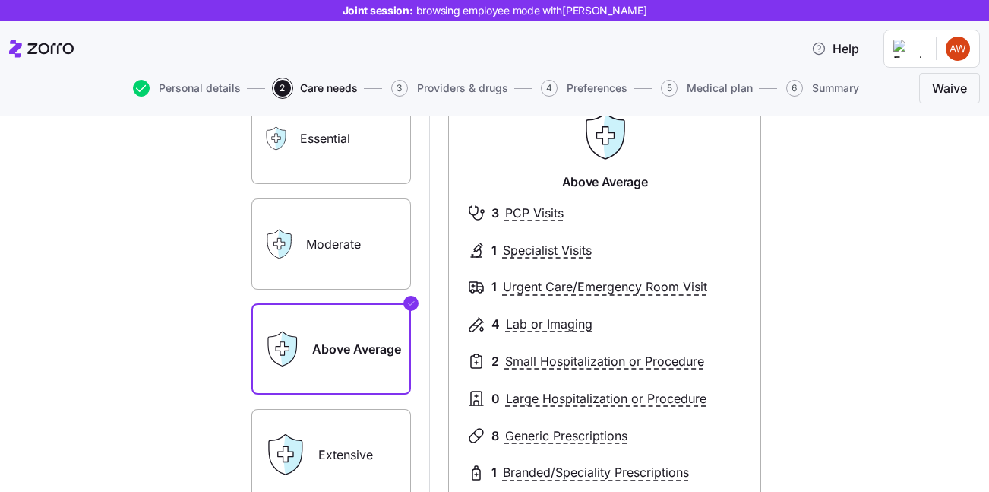
click at [345, 367] on label "Above Average" at bounding box center [331, 348] width 160 height 91
click at [0, 0] on input "Above Average" at bounding box center [0, 0] width 0 height 0
click at [343, 441] on label "Extensive" at bounding box center [331, 454] width 160 height 91
click at [0, 0] on input "Extensive" at bounding box center [0, 0] width 0 height 0
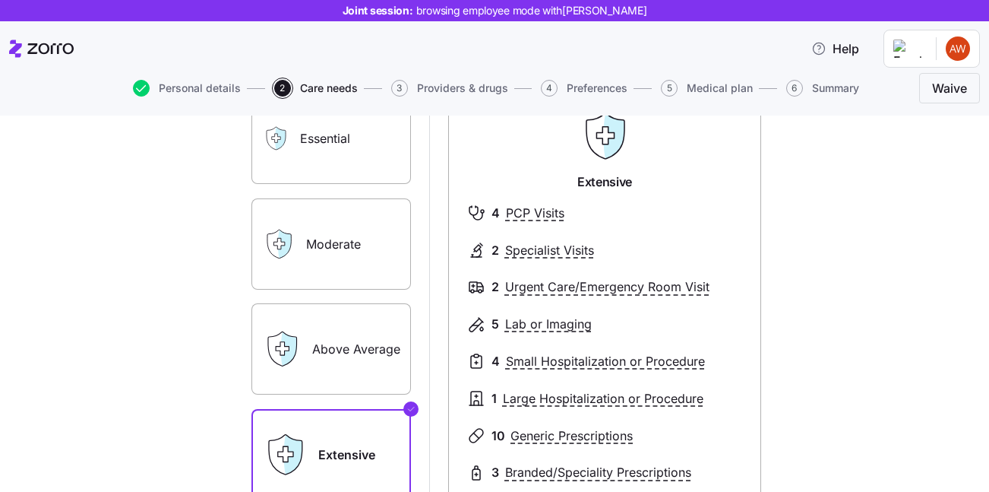
click at [348, 378] on label "Above Average" at bounding box center [331, 348] width 160 height 91
click at [0, 0] on input "Above Average" at bounding box center [0, 0] width 0 height 0
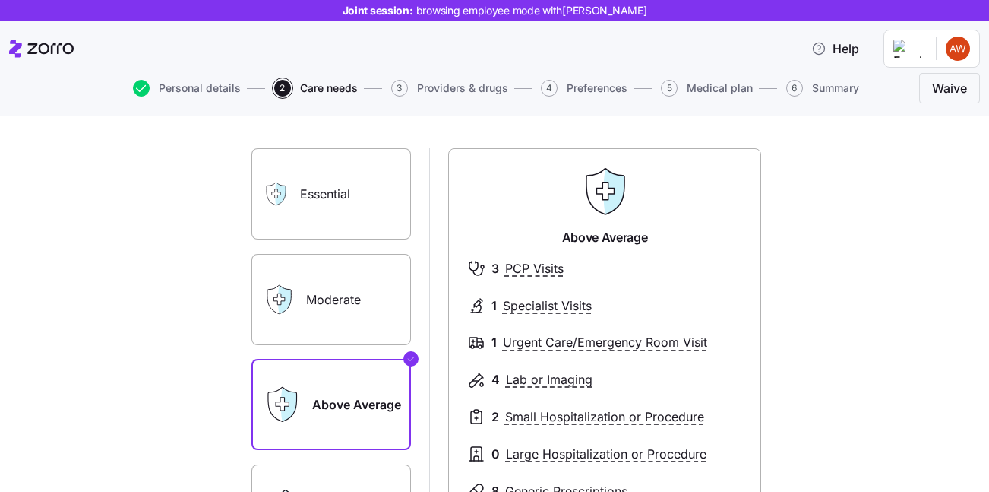
scroll to position [68, 0]
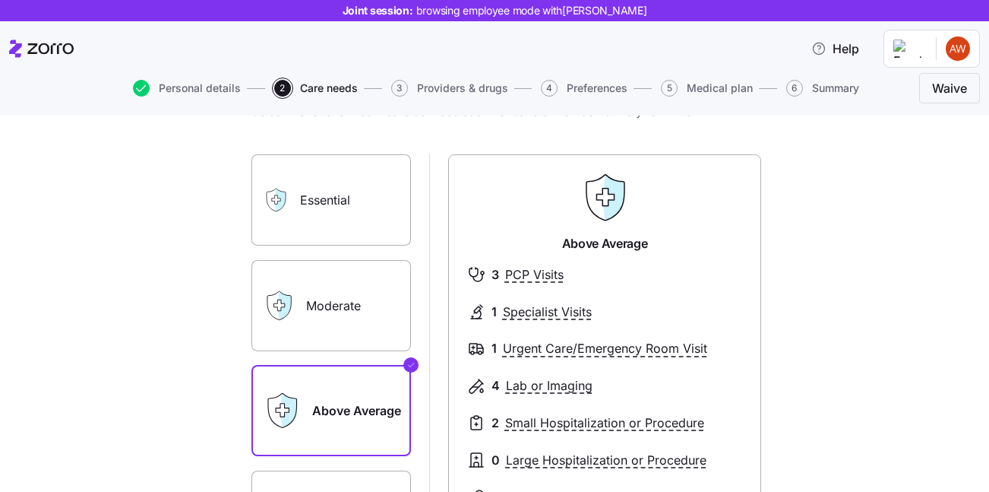
click at [378, 298] on label "Moderate" at bounding box center [331, 305] width 160 height 91
click at [0, 0] on input "Moderate" at bounding box center [0, 0] width 0 height 0
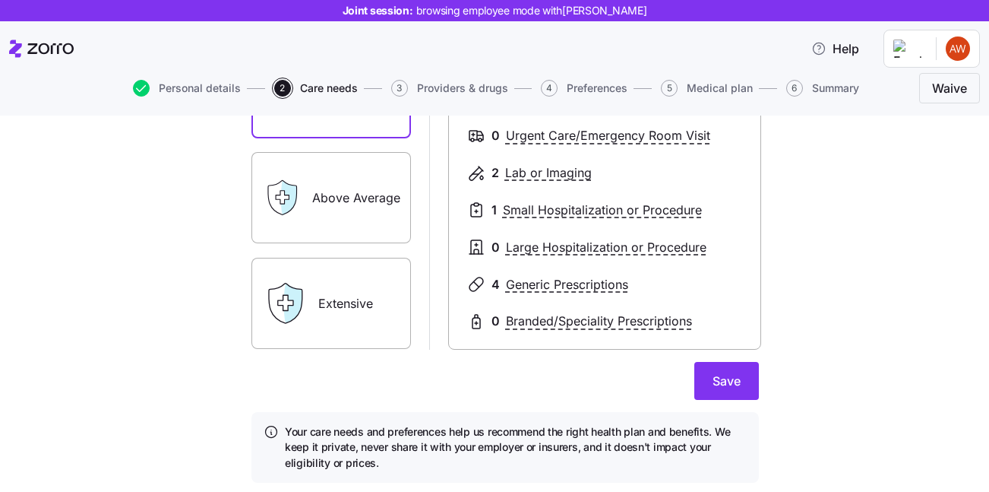
scroll to position [289, 0]
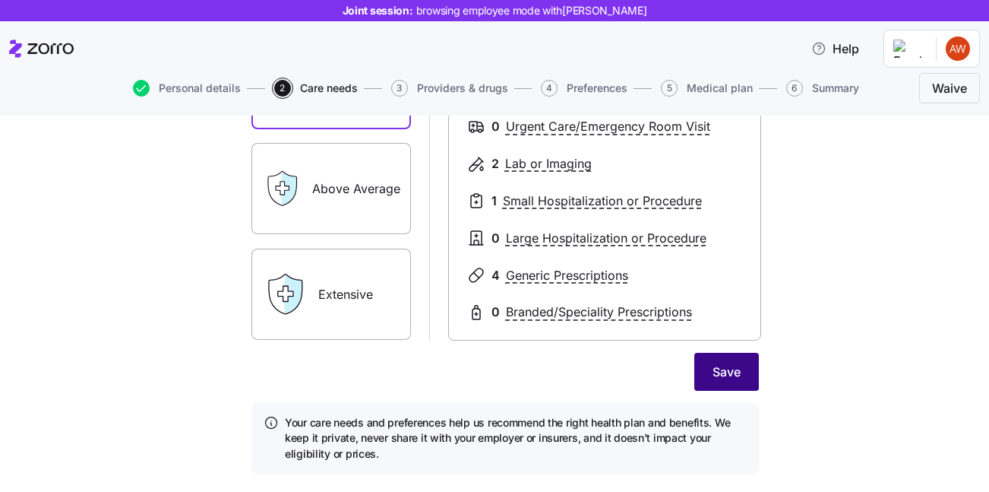
click at [722, 365] on span "Save" at bounding box center [727, 371] width 28 height 18
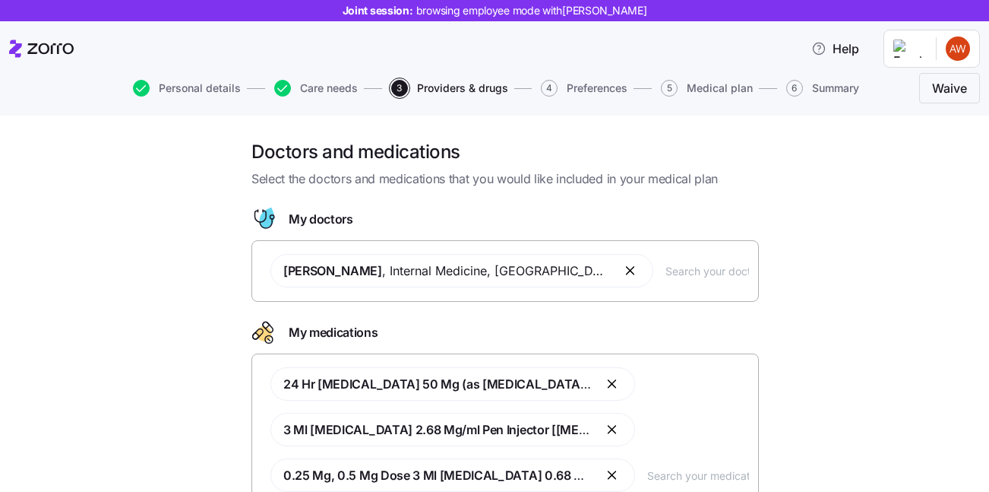
click at [665, 268] on input "text" at bounding box center [707, 270] width 84 height 17
type input "smith"
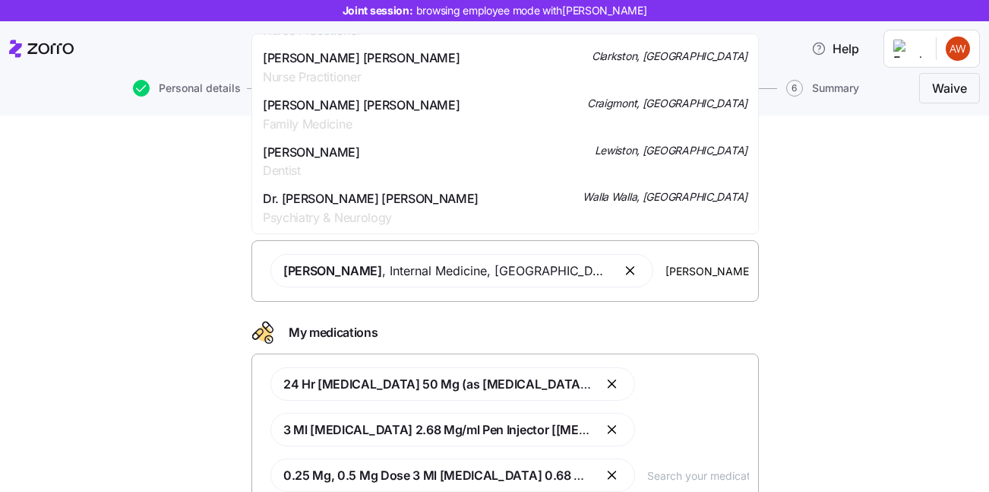
scroll to position [978, 0]
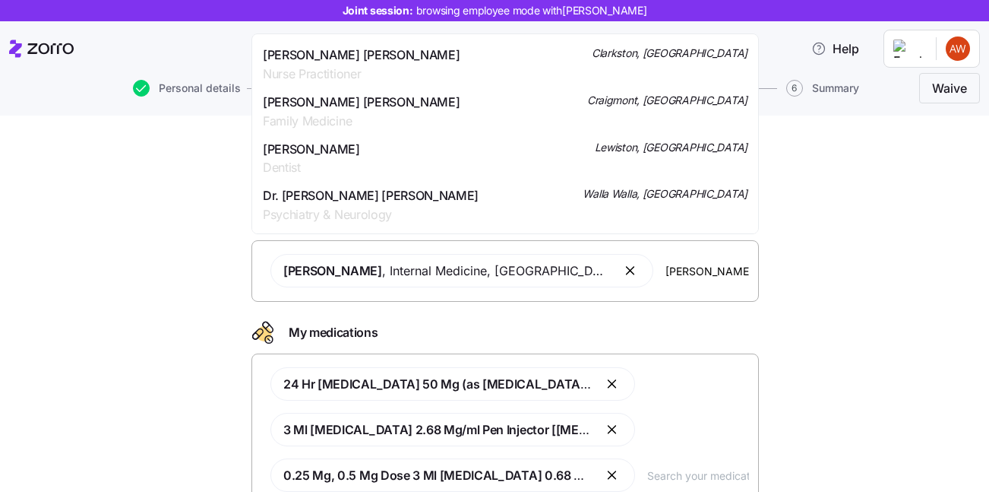
click at [387, 114] on span "Family Medicine" at bounding box center [361, 121] width 197 height 19
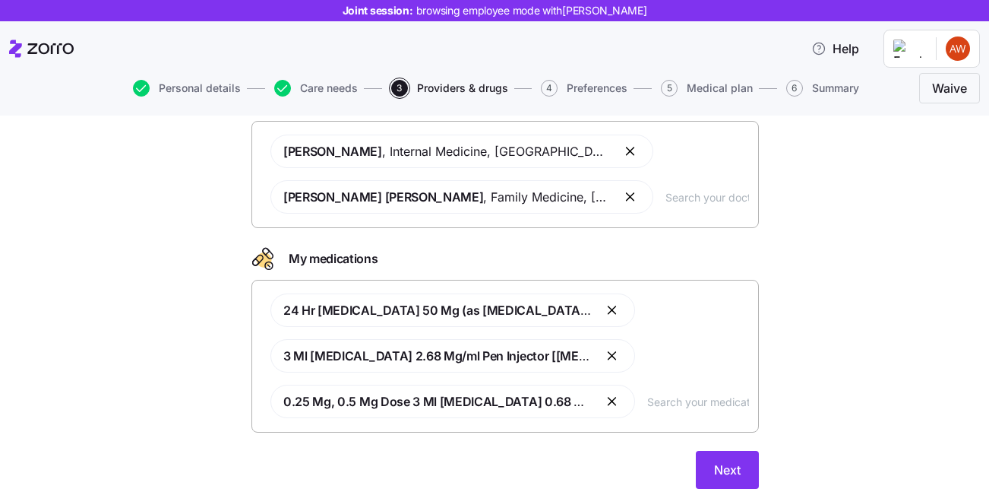
scroll to position [125, 0]
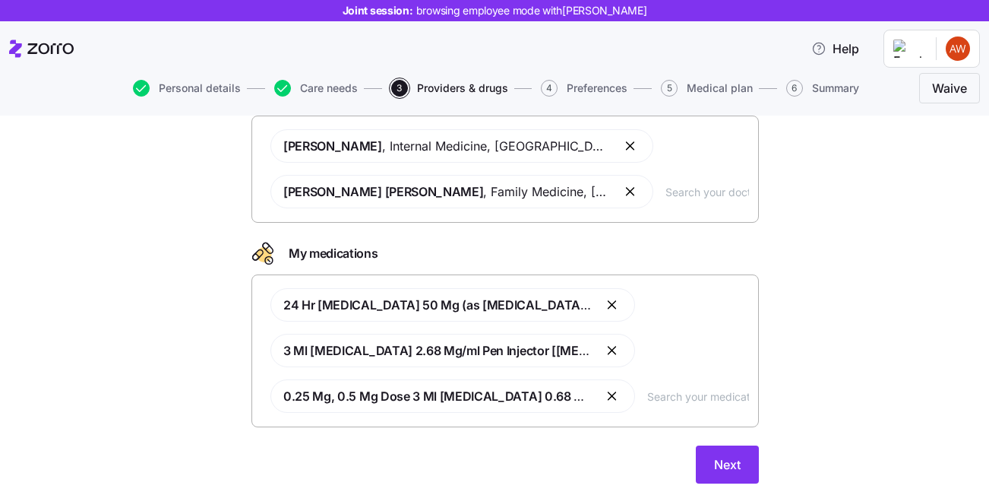
click at [658, 397] on input "text" at bounding box center [698, 395] width 102 height 17
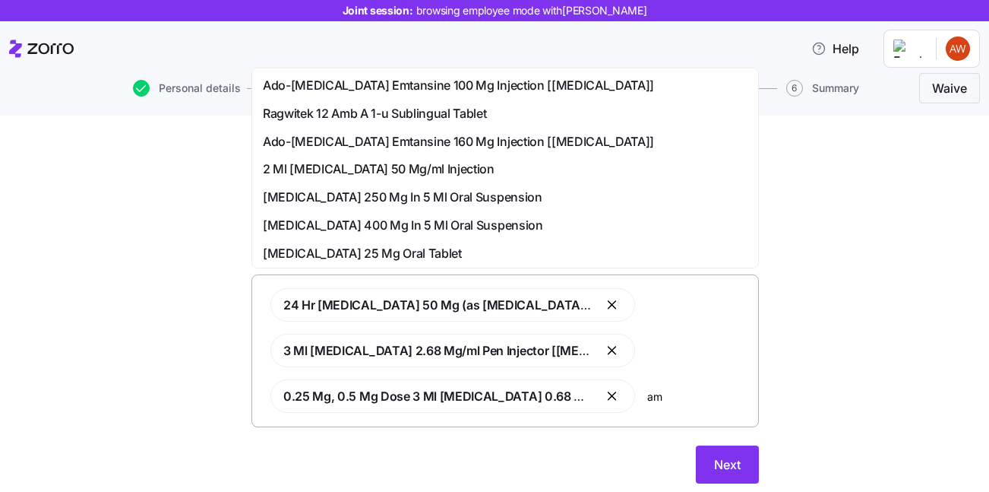
type input "a"
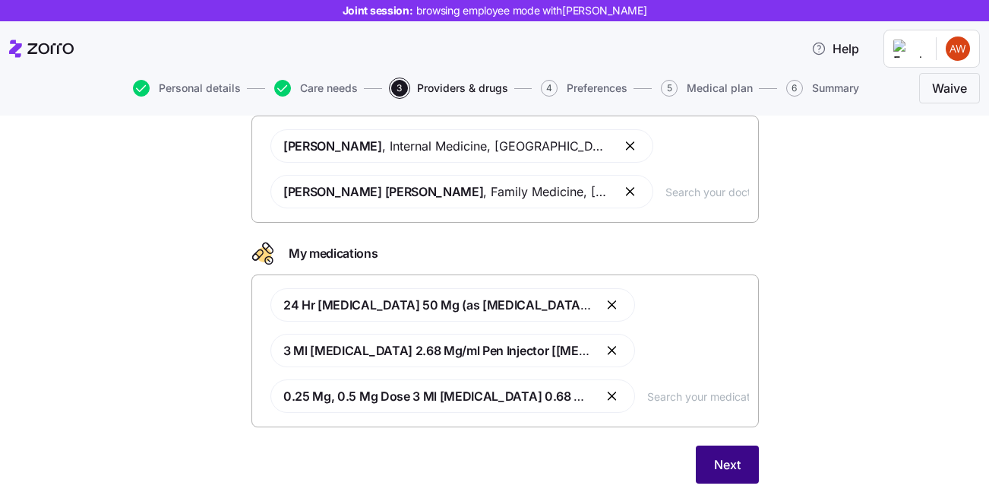
click at [734, 453] on button "Next" at bounding box center [727, 464] width 63 height 38
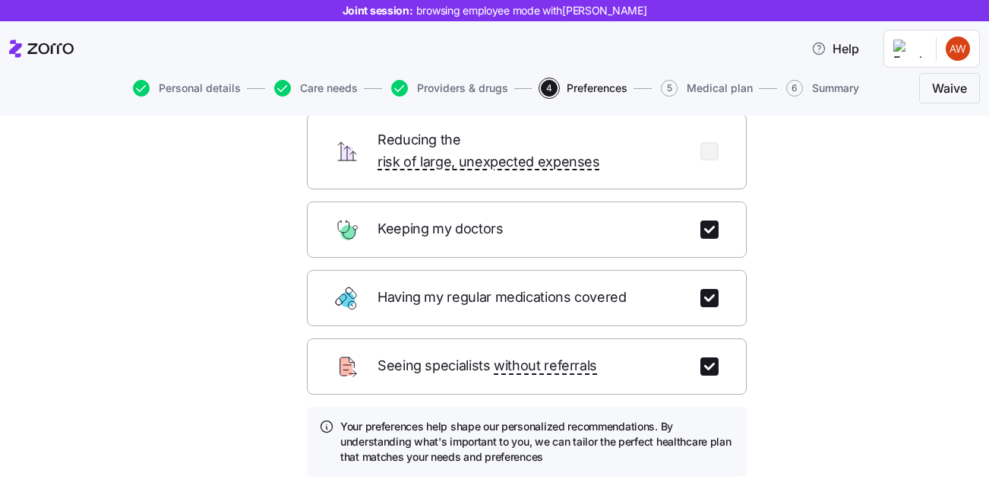
scroll to position [182, 0]
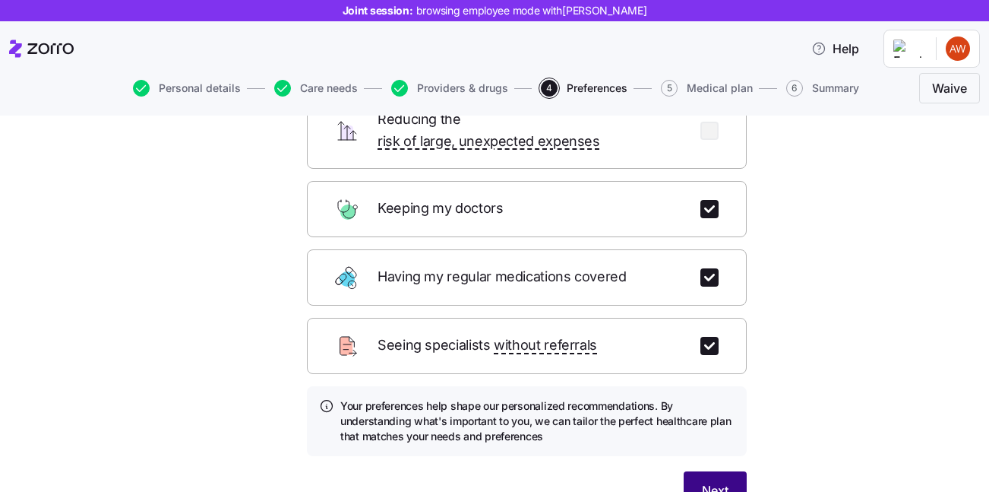
click at [717, 481] on span "Next" at bounding box center [715, 490] width 27 height 18
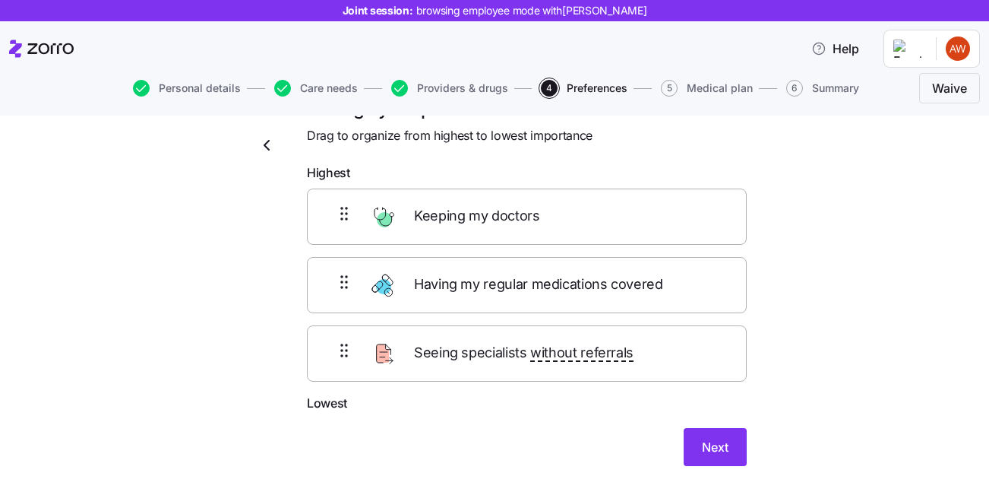
scroll to position [42, 0]
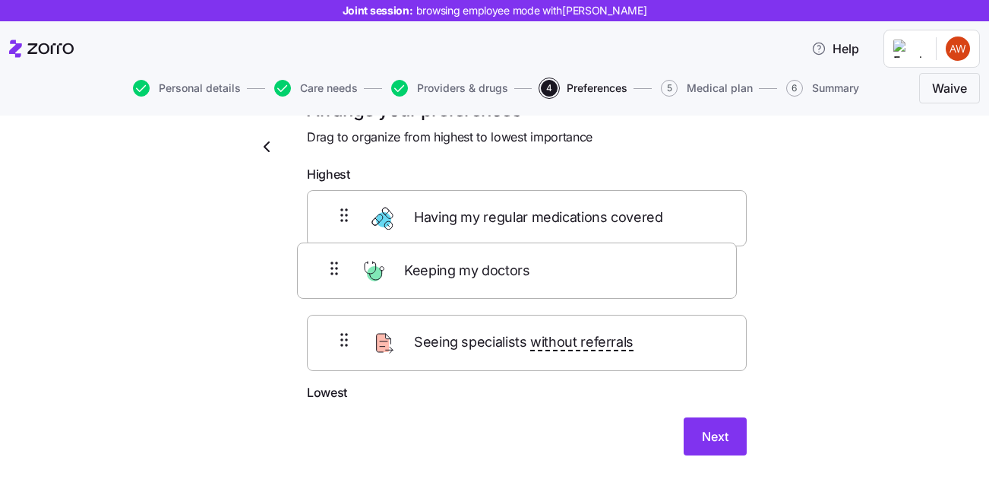
drag, startPoint x: 525, startPoint y: 226, endPoint x: 515, endPoint y: 285, distance: 60.1
click at [515, 285] on div "Keeping my doctors Having my regular medications covered Seeing specialists wit…" at bounding box center [527, 286] width 440 height 193
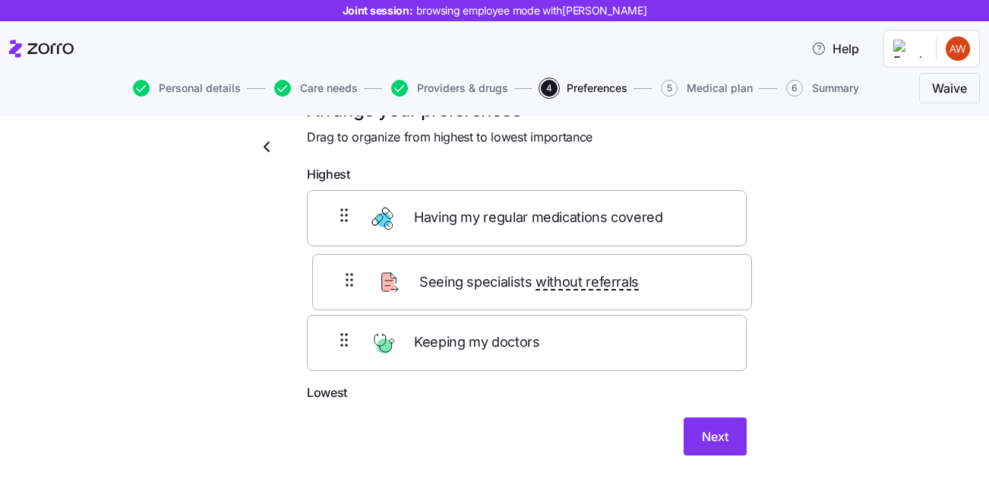
drag, startPoint x: 509, startPoint y: 354, endPoint x: 515, endPoint y: 268, distance: 86.1
click at [515, 268] on div "Having my regular medications covered Keeping my doctors Seeing specialists wit…" at bounding box center [527, 286] width 440 height 193
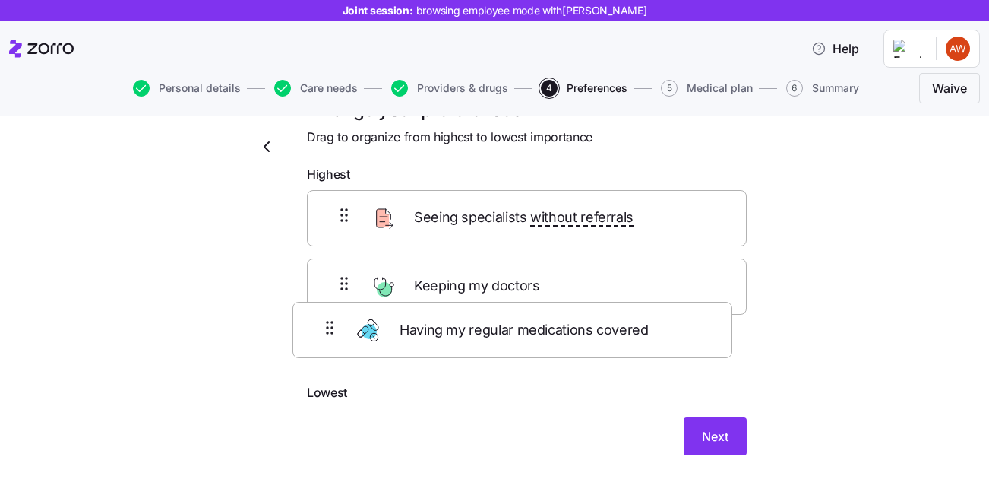
drag, startPoint x: 506, startPoint y: 217, endPoint x: 493, endPoint y: 361, distance: 144.2
click at [493, 361] on div "Having my regular medications covered Seeing specialists without referrals Keep…" at bounding box center [527, 286] width 440 height 193
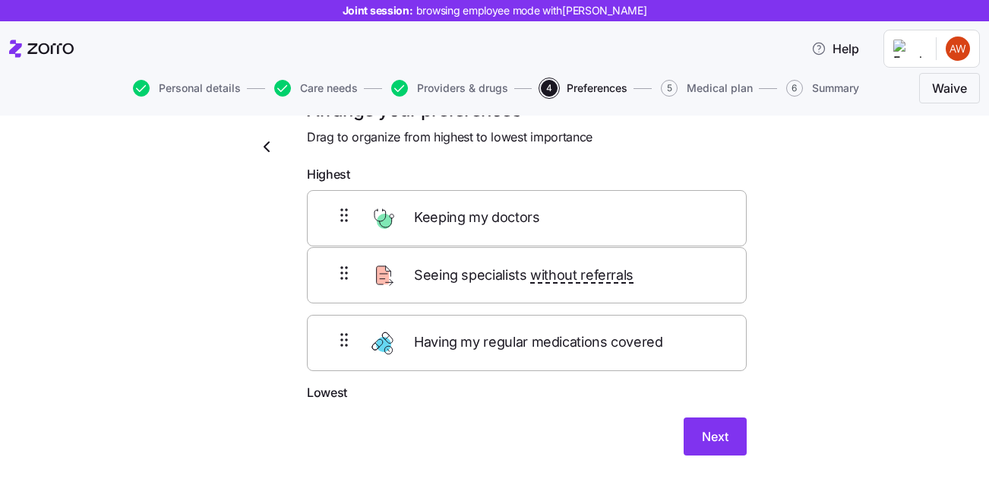
drag, startPoint x: 496, startPoint y: 307, endPoint x: 496, endPoint y: 280, distance: 26.6
click at [496, 280] on div "Keeping my doctors Seeing specialists without referrals Having my regular medic…" at bounding box center [527, 286] width 440 height 193
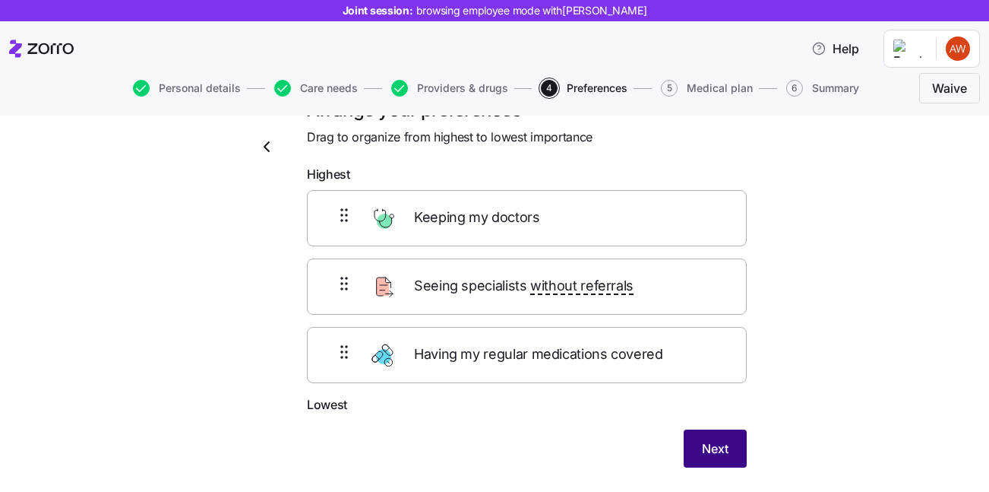
click at [715, 449] on span "Next" at bounding box center [715, 448] width 27 height 18
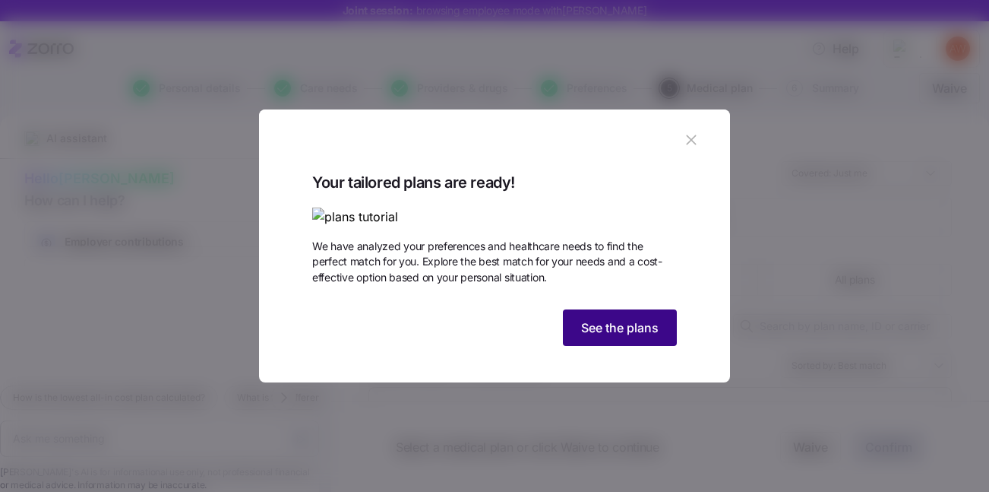
click at [609, 337] on span "See the plans" at bounding box center [619, 327] width 77 height 18
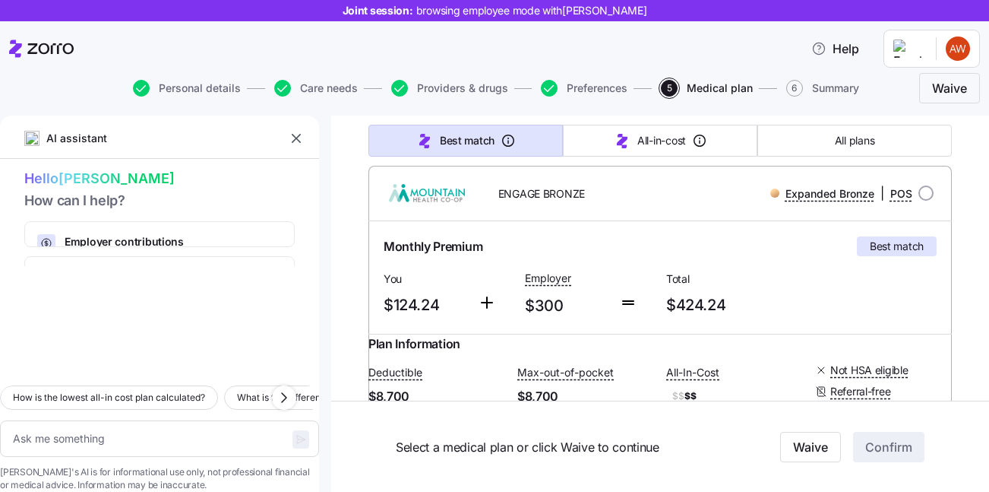
scroll to position [218, 0]
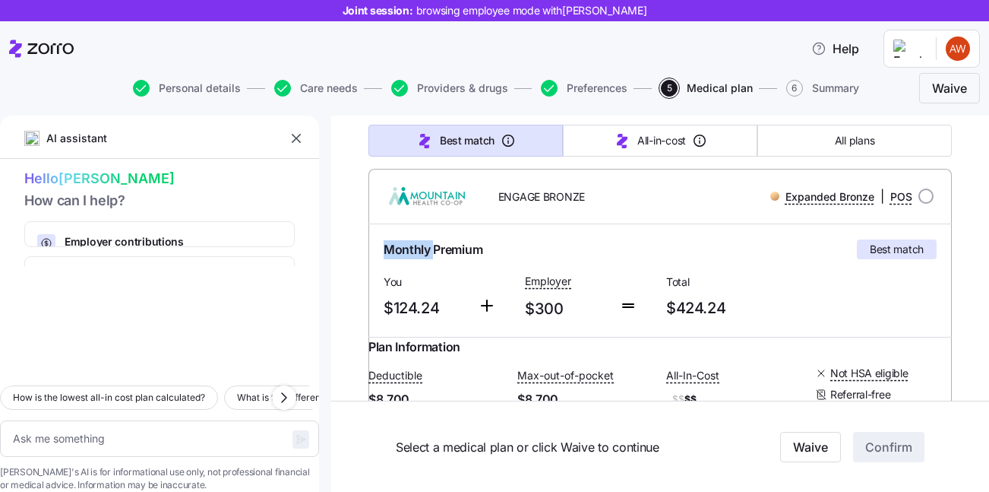
drag, startPoint x: 433, startPoint y: 251, endPoint x: 373, endPoint y: 251, distance: 60.0
click at [373, 251] on div "Monthly Premium Best match You $124.24 Employer $300 Total $424.24" at bounding box center [659, 280] width 583 height 112
click at [927, 249] on div "Best match" at bounding box center [897, 249] width 80 height 20
drag, startPoint x: 447, startPoint y: 314, endPoint x: 384, endPoint y: 311, distance: 63.1
click at [384, 311] on span "$124.24" at bounding box center [425, 308] width 82 height 25
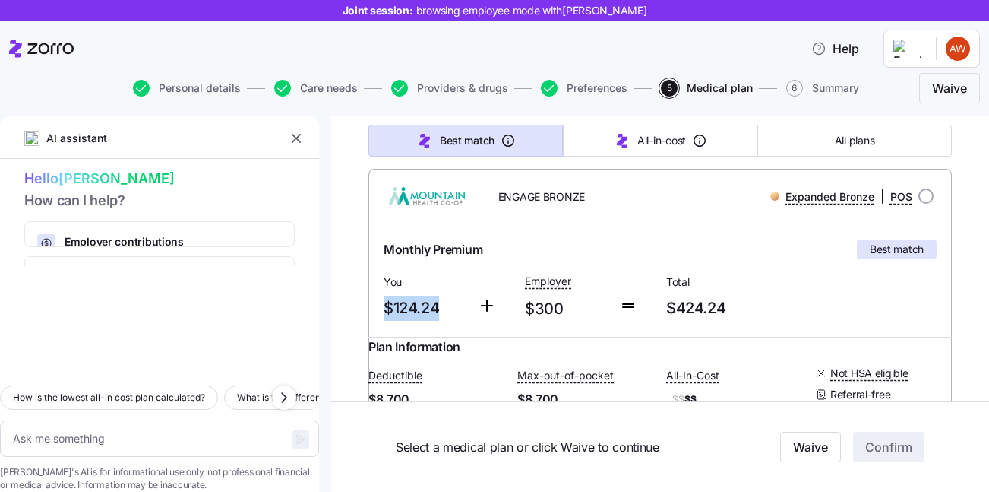
click at [438, 306] on span "$124.24" at bounding box center [425, 308] width 82 height 25
drag, startPoint x: 569, startPoint y: 304, endPoint x: 512, endPoint y: 305, distance: 57.0
click at [512, 305] on div "Monthly Premium Best match You $124.24 Employer $300 Total $424.24" at bounding box center [660, 280] width 565 height 94
click at [558, 307] on span "$300" at bounding box center [566, 308] width 82 height 25
drag, startPoint x: 728, startPoint y: 302, endPoint x: 661, endPoint y: 305, distance: 67.0
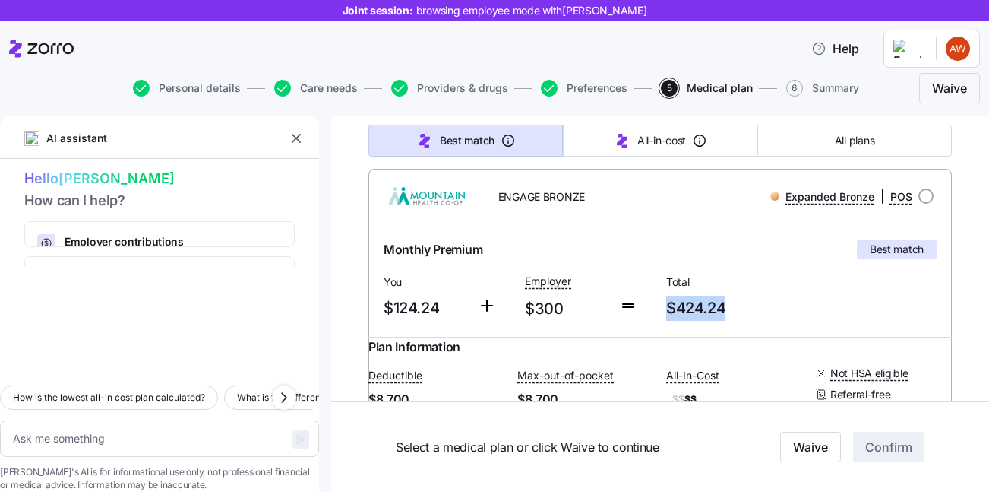
click at [661, 305] on div "Total $424.24" at bounding box center [730, 296] width 141 height 62
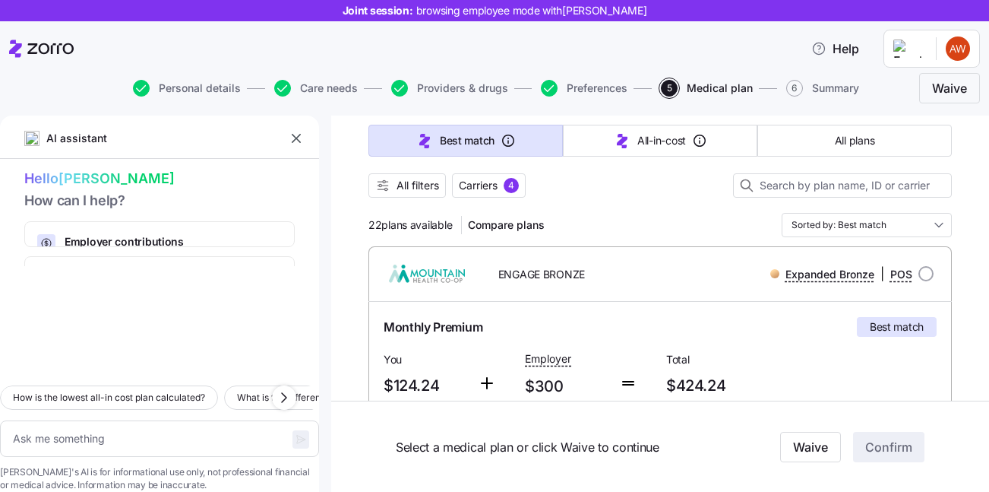
scroll to position [137, 0]
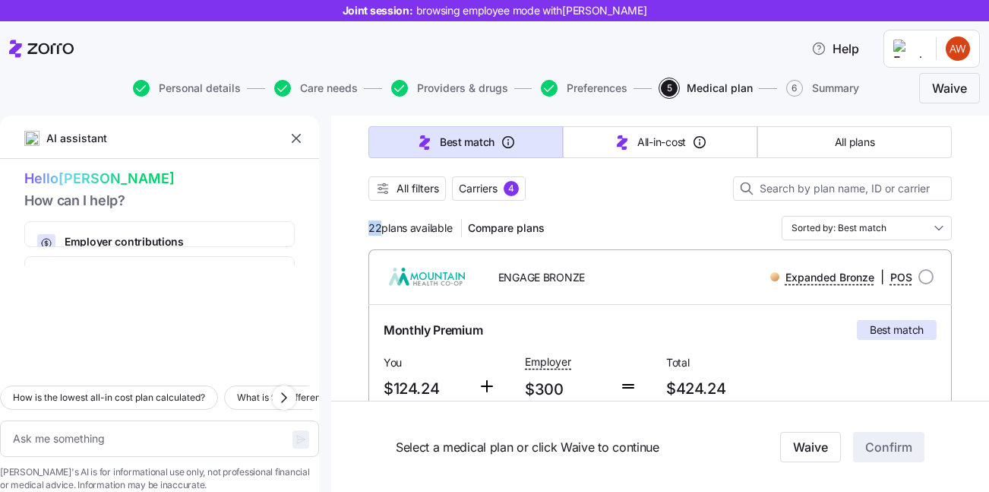
drag, startPoint x: 381, startPoint y: 228, endPoint x: 359, endPoint y: 228, distance: 21.3
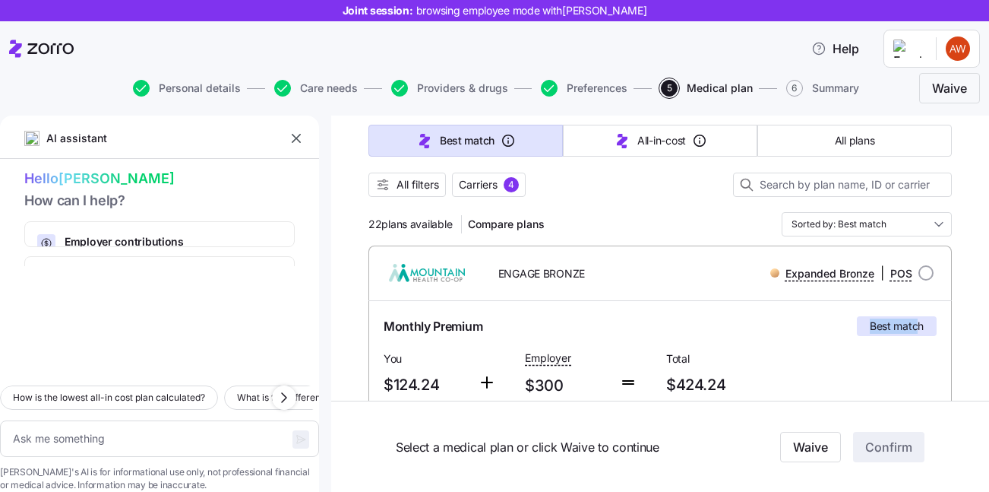
drag, startPoint x: 865, startPoint y: 322, endPoint x: 920, endPoint y: 324, distance: 54.7
click at [920, 324] on div "Best match" at bounding box center [897, 326] width 80 height 20
click at [918, 324] on span "Best match" at bounding box center [897, 325] width 54 height 15
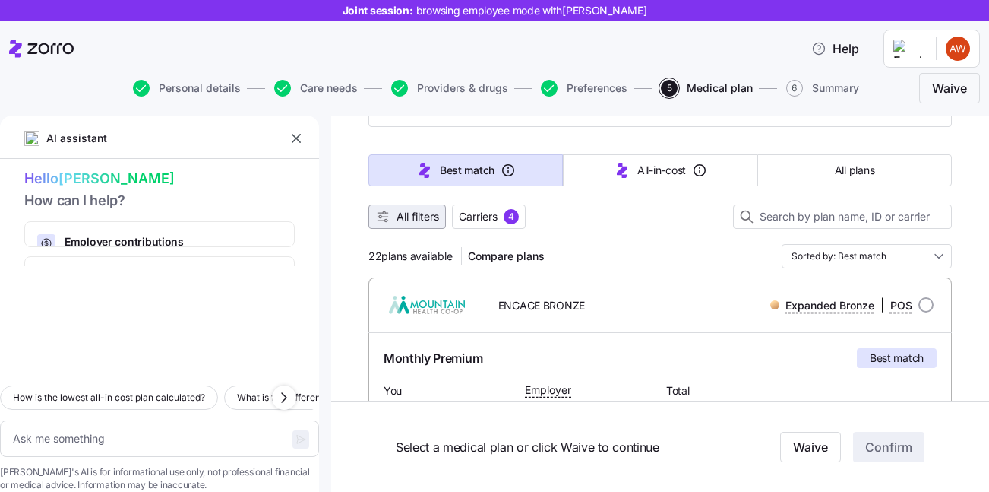
click at [430, 215] on span "All filters" at bounding box center [418, 216] width 43 height 15
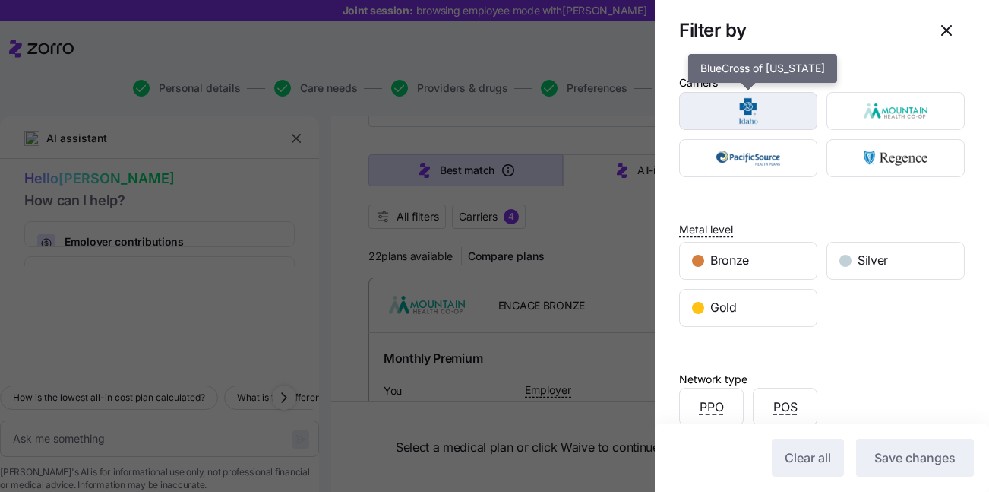
click at [748, 113] on img "button" at bounding box center [749, 111] width 112 height 30
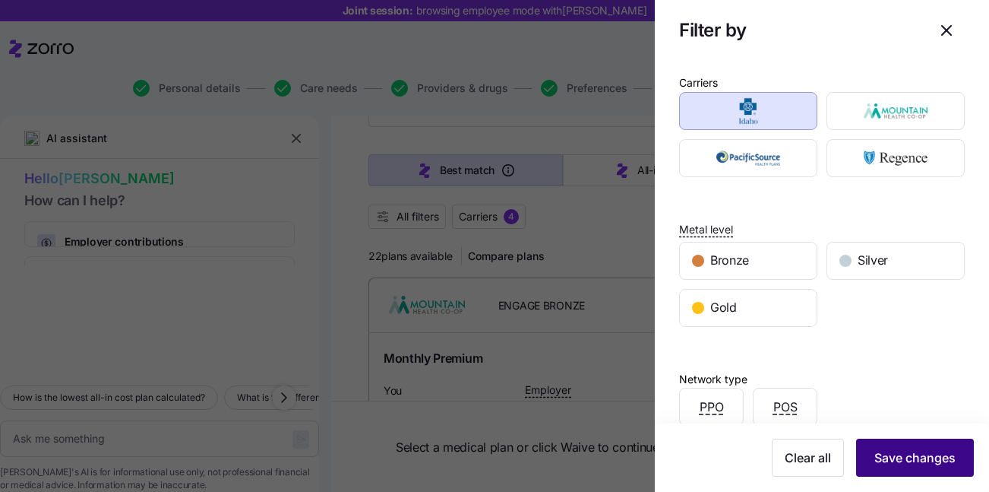
click at [906, 454] on span "Save changes" at bounding box center [914, 457] width 81 height 18
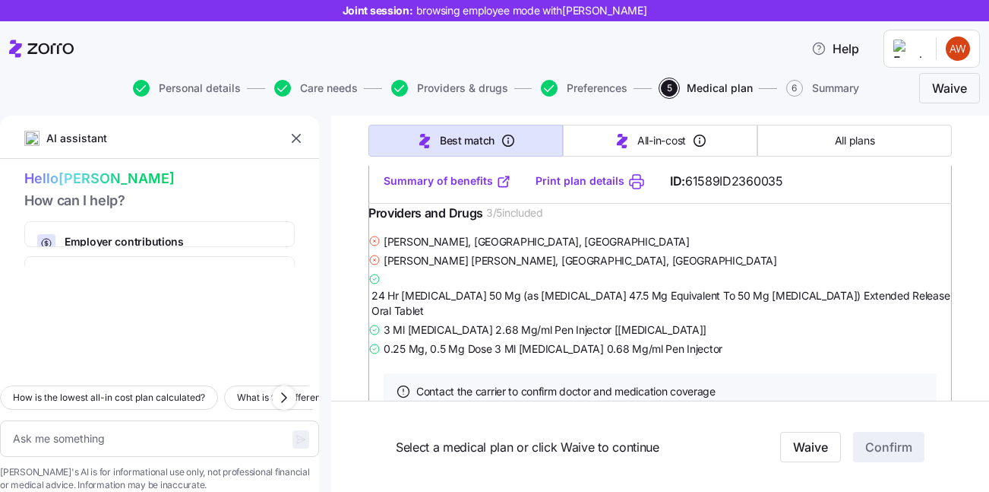
scroll to position [488, 0]
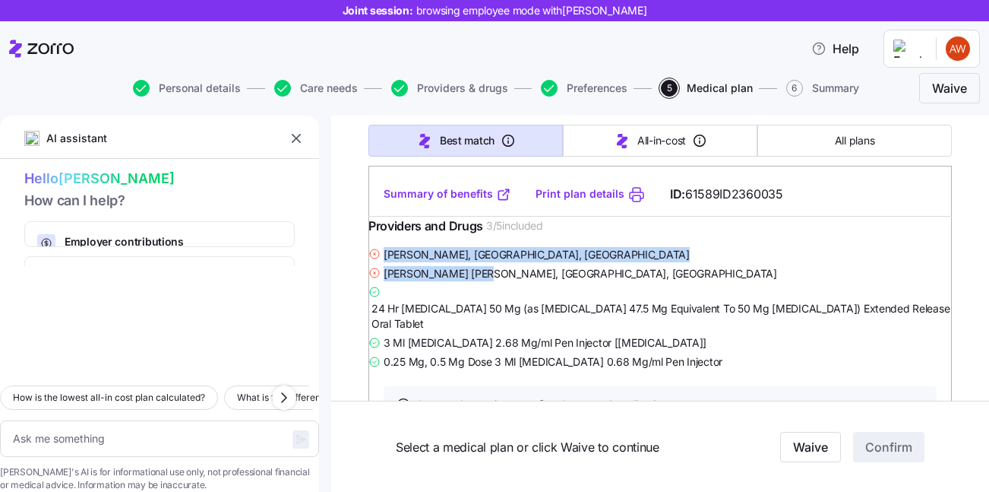
drag, startPoint x: 401, startPoint y: 283, endPoint x: 497, endPoint y: 300, distance: 97.3
click at [497, 300] on div "Thomas Klein , Clarkston, WA Calder Smith-chambers , Craigmont, ID 24 Hr Metopr…" at bounding box center [659, 308] width 583 height 126
click at [497, 281] on span "Calder Smith-chambers , Craigmont, ID" at bounding box center [581, 273] width 394 height 15
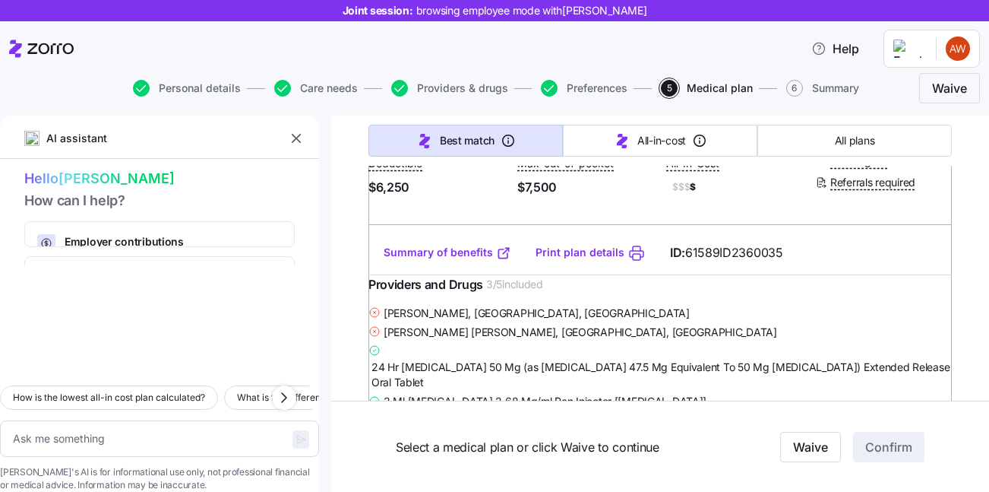
scroll to position [429, 0]
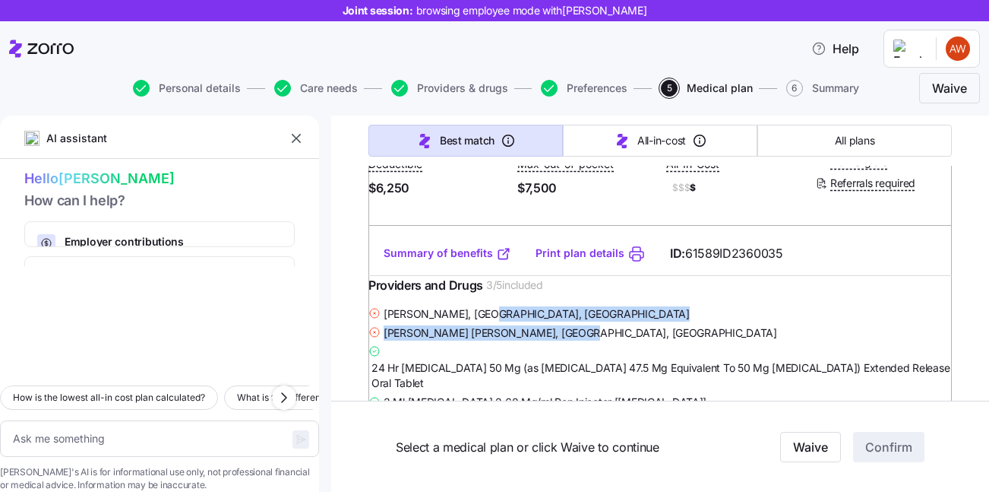
drag, startPoint x: 488, startPoint y: 342, endPoint x: 553, endPoint y: 359, distance: 66.7
click at [553, 359] on div "Thomas Klein , Clarkston, WA Calder Smith-chambers , Craigmont, ID 24 Hr Metopr…" at bounding box center [659, 367] width 583 height 126
click at [553, 340] on span "Calder Smith-chambers , Craigmont, ID" at bounding box center [581, 332] width 394 height 15
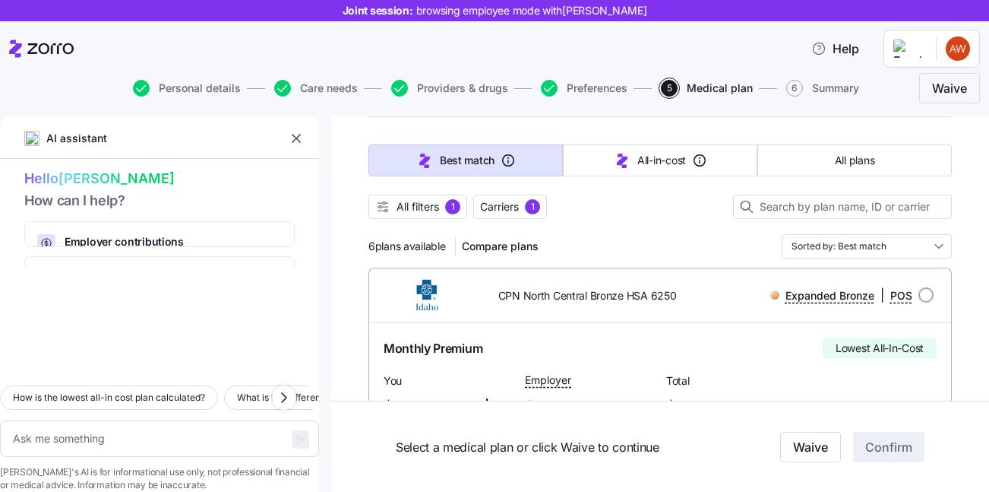
scroll to position [112, 0]
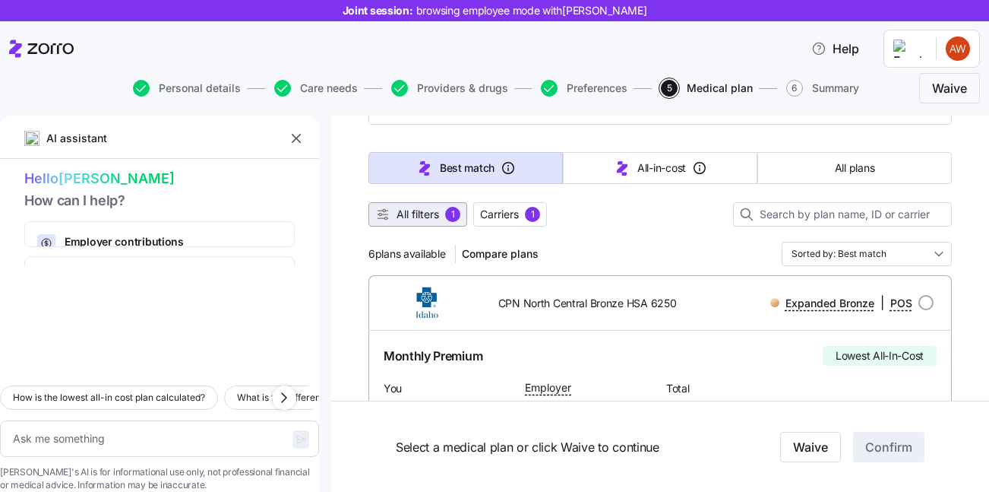
click at [444, 217] on span "All filters 1" at bounding box center [417, 214] width 85 height 15
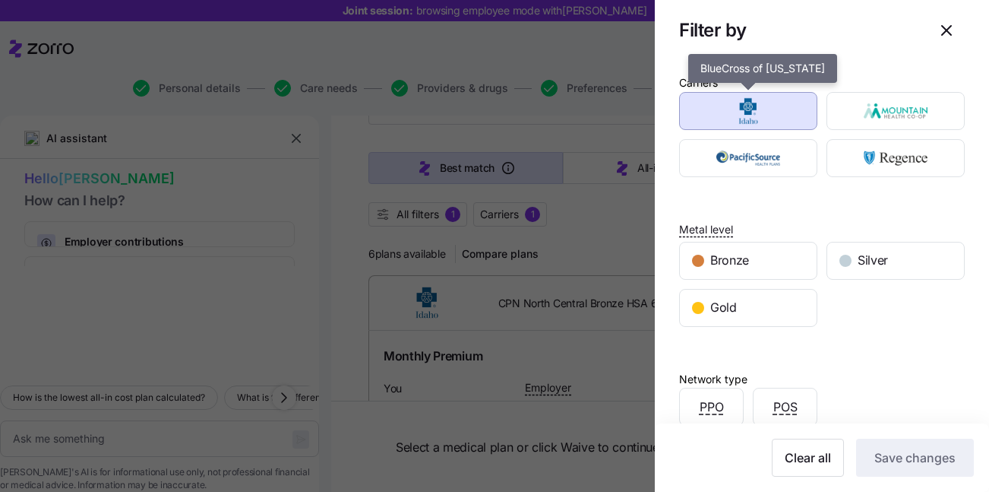
click at [748, 109] on img "button" at bounding box center [749, 111] width 112 height 30
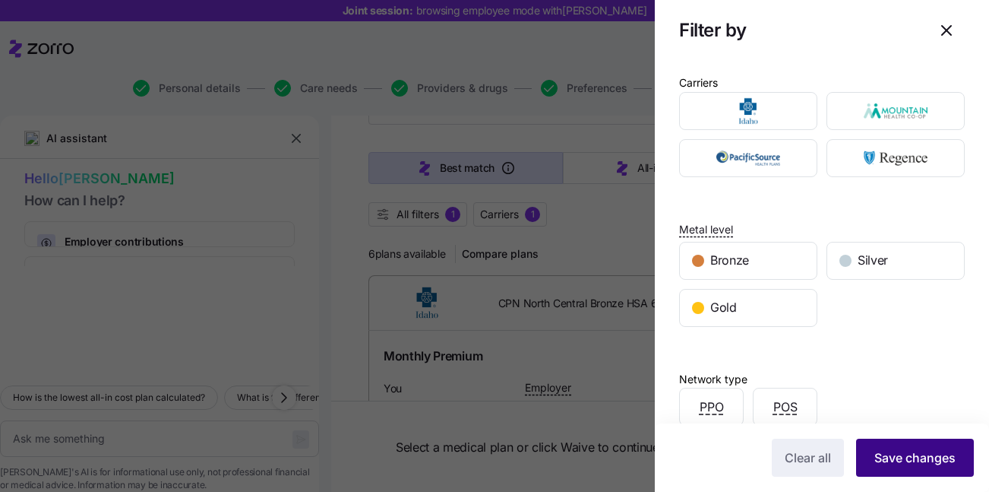
click at [923, 446] on button "Save changes" at bounding box center [915, 457] width 118 height 38
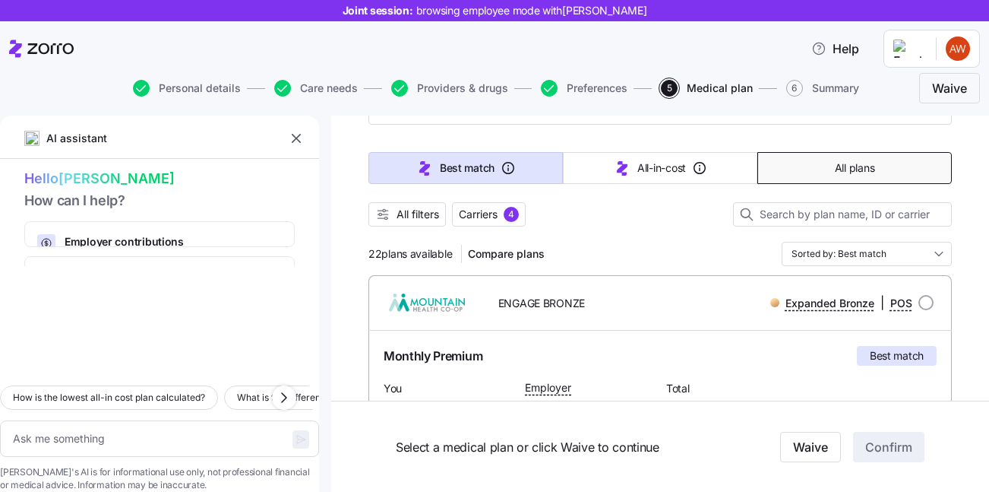
click at [851, 168] on span "All plans" at bounding box center [855, 167] width 40 height 15
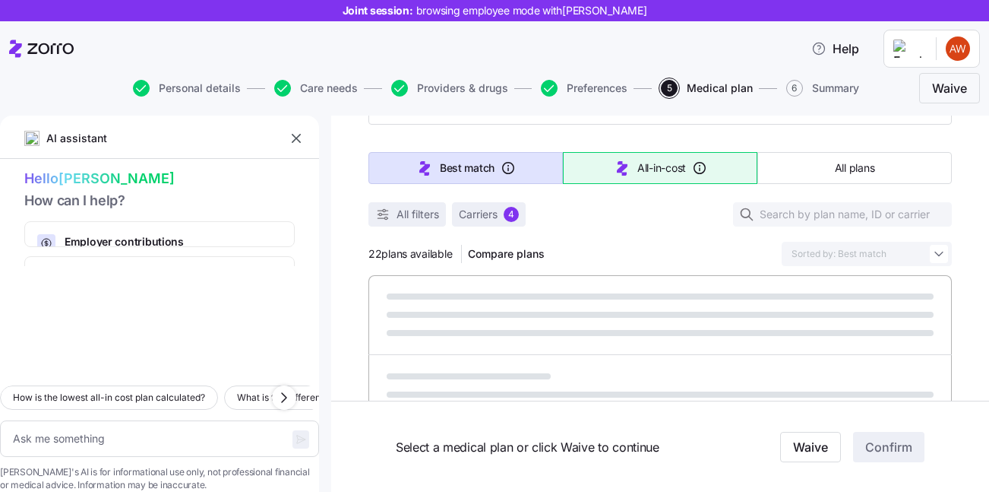
type textarea "x"
type input "Sorted by: Premium"
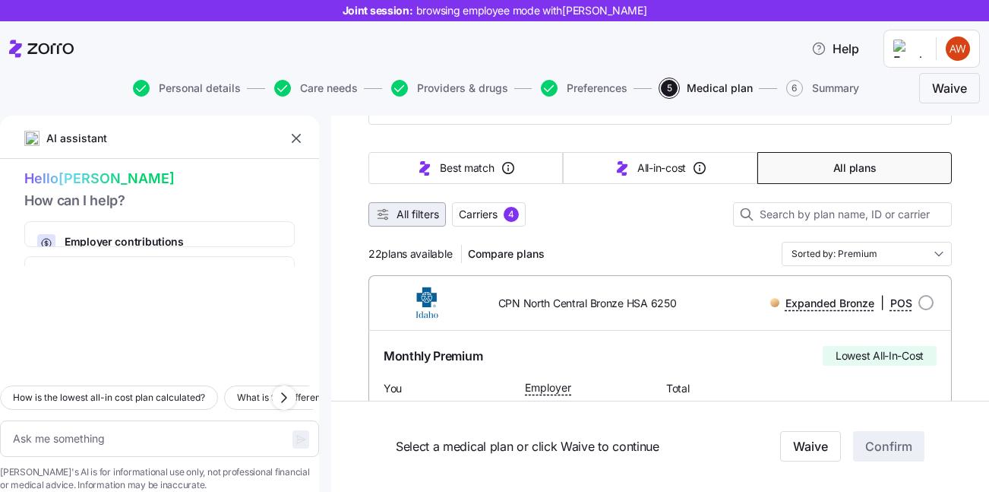
click at [410, 223] on button "All filters" at bounding box center [406, 214] width 77 height 24
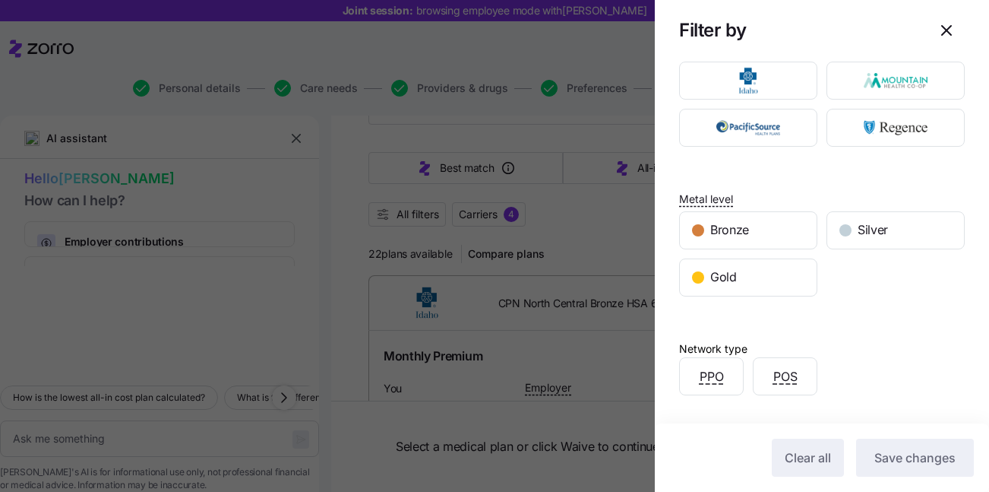
scroll to position [27, 0]
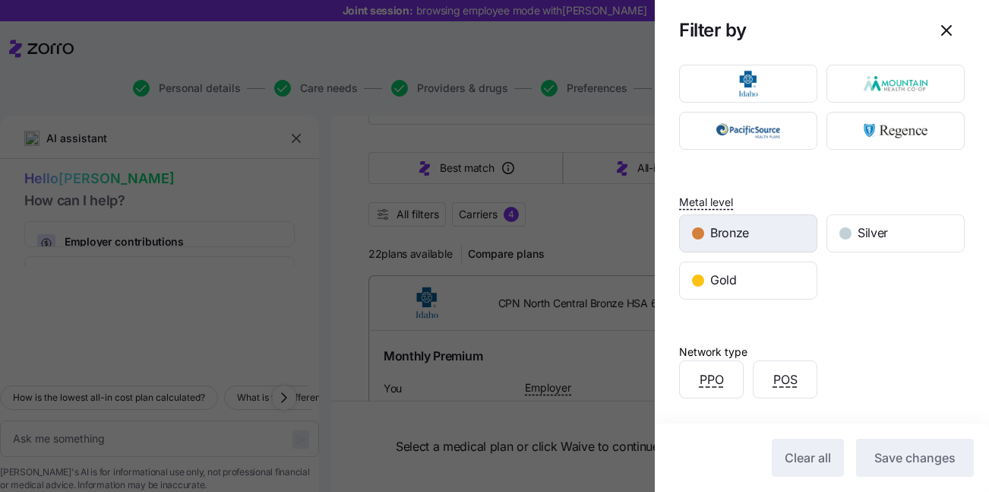
click at [732, 234] on span "Bronze" at bounding box center [729, 232] width 39 height 19
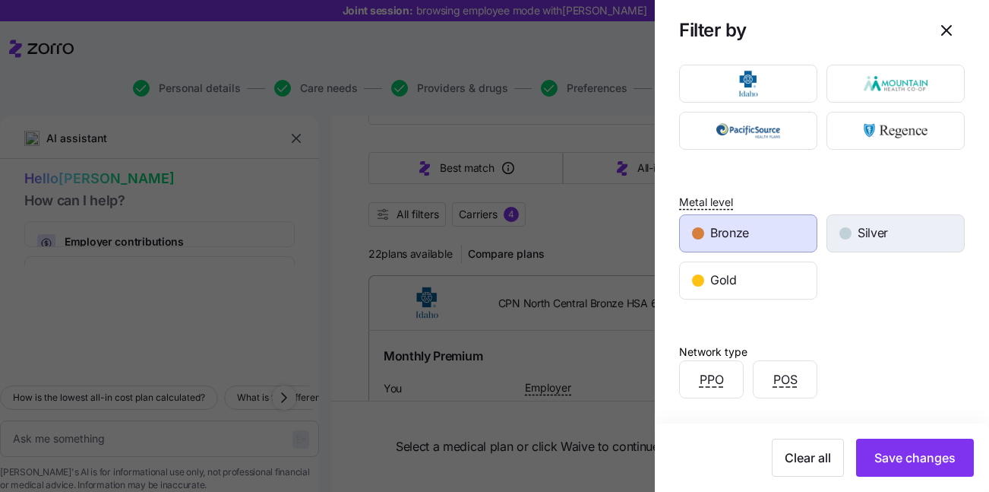
click at [880, 235] on span "Silver" at bounding box center [873, 232] width 30 height 19
click at [795, 242] on div "Bronze" at bounding box center [748, 233] width 137 height 36
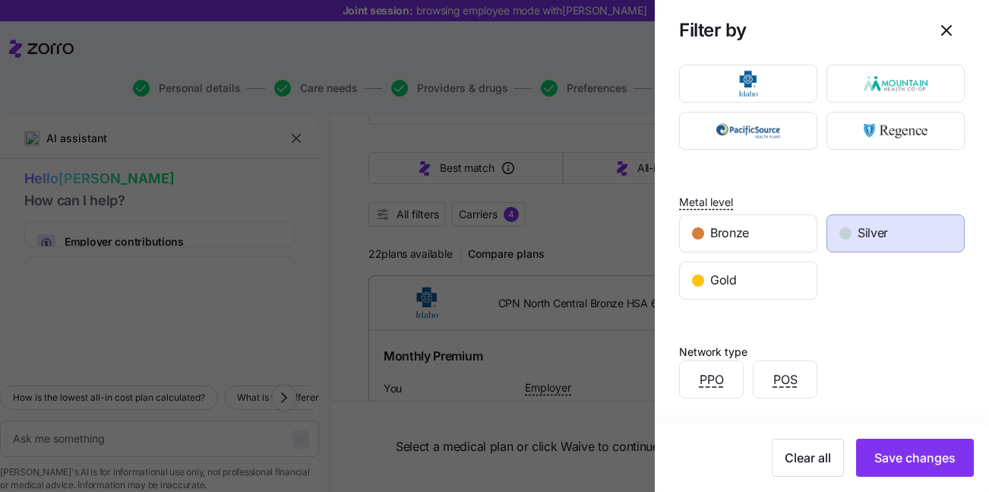
click at [899, 231] on div "Silver" at bounding box center [895, 233] width 137 height 36
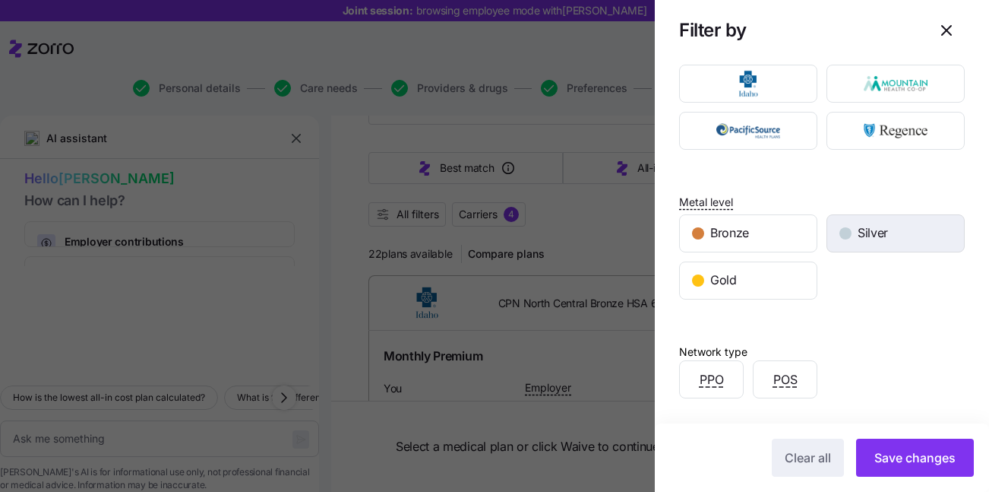
scroll to position [0, 0]
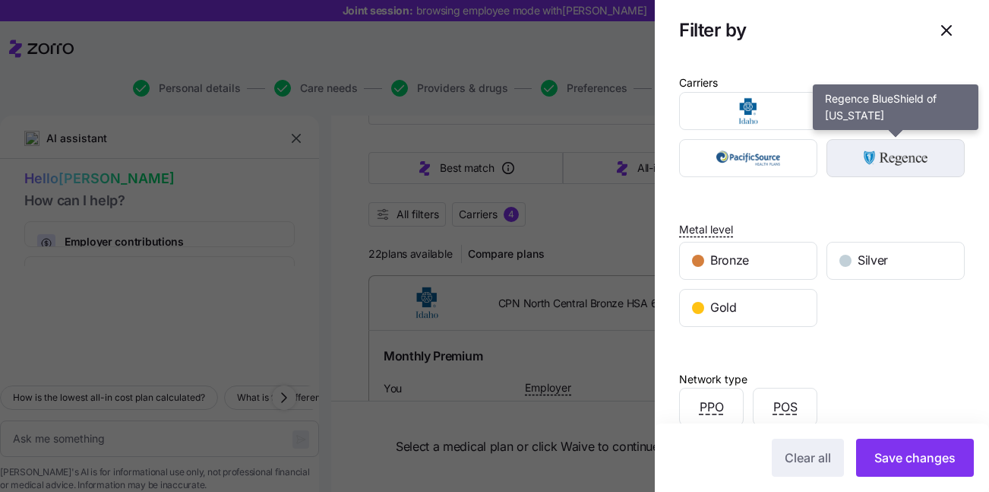
click at [888, 146] on img "button" at bounding box center [896, 158] width 112 height 30
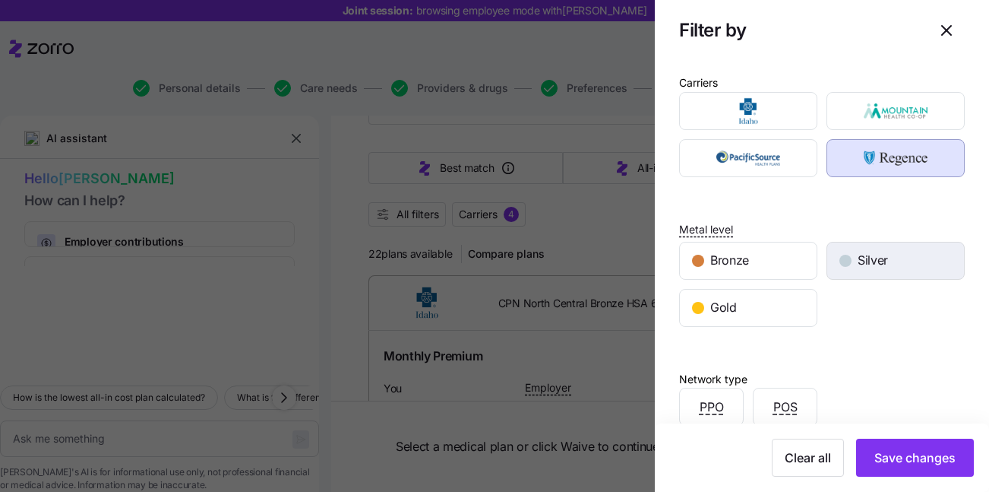
click at [864, 266] on span "Silver" at bounding box center [873, 260] width 30 height 19
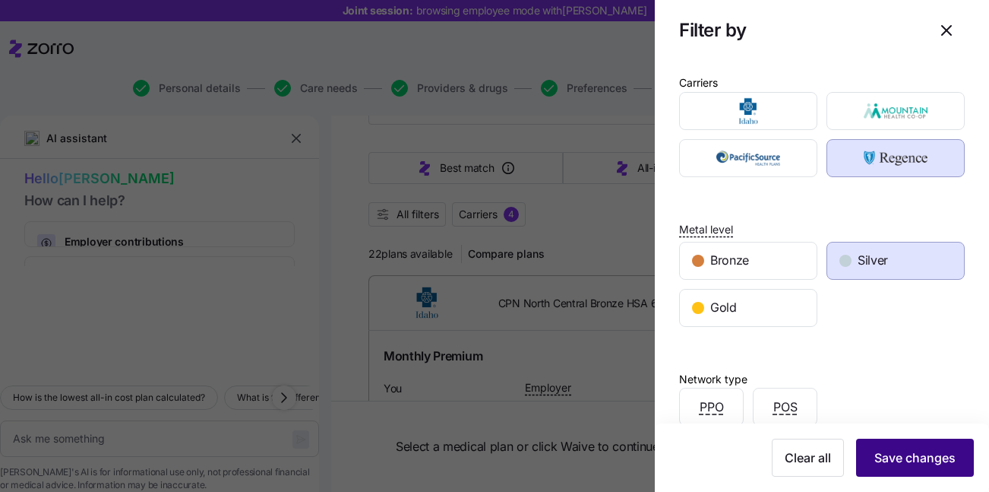
click at [868, 441] on button "Save changes" at bounding box center [915, 457] width 118 height 38
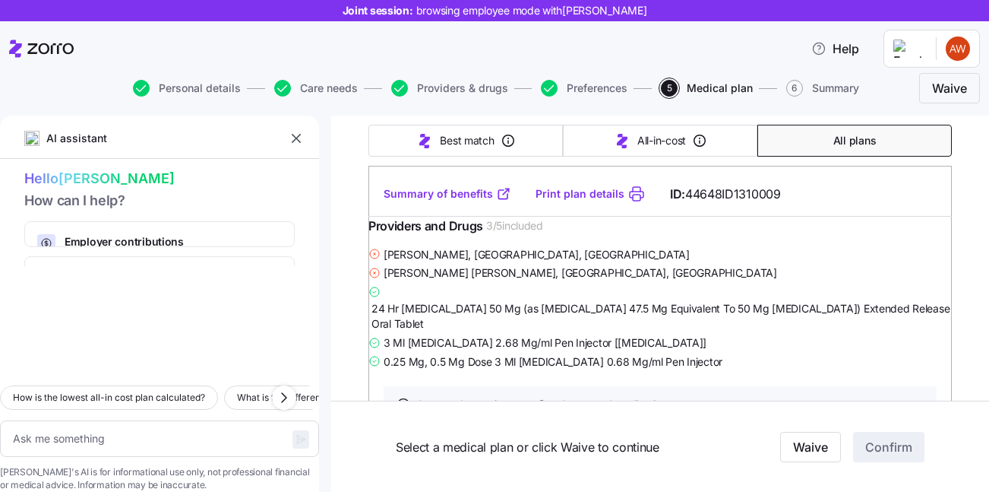
scroll to position [485, 0]
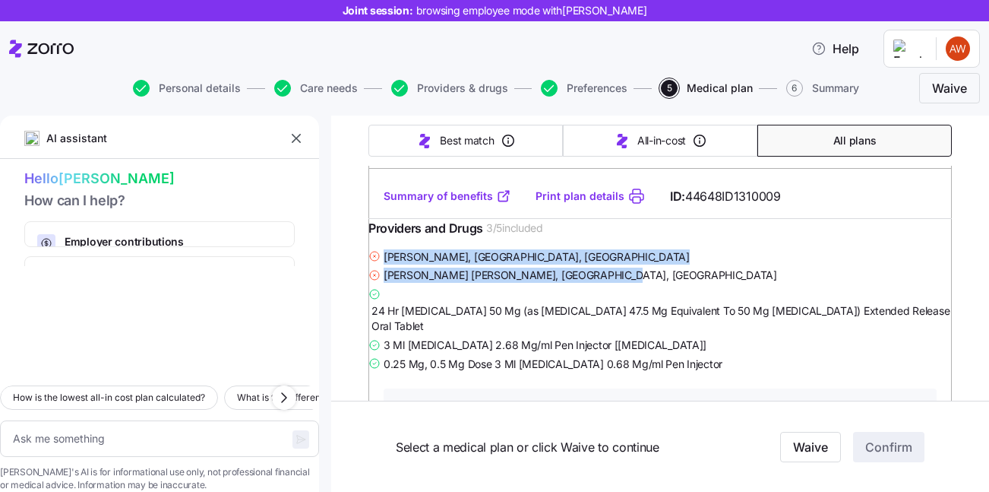
drag, startPoint x: 395, startPoint y: 286, endPoint x: 598, endPoint y: 305, distance: 203.6
click at [598, 305] on div "Thomas Klein , Clarkston, WA Calder Smith-chambers , Craigmont, ID 24 Hr Metopr…" at bounding box center [659, 310] width 583 height 126
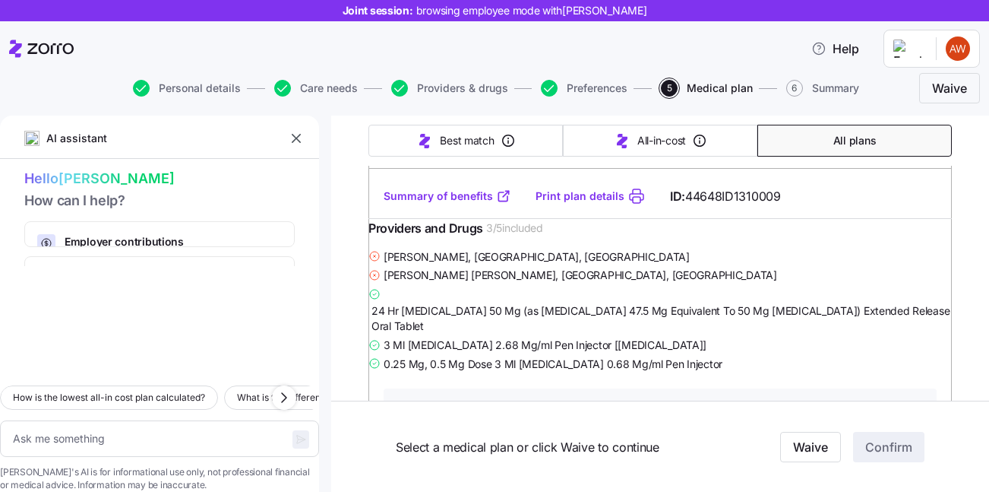
click at [598, 284] on div "Calder Smith-chambers , Craigmont, ID" at bounding box center [659, 274] width 583 height 19
click at [63, 420] on textarea at bounding box center [159, 438] width 319 height 36
type textarea "x"
type textarea "s"
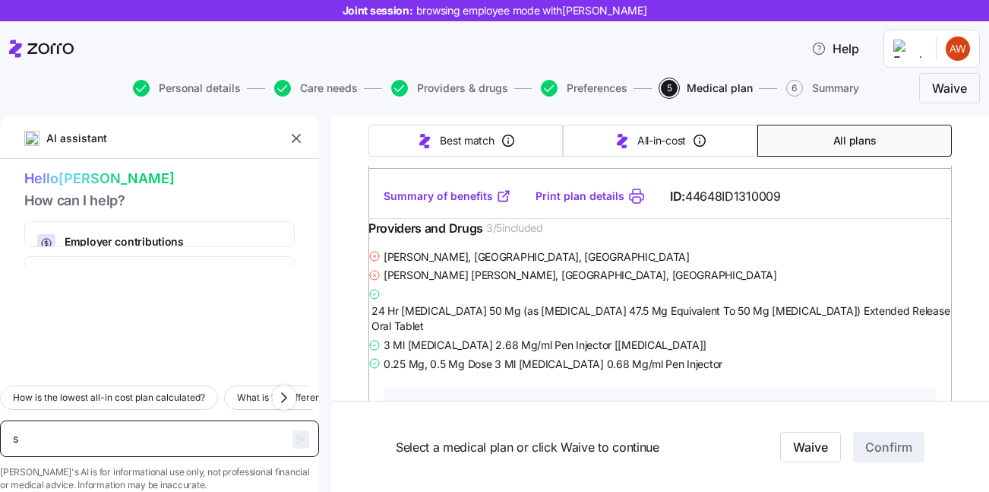
type textarea "x"
type textarea "sp"
type textarea "x"
type textarea "spe"
type textarea "x"
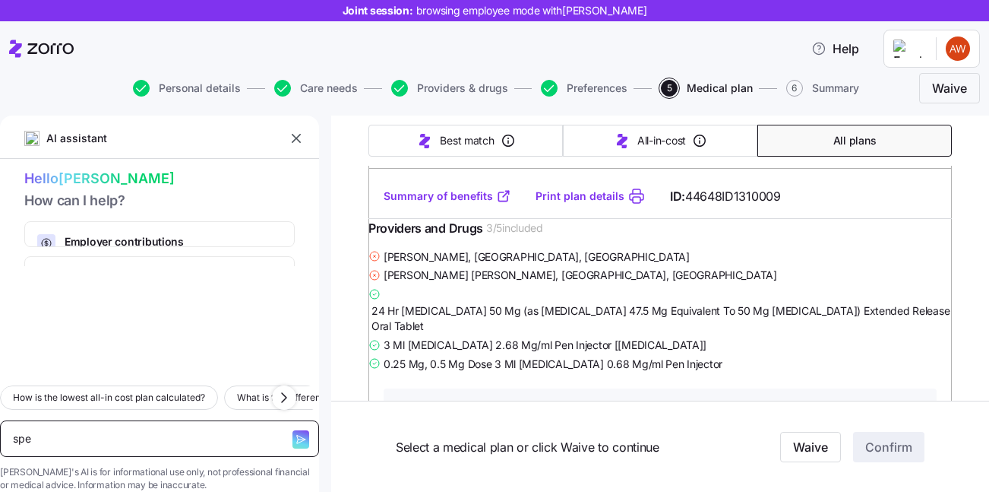
type textarea "spea"
type textarea "x"
type textarea "speak"
type textarea "x"
type textarea "speak"
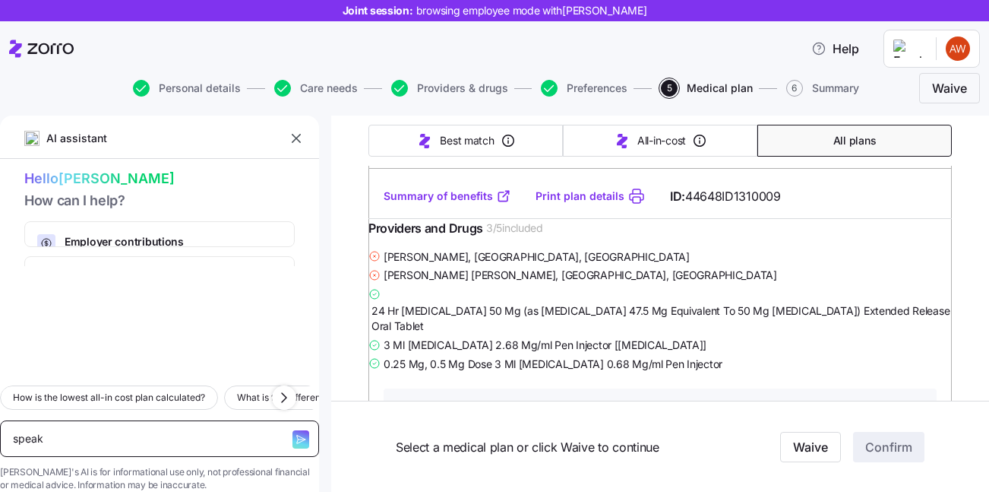
type textarea "x"
type textarea "speak t"
type textarea "x"
type textarea "speak to"
type textarea "x"
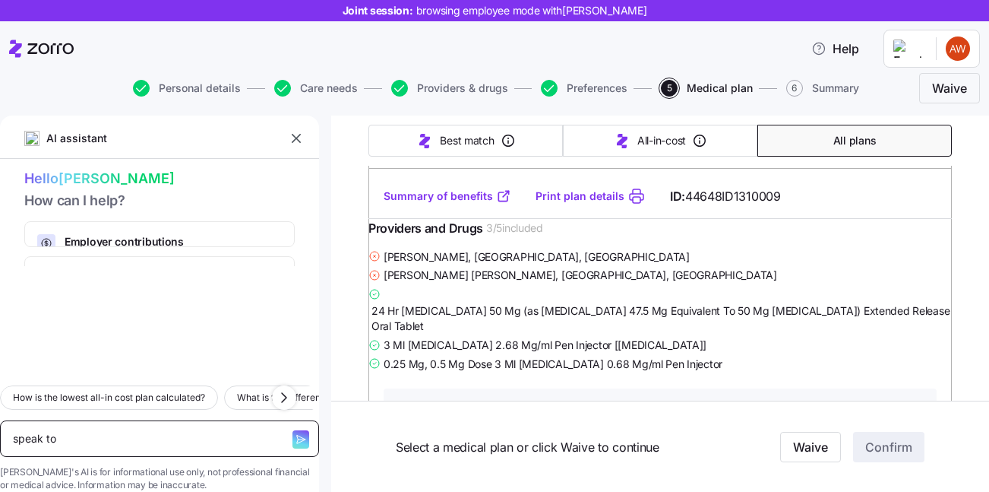
type textarea "speak to"
type textarea "x"
type textarea "speak to s"
type textarea "x"
type textarea "speak to sp"
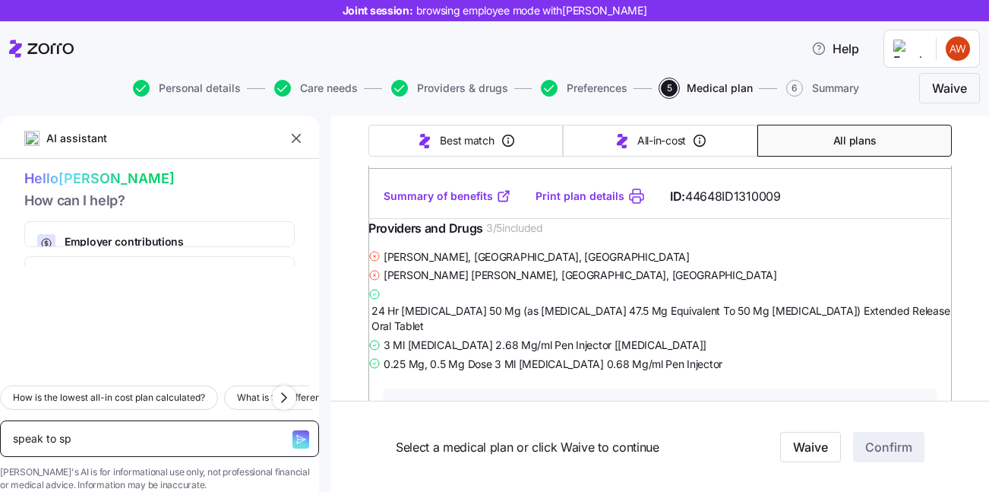
type textarea "x"
type textarea "speak to spe"
type textarea "x"
type textarea "speak to spec"
type textarea "x"
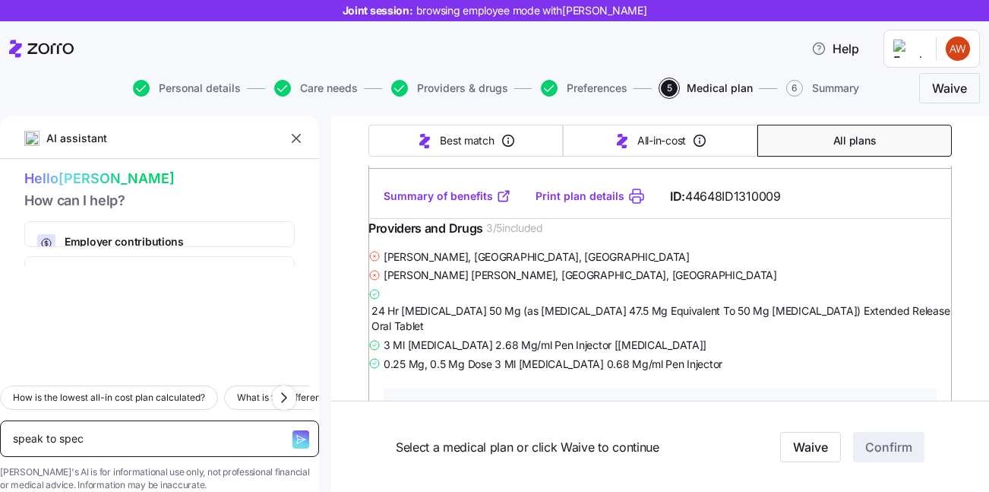
type textarea "speak to speci"
type textarea "x"
type textarea "speak to specia"
type textarea "x"
type textarea "speak to special"
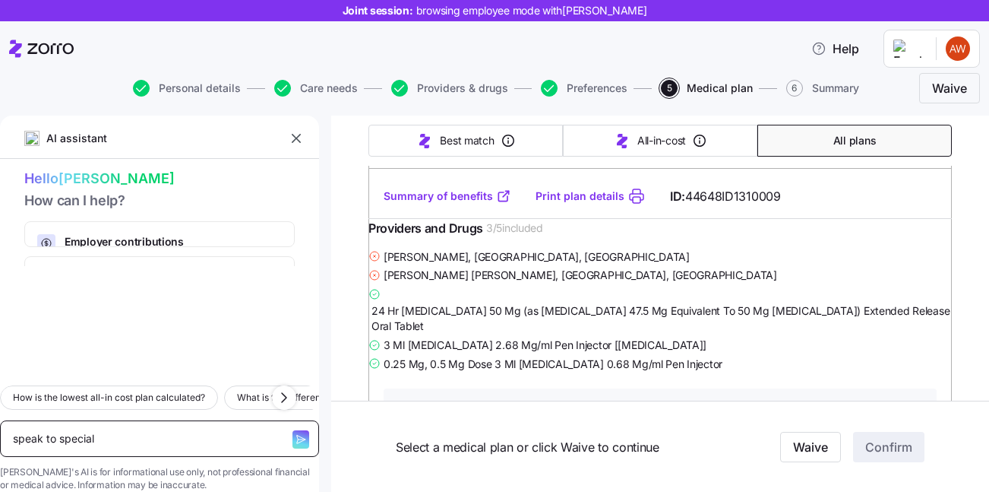
type textarea "x"
type textarea "speak to speciali"
type textarea "x"
type textarea "speak to specialis"
type textarea "x"
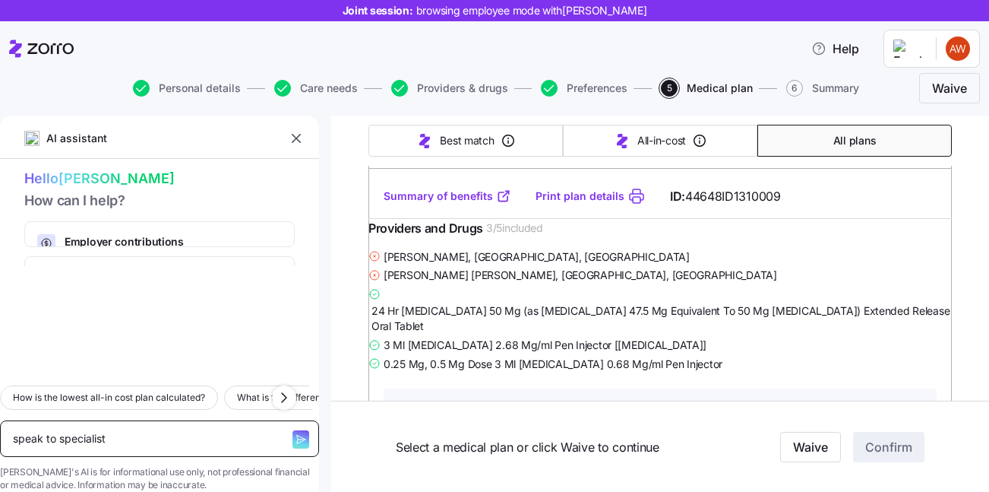
type textarea "speak to specialist"
type textarea "x"
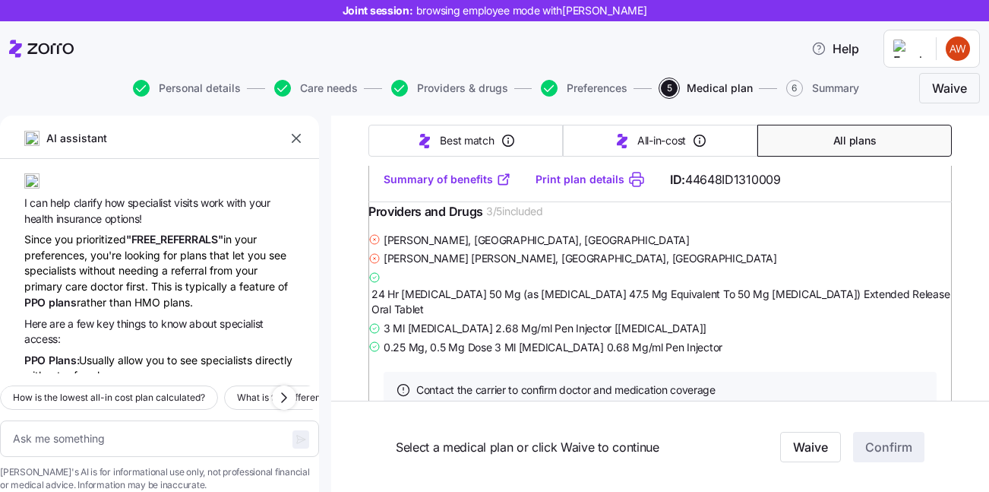
scroll to position [80, 0]
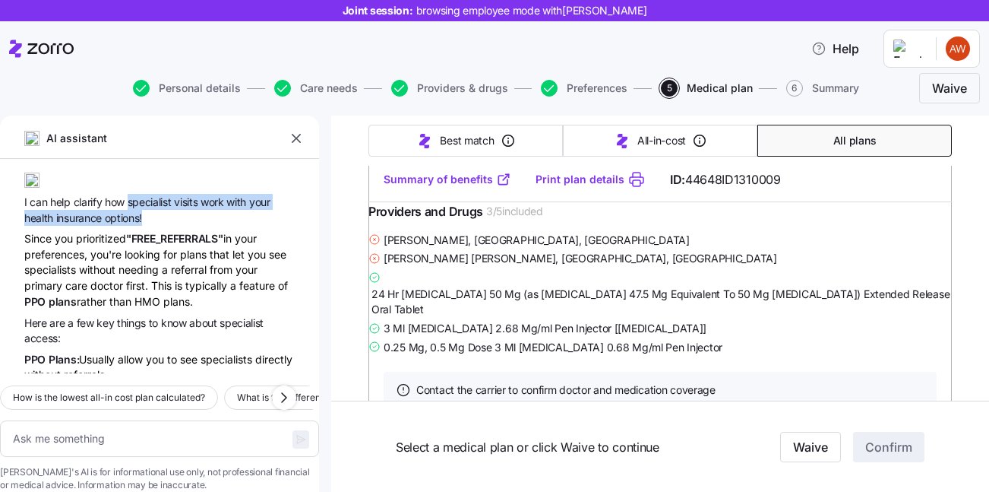
drag, startPoint x: 134, startPoint y: 209, endPoint x: 172, endPoint y: 210, distance: 37.2
click at [172, 210] on span "I can help clarify how specialist visits work with your health insurance option…" at bounding box center [159, 210] width 270 height 32
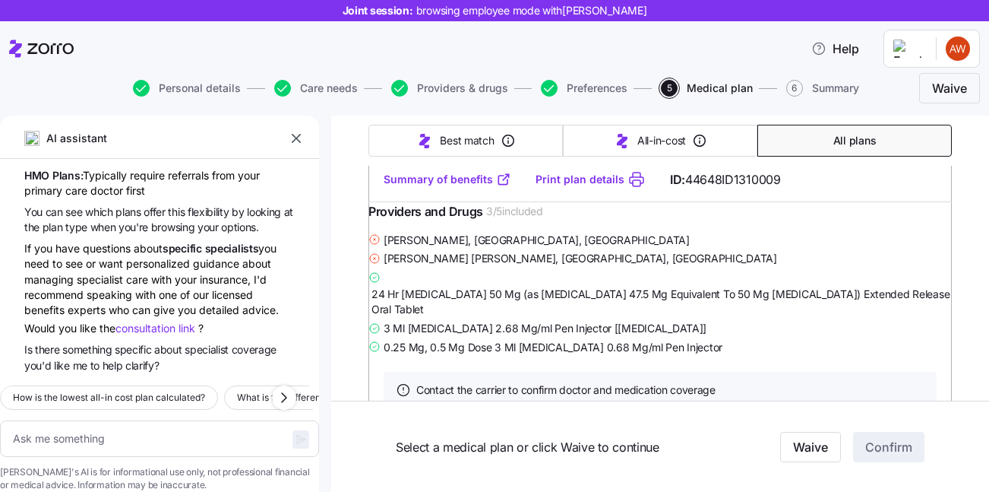
scroll to position [324, 0]
drag, startPoint x: 43, startPoint y: 302, endPoint x: 120, endPoint y: 296, distance: 77.0
click at [120, 296] on div "If you have questions about specific specialists you need to see or want person…" at bounding box center [159, 288] width 270 height 97
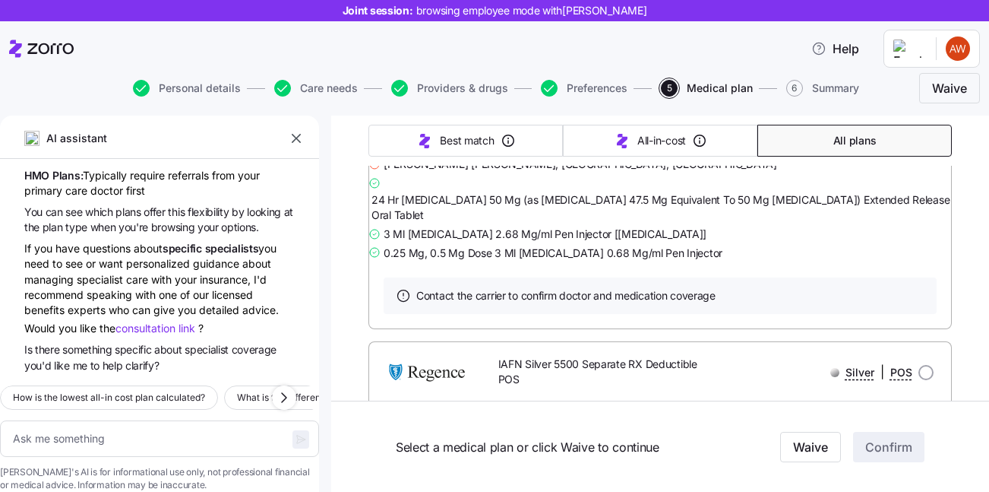
scroll to position [590, 0]
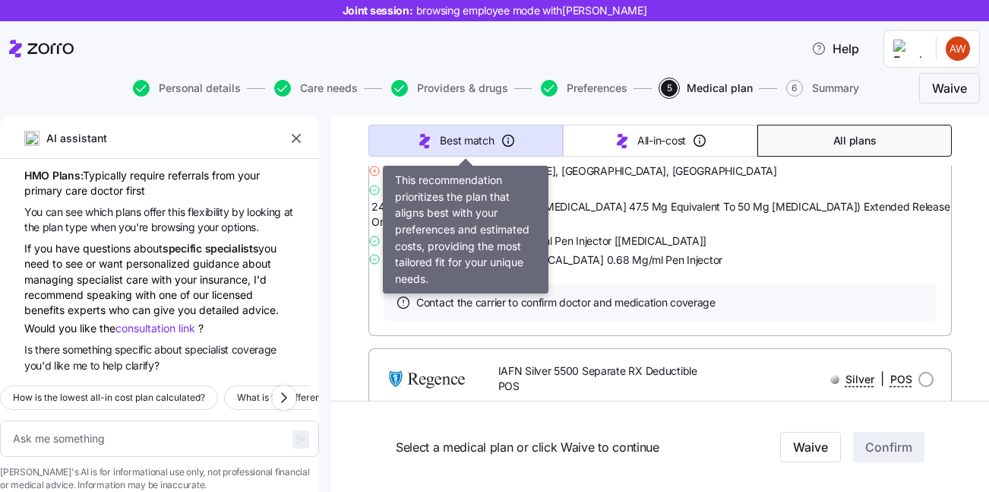
click at [463, 144] on span "Best match" at bounding box center [467, 140] width 54 height 15
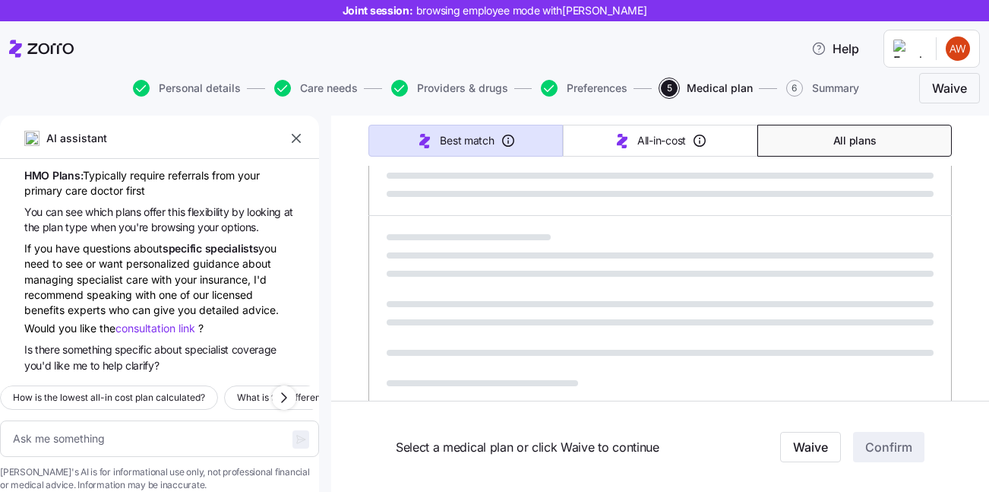
type textarea "x"
type input "Sorted by: Best match"
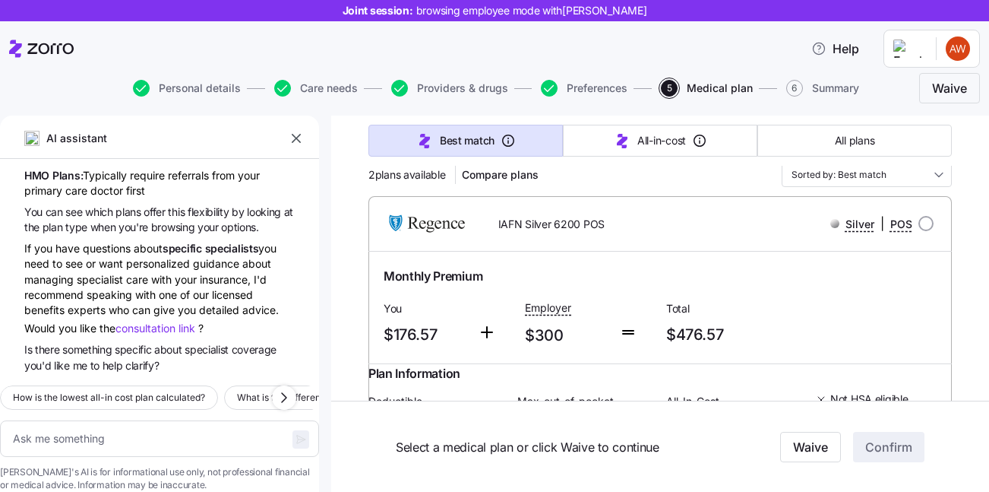
scroll to position [191, 0]
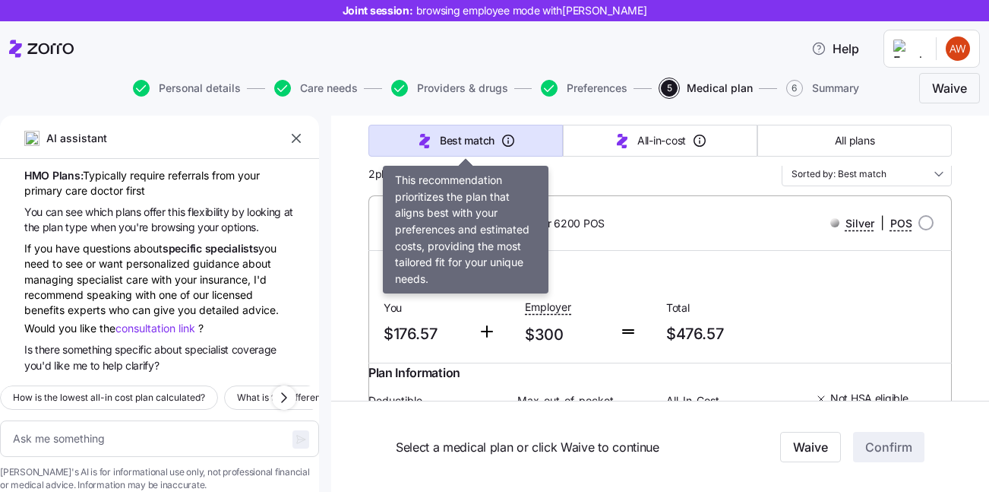
click at [470, 143] on span "Best match" at bounding box center [467, 140] width 55 height 15
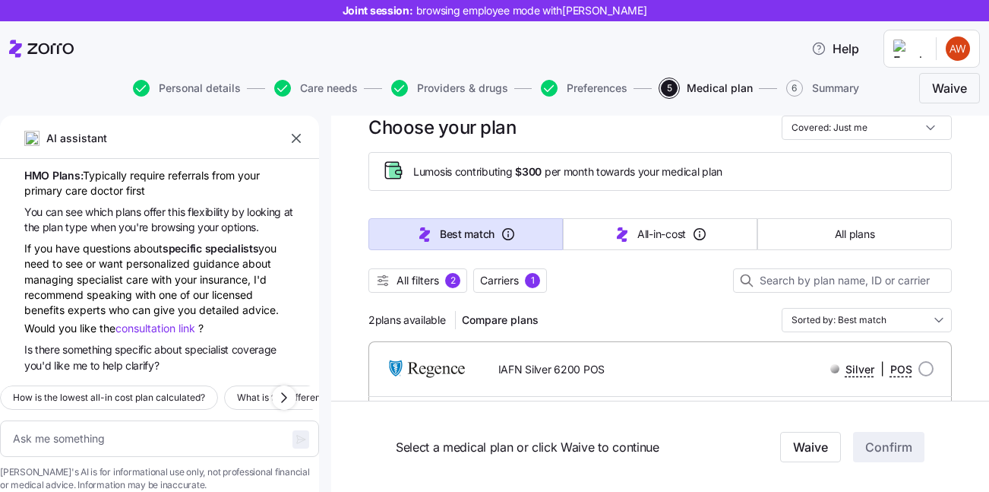
scroll to position [43, 0]
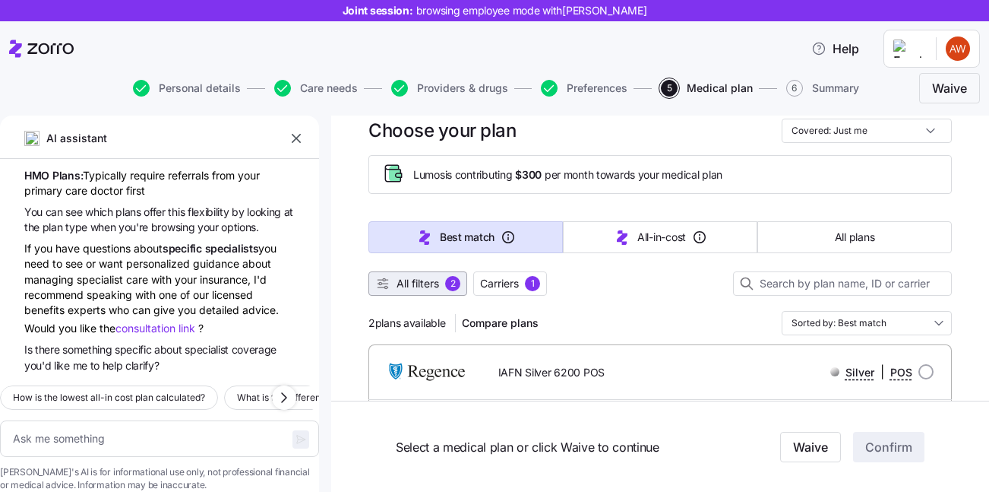
click at [427, 289] on span "All filters" at bounding box center [418, 283] width 43 height 15
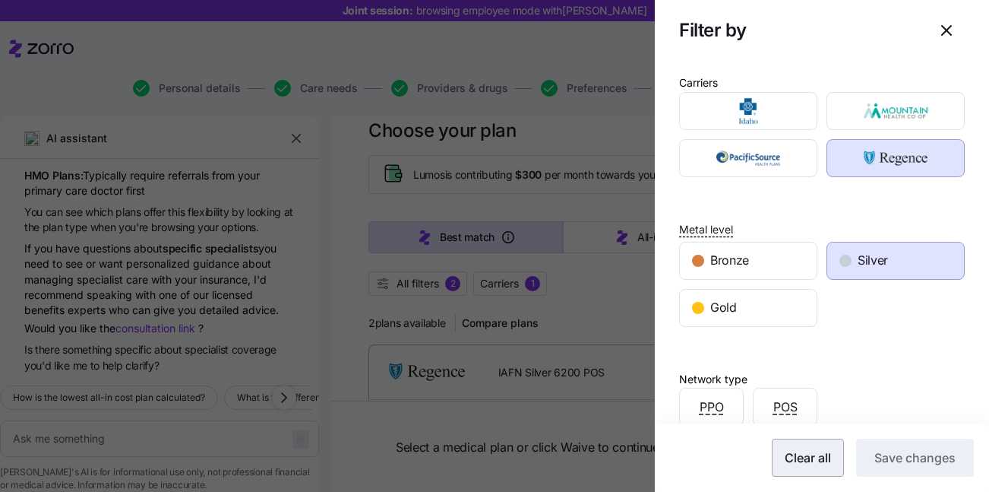
click at [792, 458] on span "Clear all" at bounding box center [808, 457] width 46 height 18
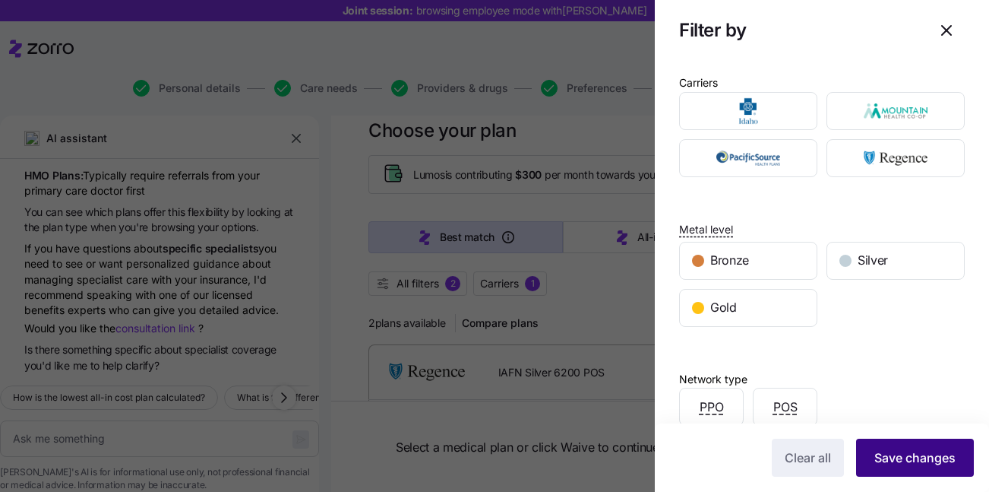
click at [899, 459] on span "Save changes" at bounding box center [914, 457] width 81 height 18
type textarea "x"
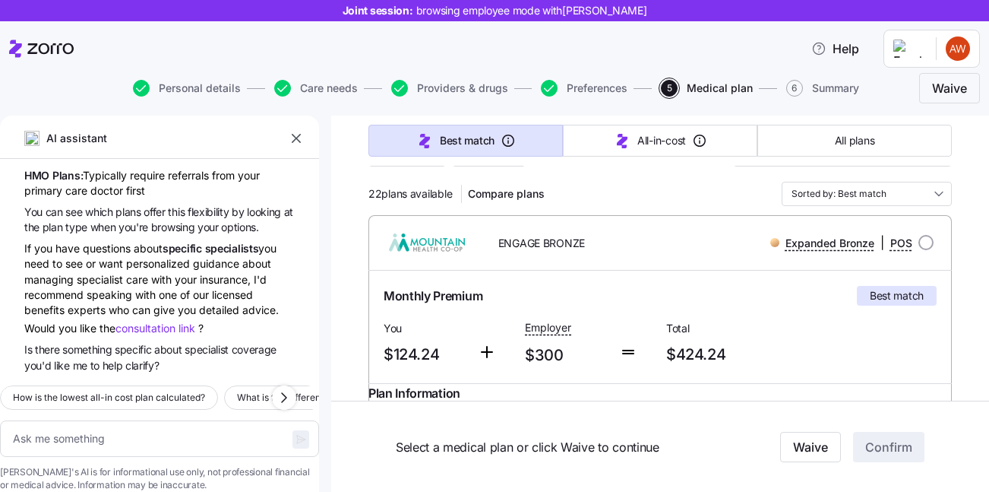
scroll to position [172, 0]
click at [927, 240] on input "radio" at bounding box center [925, 241] width 15 height 15
radio input "true"
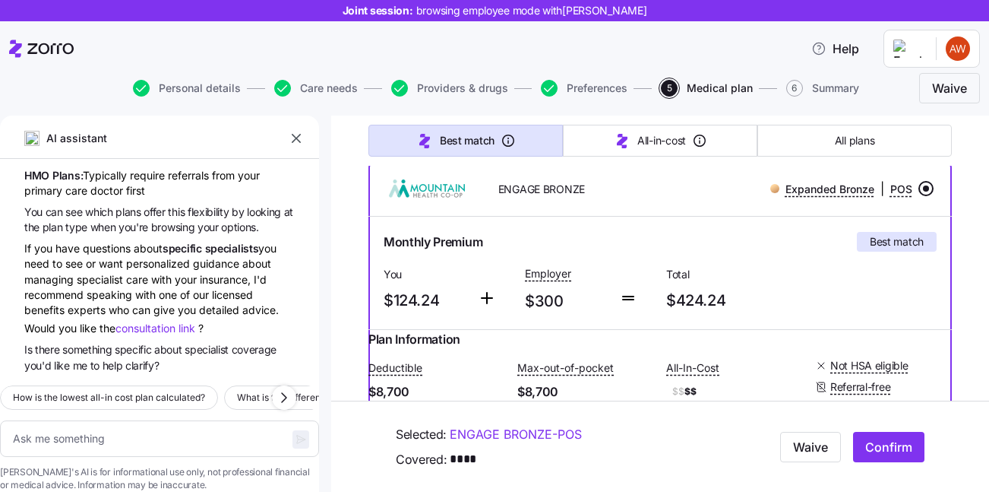
scroll to position [226, 0]
click at [900, 441] on span "Confirm" at bounding box center [888, 447] width 47 height 18
type textarea "x"
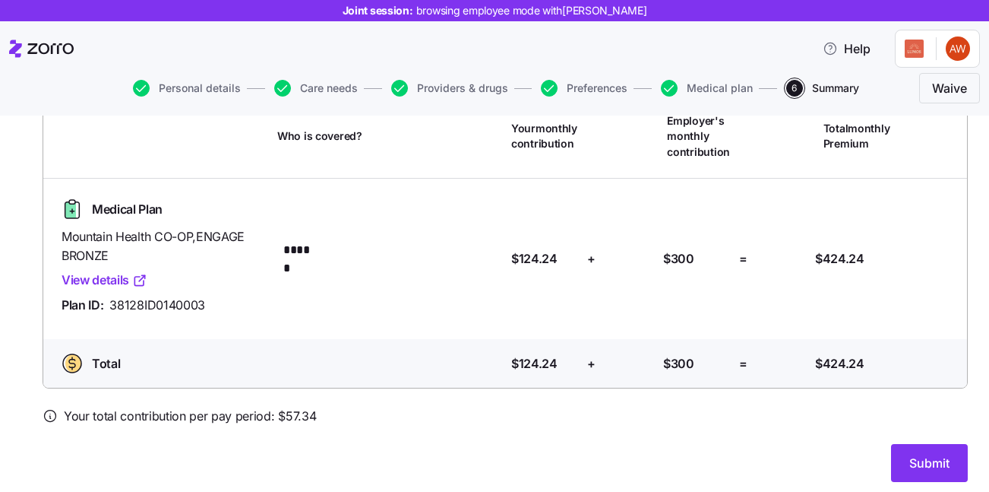
scroll to position [128, 0]
drag, startPoint x: 322, startPoint y: 415, endPoint x: 268, endPoint y: 414, distance: 53.9
click at [268, 414] on div "Your total contribution per pay period: $ 57.34" at bounding box center [505, 415] width 925 height 19
click at [305, 416] on span "Your total contribution per pay period: $ 57.34" at bounding box center [190, 415] width 252 height 19
click at [318, 416] on div "Your total contribution per pay period: $ 57.34" at bounding box center [505, 415] width 925 height 19
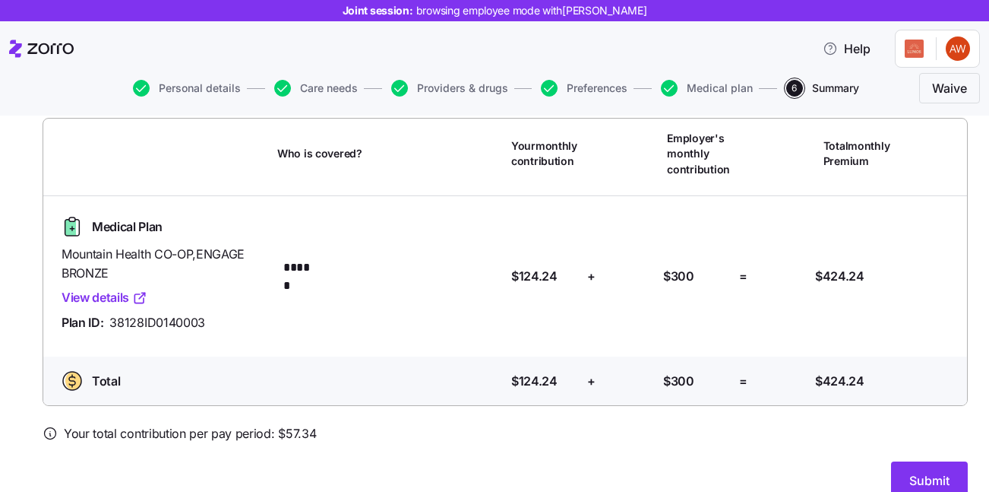
scroll to position [136, 0]
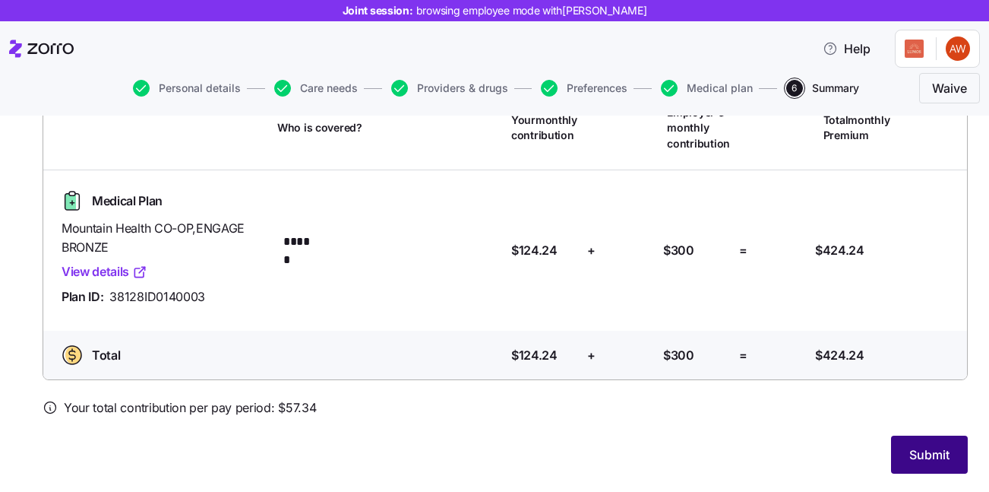
click at [954, 454] on button "Submit" at bounding box center [929, 454] width 77 height 38
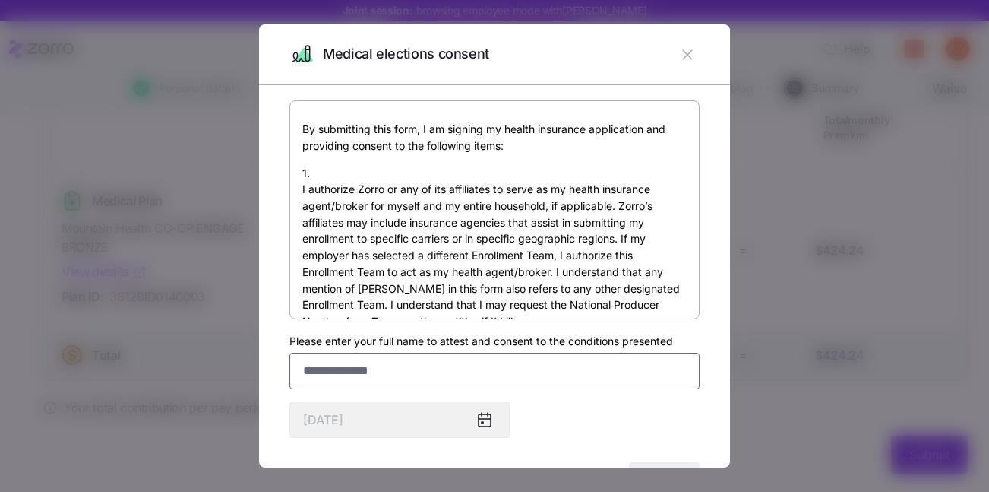
click at [471, 375] on input "Please enter your full name to attest and consent to the conditions presented" at bounding box center [494, 370] width 410 height 36
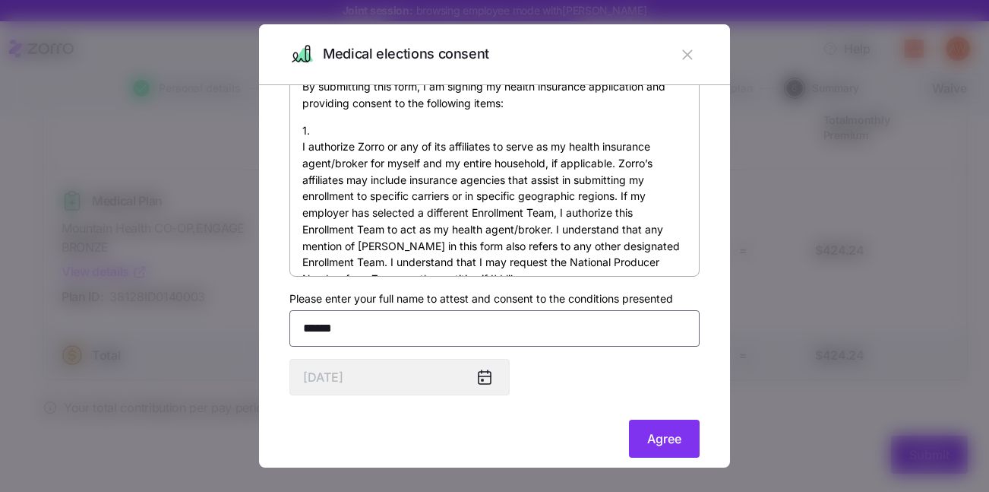
scroll to position [48, 0]
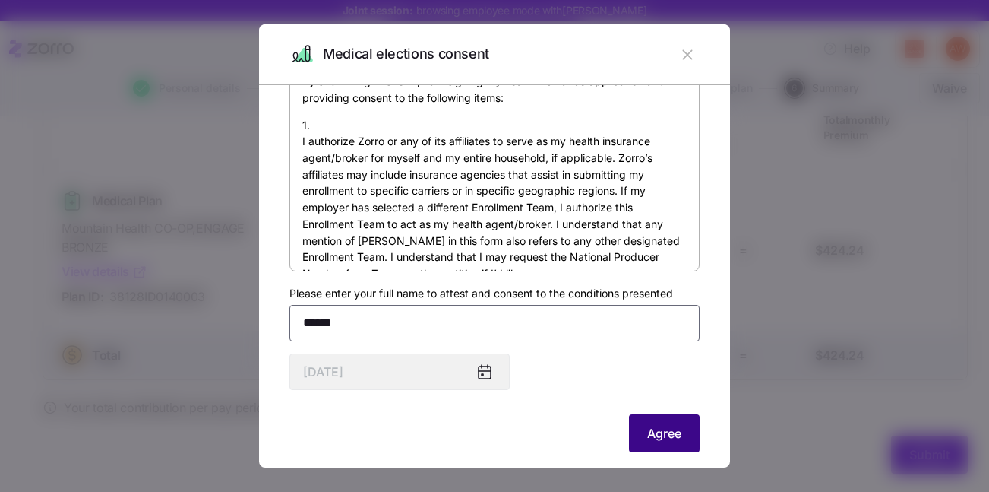
type input "******"
click at [666, 437] on span "Agree" at bounding box center [664, 433] width 34 height 18
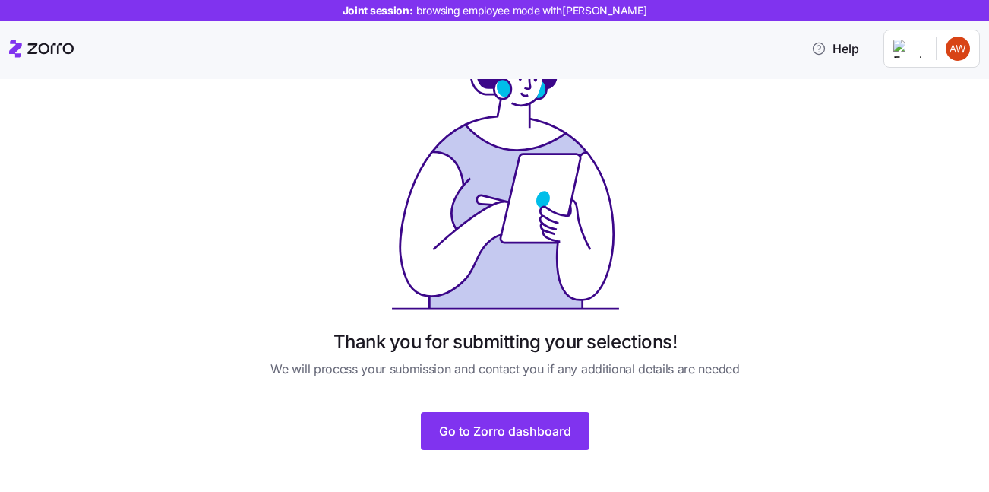
scroll to position [95, 0]
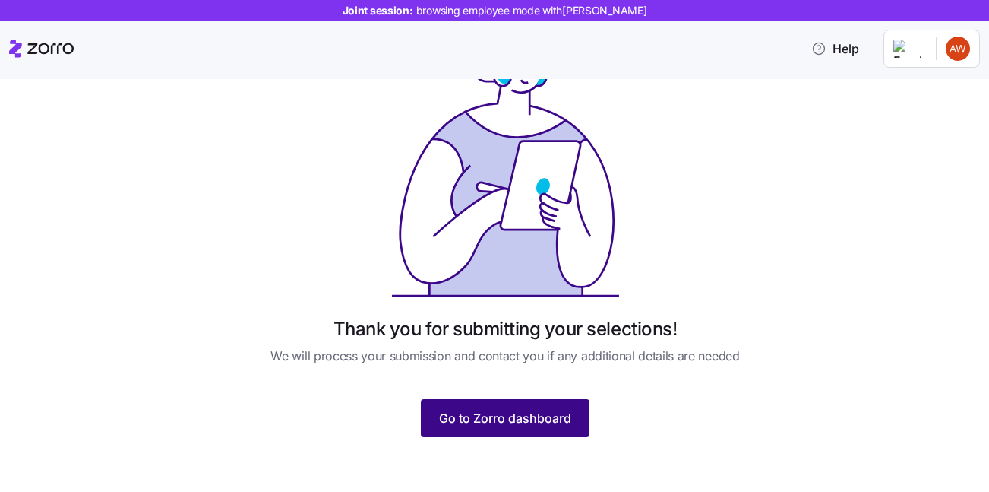
click at [468, 436] on button "Go to Zorro dashboard" at bounding box center [505, 418] width 169 height 38
